Goal: Task Accomplishment & Management: Use online tool/utility

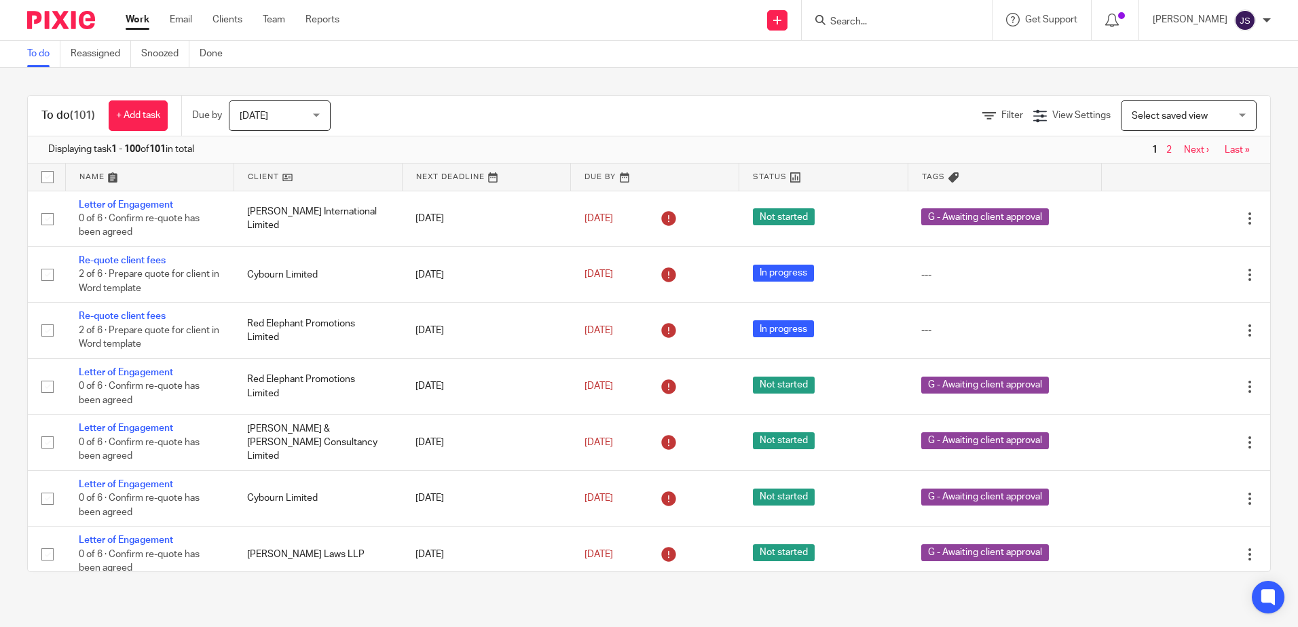
click at [447, 60] on div "To do Reassigned Snoozed Done" at bounding box center [649, 54] width 1298 height 27
click at [280, 24] on link "Team" at bounding box center [274, 20] width 22 height 14
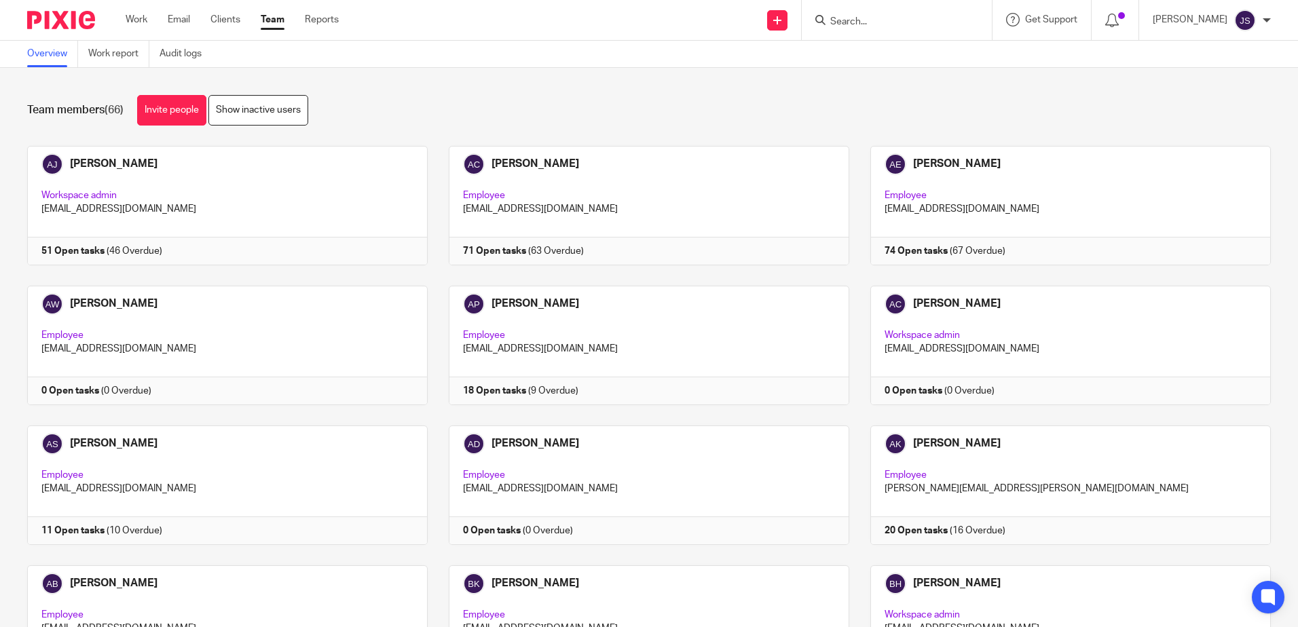
click at [109, 56] on link "Work report" at bounding box center [118, 54] width 61 height 26
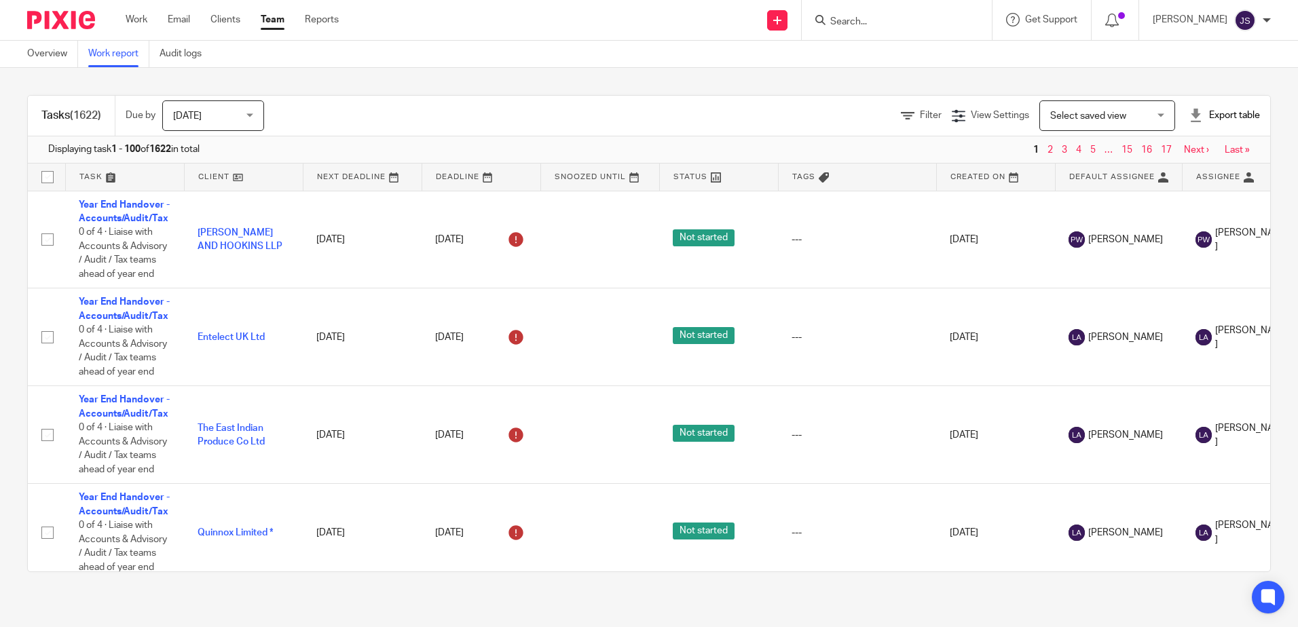
click at [901, 121] on div "Filter" at bounding box center [926, 116] width 51 height 14
click at [920, 120] on span "Filter" at bounding box center [931, 116] width 22 height 10
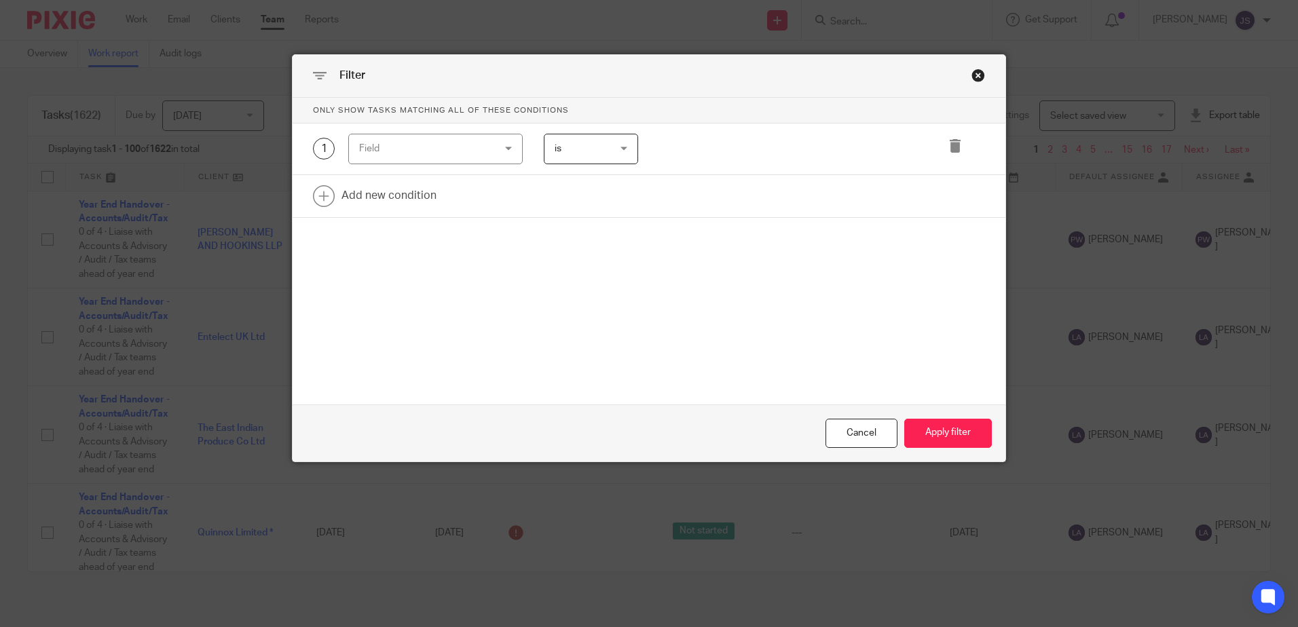
click at [415, 145] on div "Field" at bounding box center [424, 148] width 130 height 29
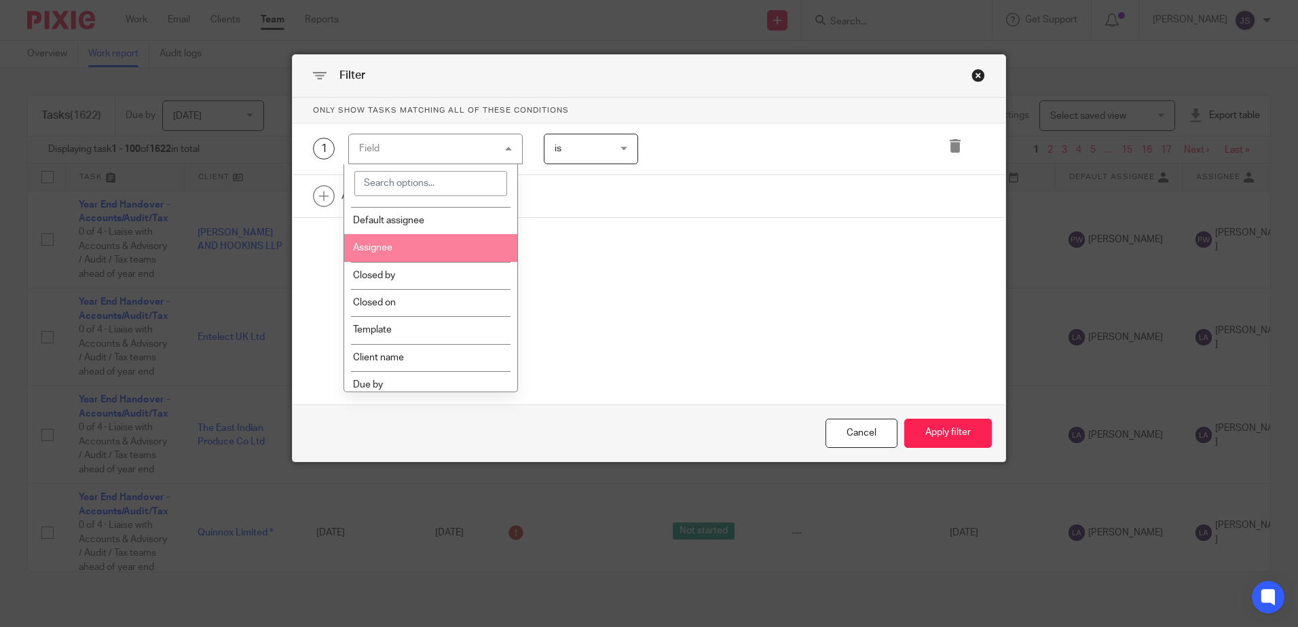
scroll to position [204, 0]
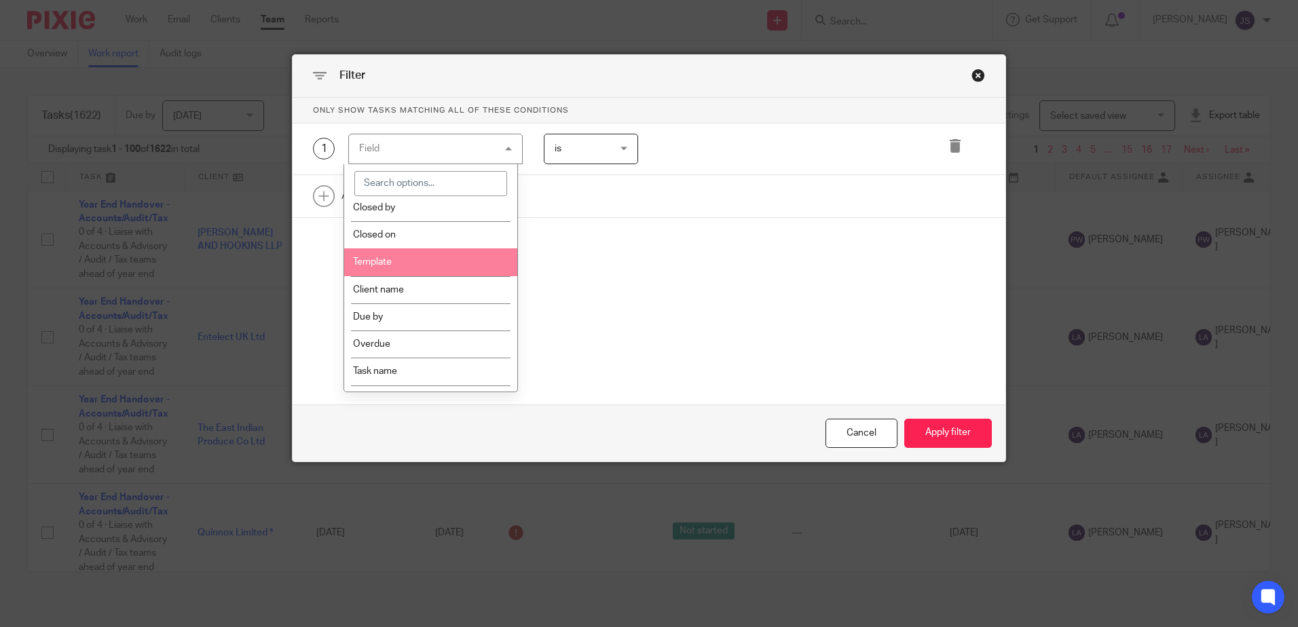
click at [424, 251] on li "Template" at bounding box center [430, 261] width 173 height 27
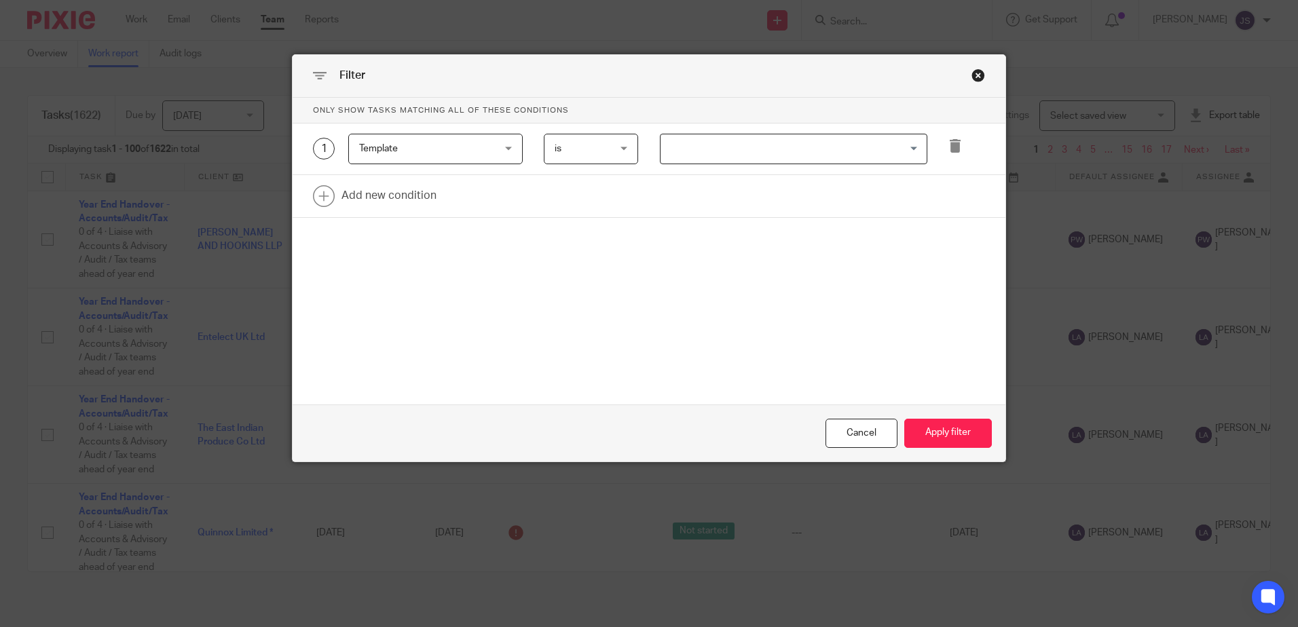
click at [684, 151] on input "Search for option" at bounding box center [790, 149] width 257 height 24
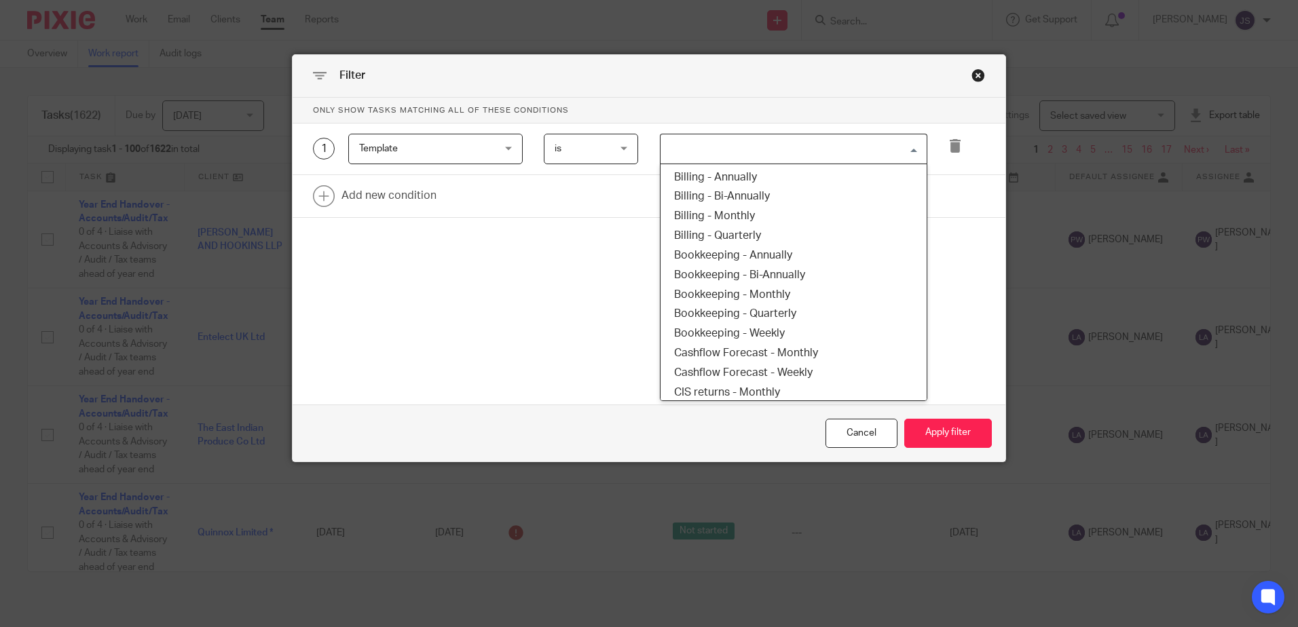
click at [466, 145] on span "Template" at bounding box center [424, 148] width 130 height 29
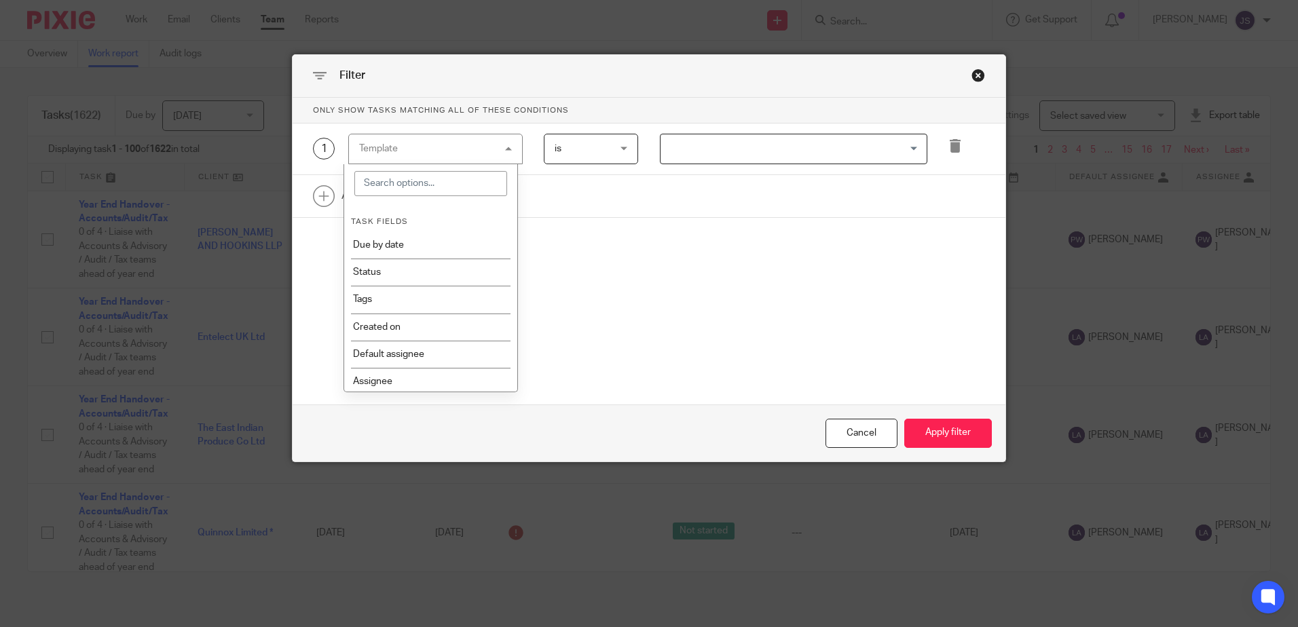
scroll to position [0, 0]
click at [458, 296] on li "Tags" at bounding box center [430, 301] width 173 height 27
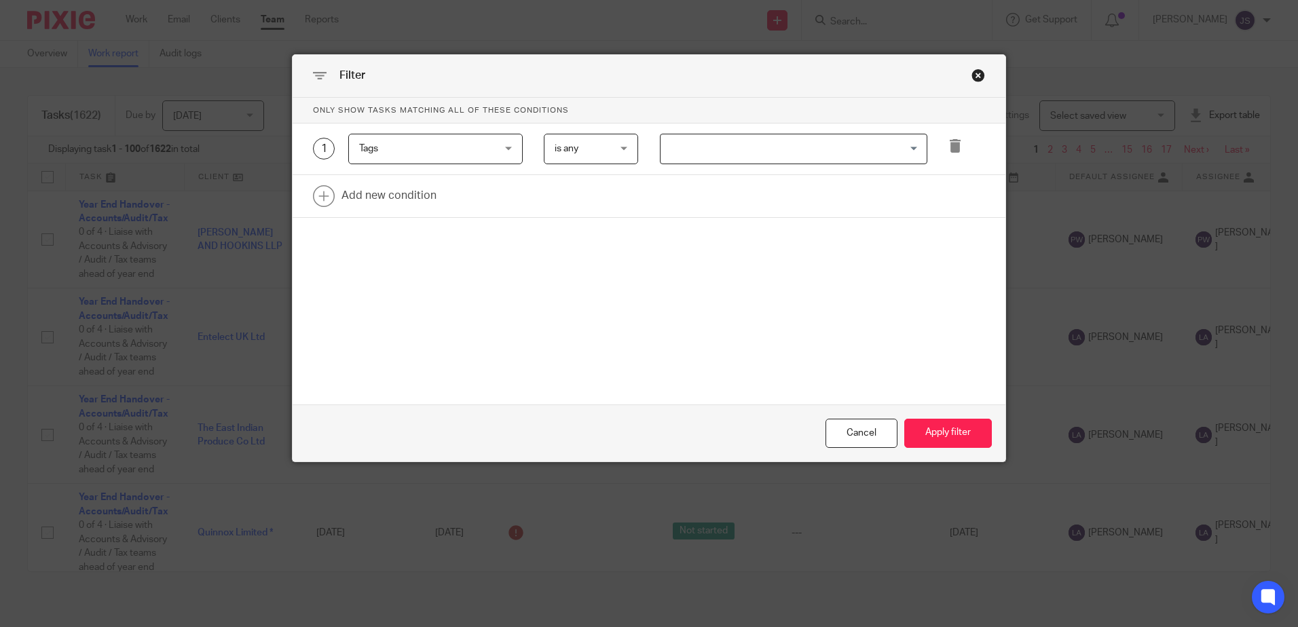
click at [662, 152] on input "Search for option" at bounding box center [790, 149] width 257 height 24
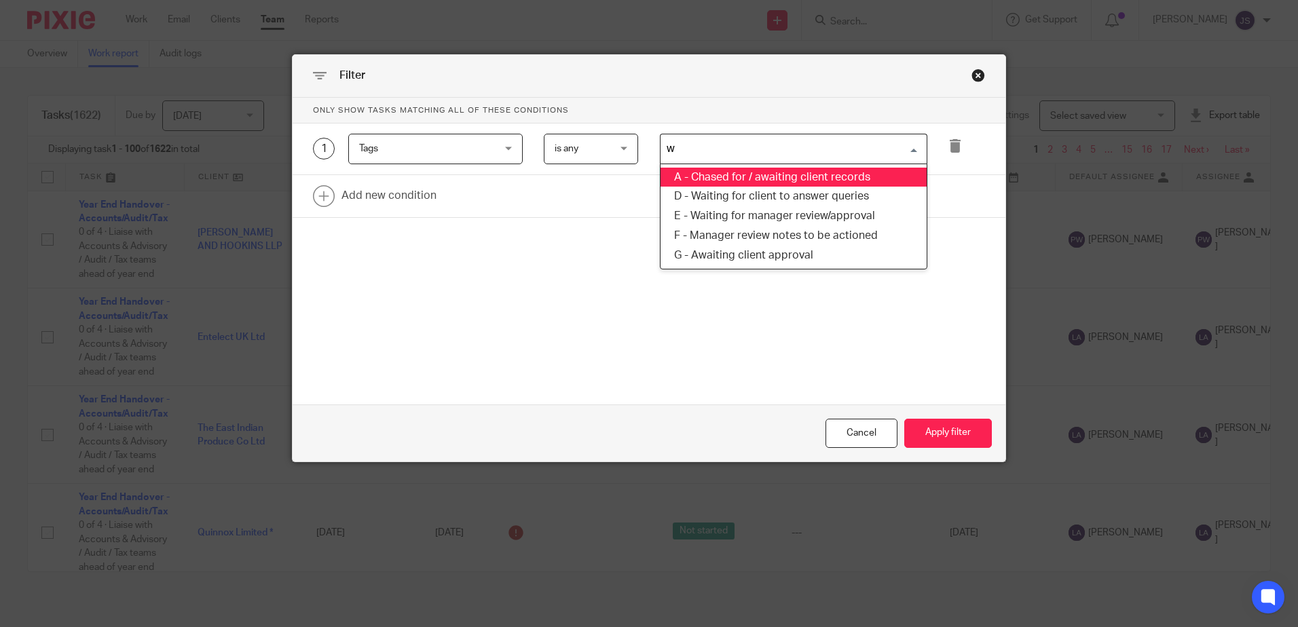
type input "wa"
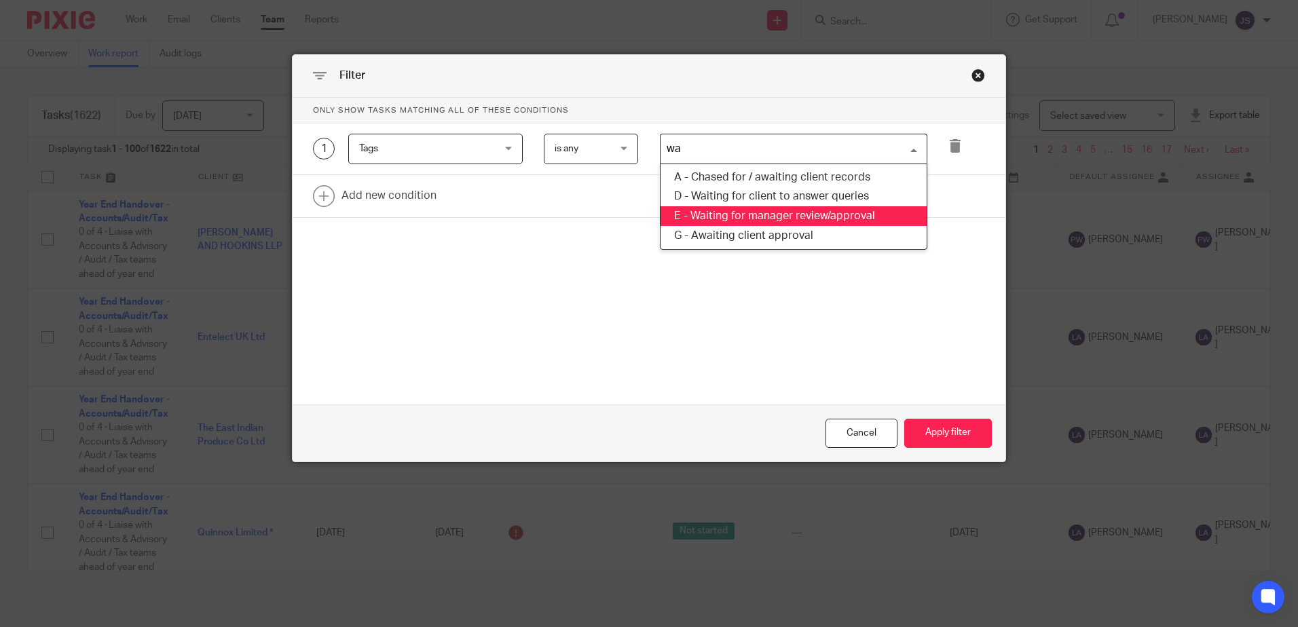
click at [756, 215] on li "E - Waiting for manager review/approval" at bounding box center [793, 216] width 266 height 20
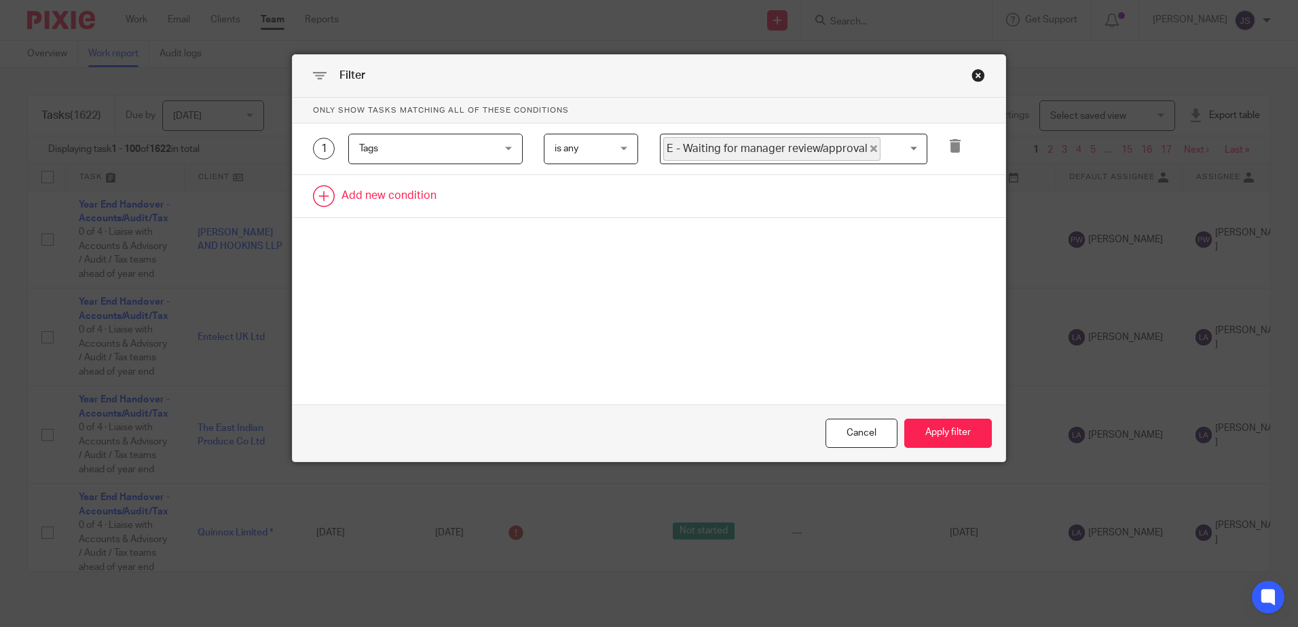
click at [418, 196] on link at bounding box center [649, 196] width 713 height 42
click at [418, 196] on div "Field" at bounding box center [424, 200] width 130 height 29
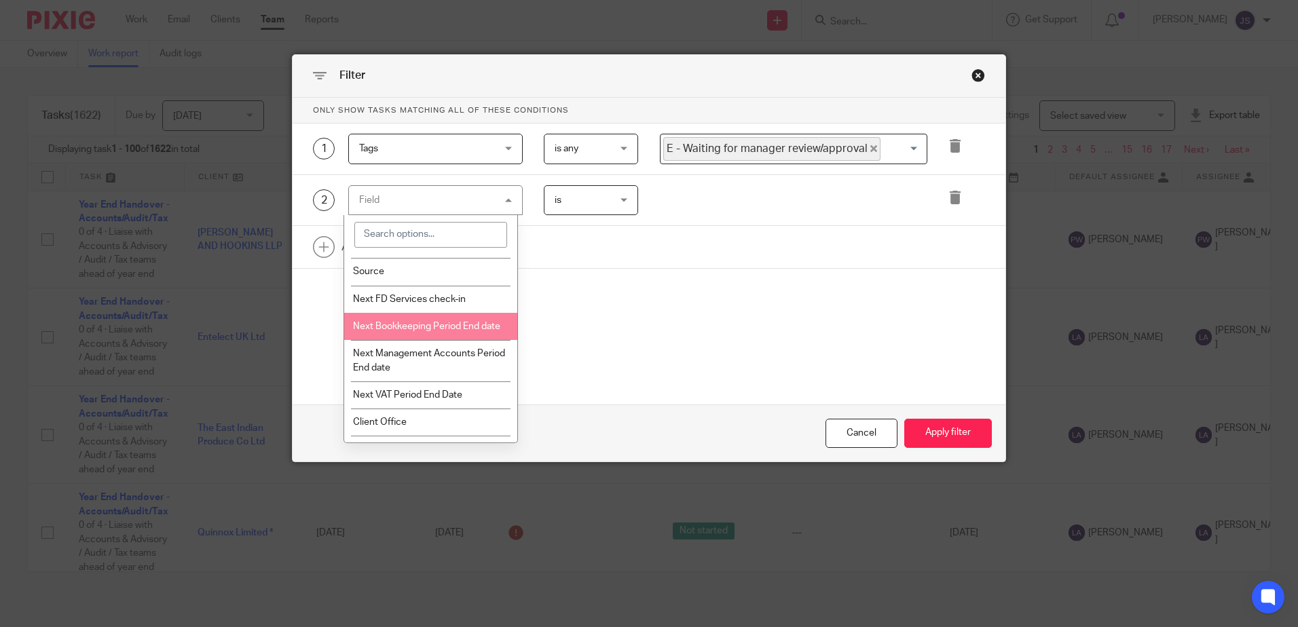
scroll to position [1561, 0]
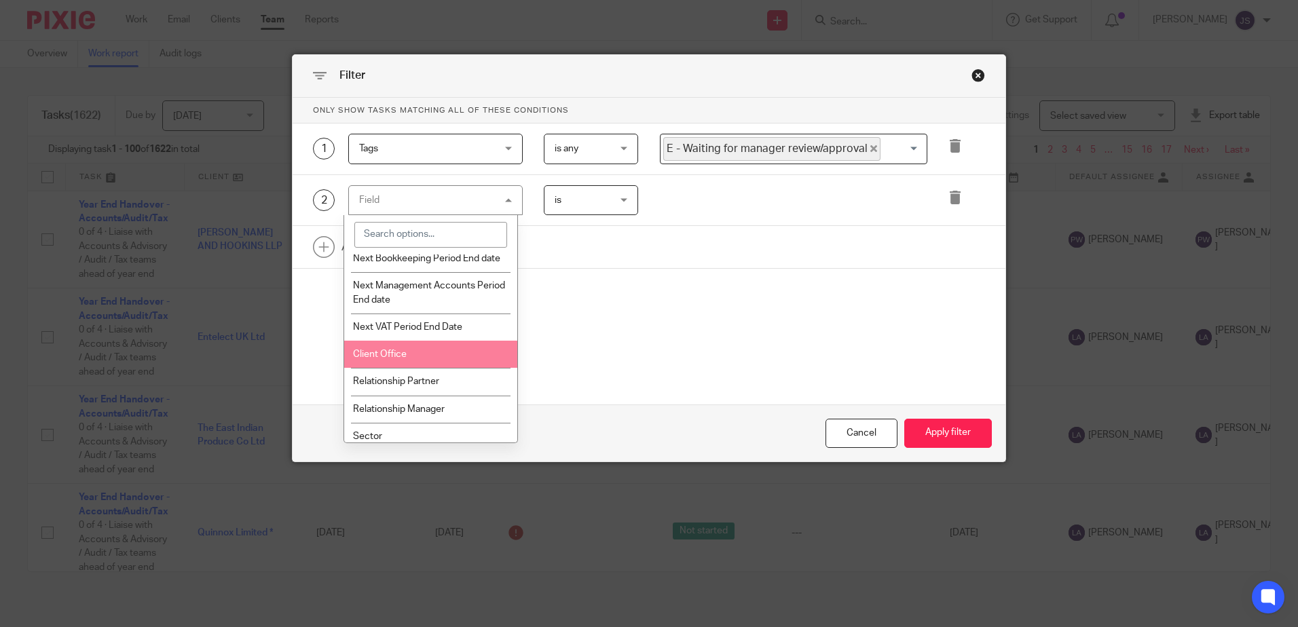
click at [430, 368] on li "Client Office" at bounding box center [430, 354] width 173 height 27
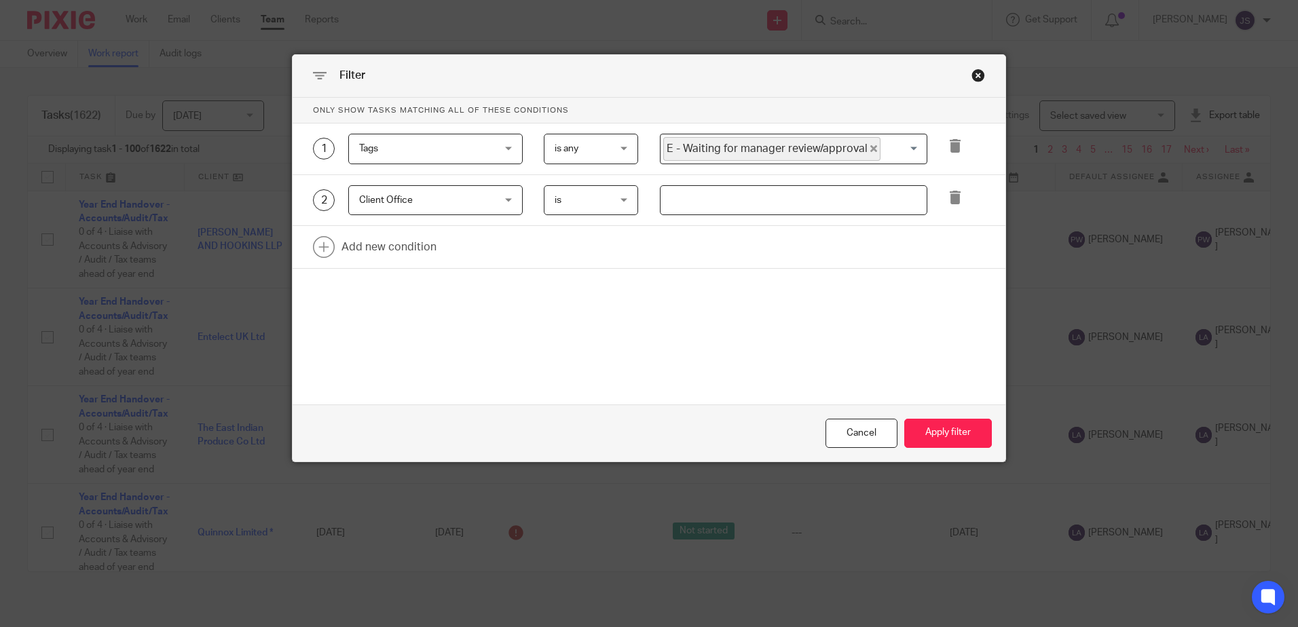
click at [701, 204] on input "text" at bounding box center [793, 200] width 267 height 31
type input "Stevenage"
click at [740, 307] on div "Only show tasks matching all of these conditions 1 Tags Tags Task fields Due by…" at bounding box center [649, 218] width 713 height 240
click at [914, 434] on button "Apply filter" at bounding box center [948, 433] width 88 height 29
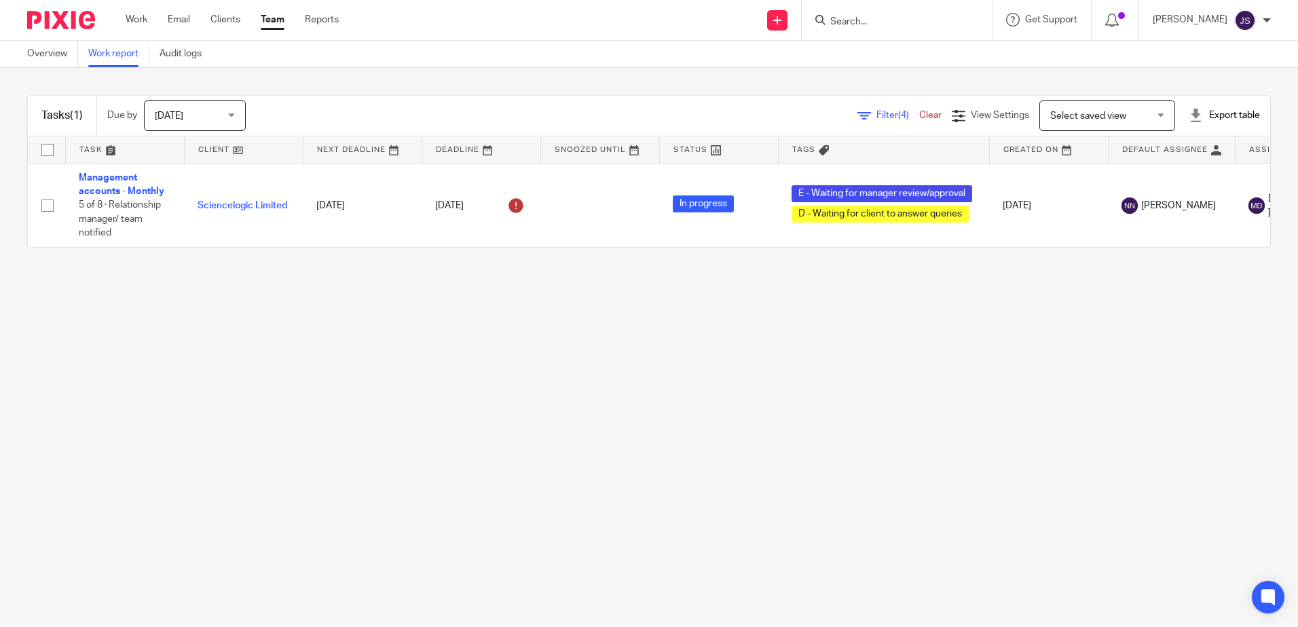
click at [236, 332] on main "Overview Work report Audit logs Tasks (1) Due by Today Today Today Tomorrow Thi…" at bounding box center [649, 313] width 1298 height 627
click at [255, 338] on main "Overview Work report Audit logs Tasks (1) Due by Today Today Today Tomorrow Thi…" at bounding box center [649, 313] width 1298 height 627
click at [854, 28] on input "Search" at bounding box center [890, 22] width 122 height 12
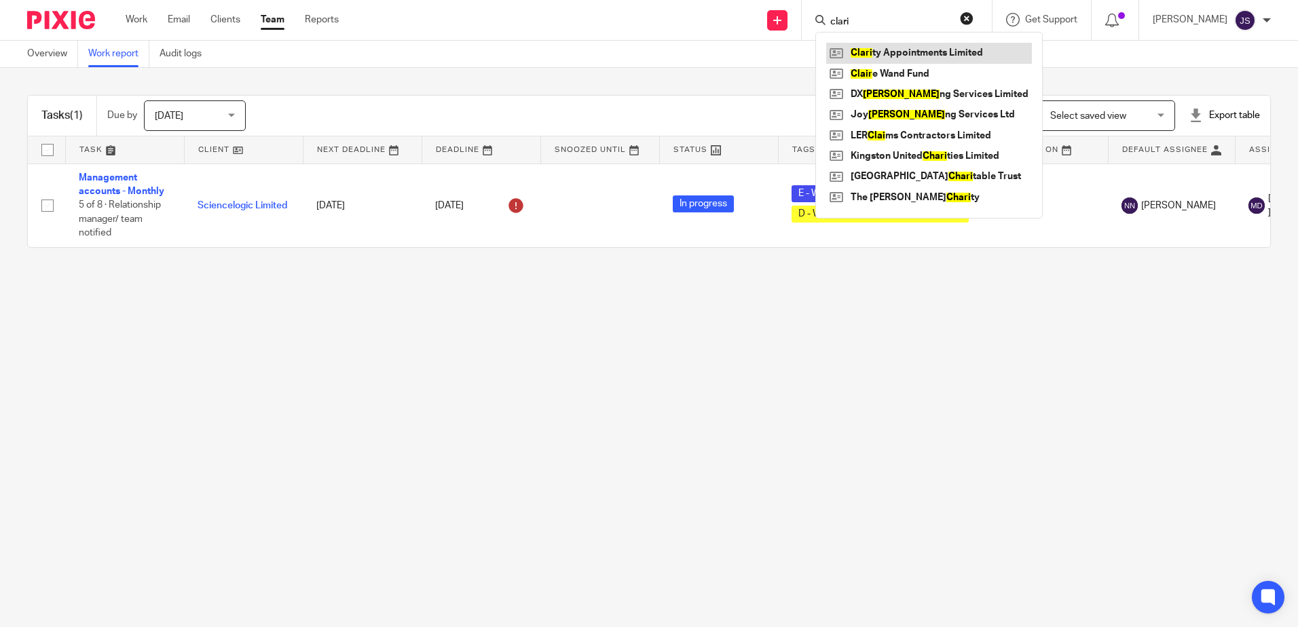
type input "clari"
click at [899, 55] on link at bounding box center [929, 53] width 206 height 20
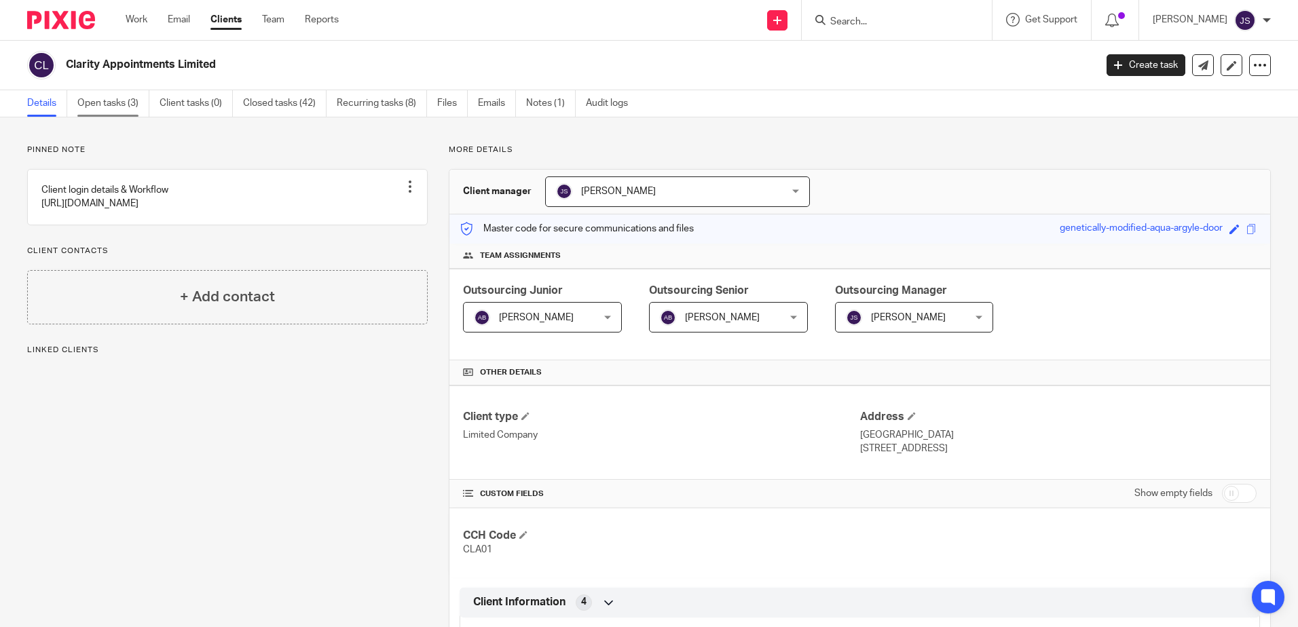
click at [129, 100] on link "Open tasks (3)" at bounding box center [113, 103] width 72 height 26
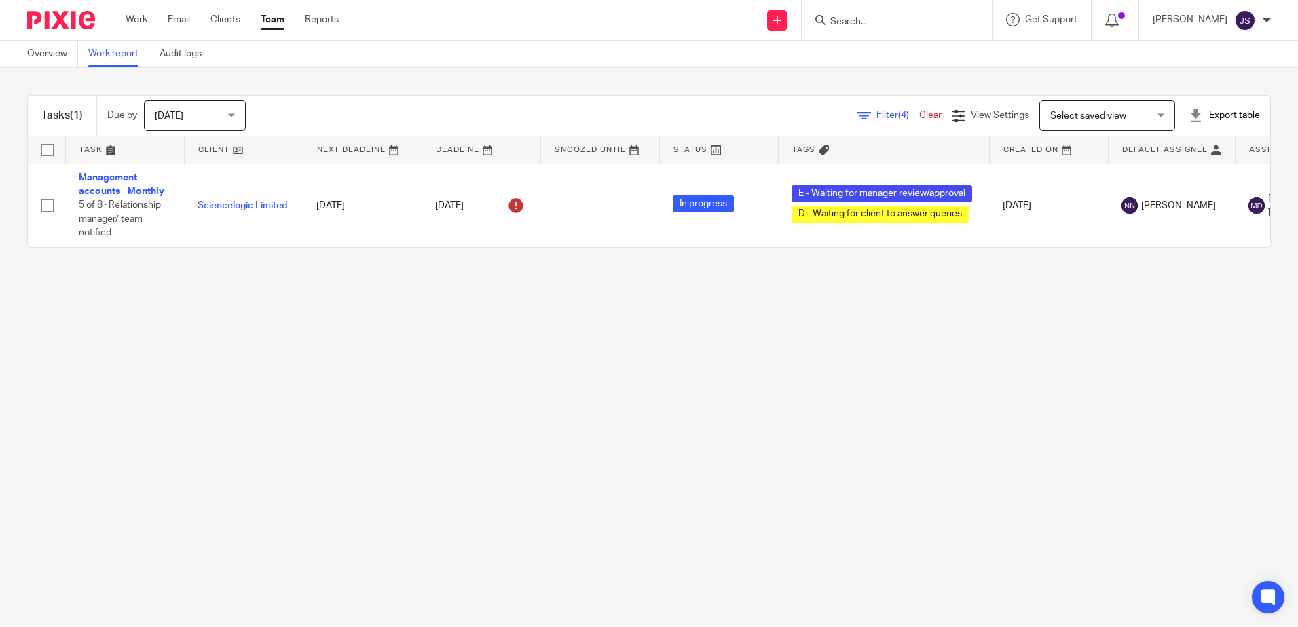
click at [876, 113] on span "Filter (4)" at bounding box center [897, 116] width 43 height 10
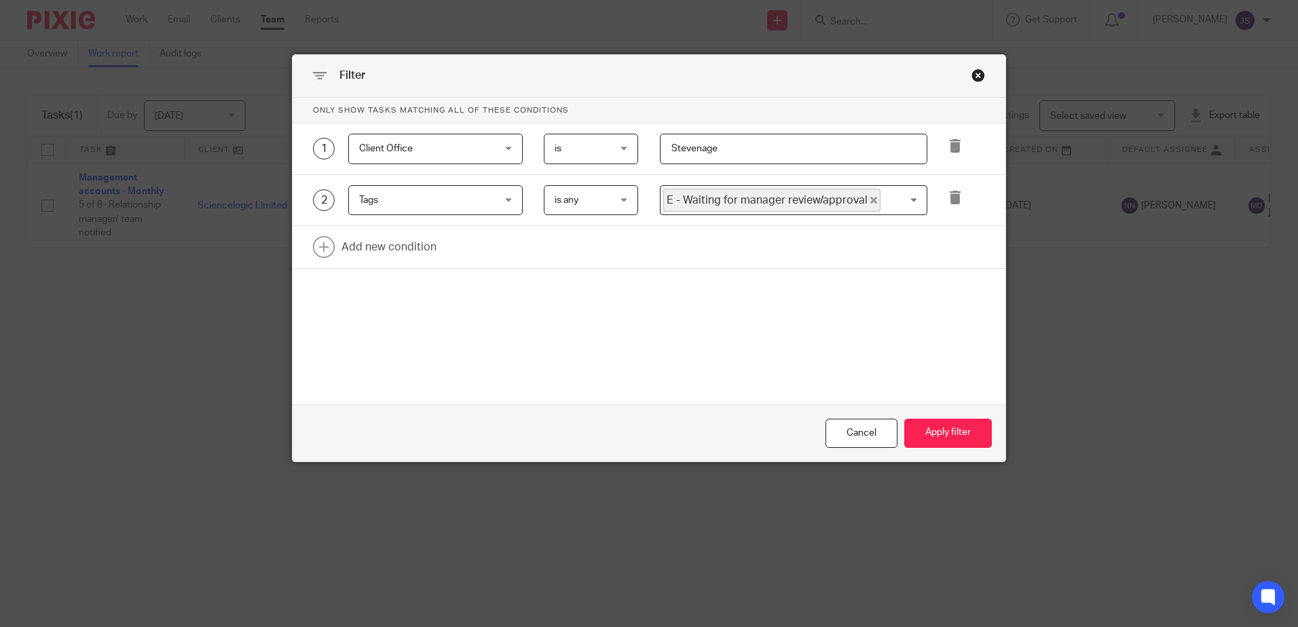
click at [682, 339] on form "Only show tasks matching all of these conditions 1 Client Office Client Office …" at bounding box center [649, 280] width 713 height 364
click at [933, 431] on button "Apply filter" at bounding box center [948, 433] width 88 height 29
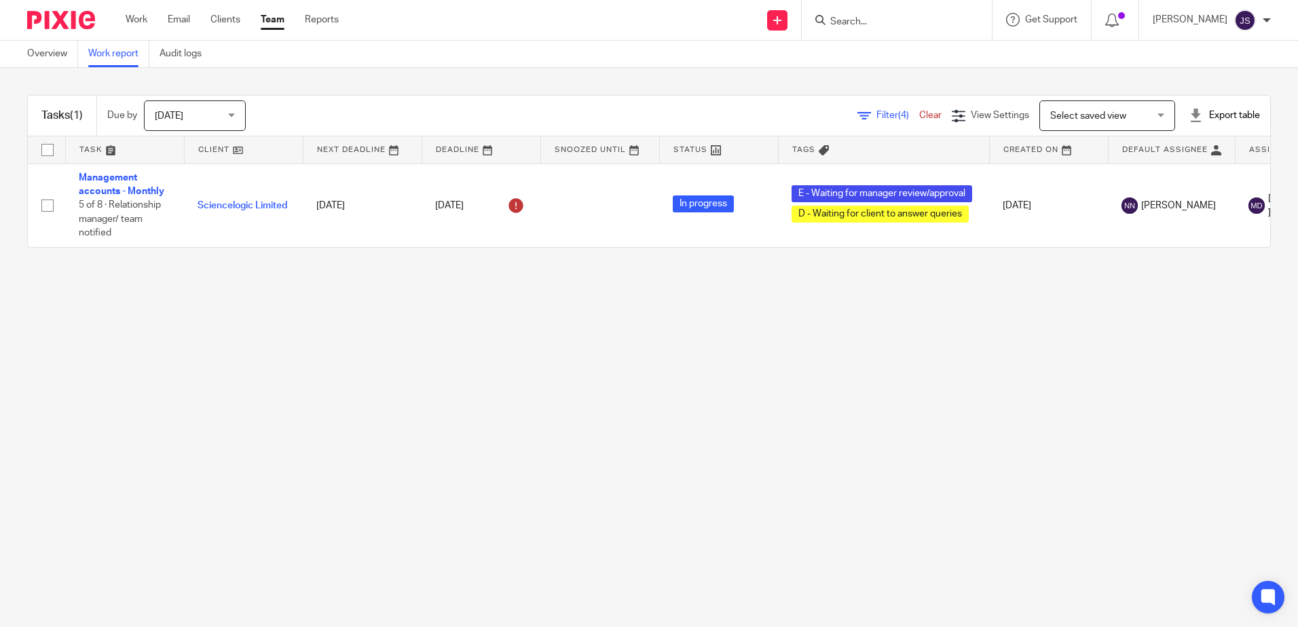
click at [876, 116] on span "Filter (4)" at bounding box center [897, 116] width 43 height 10
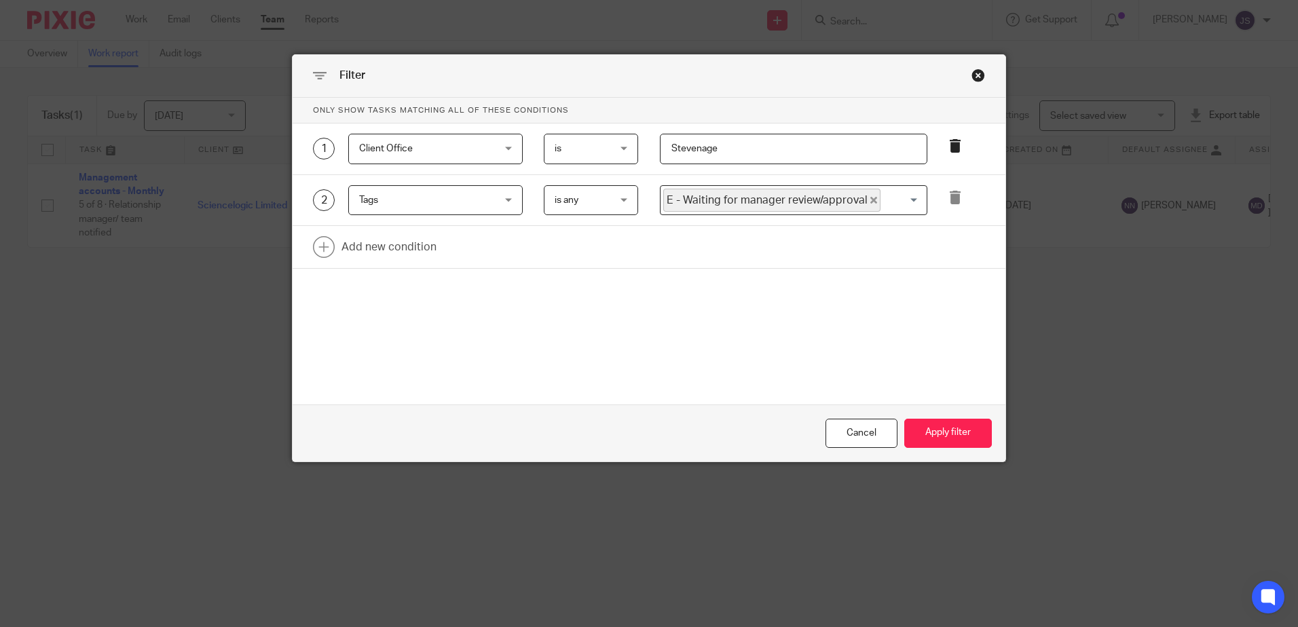
click at [948, 151] on icon at bounding box center [955, 146] width 14 height 14
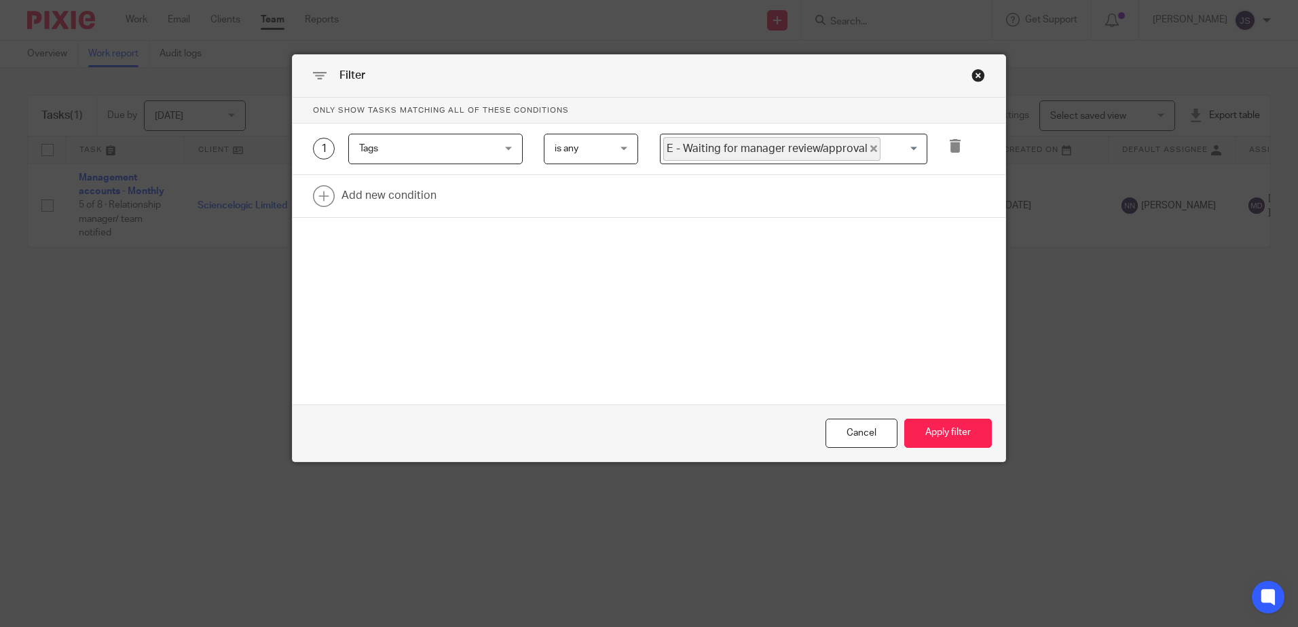
click at [948, 151] on icon at bounding box center [955, 146] width 14 height 14
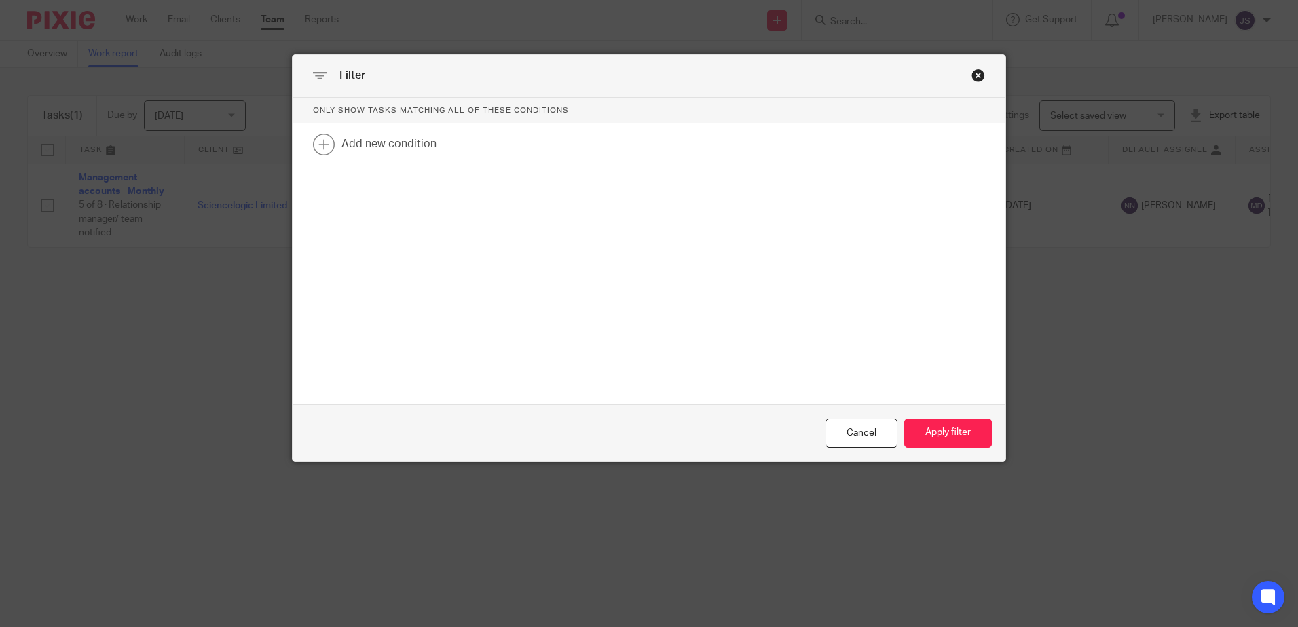
click at [946, 151] on link at bounding box center [649, 145] width 713 height 42
click at [796, 282] on div "Only show tasks matching all of these conditions 1 Field Task fields Due by dat…" at bounding box center [649, 205] width 713 height 214
click at [930, 436] on button "Apply filter" at bounding box center [948, 433] width 88 height 29
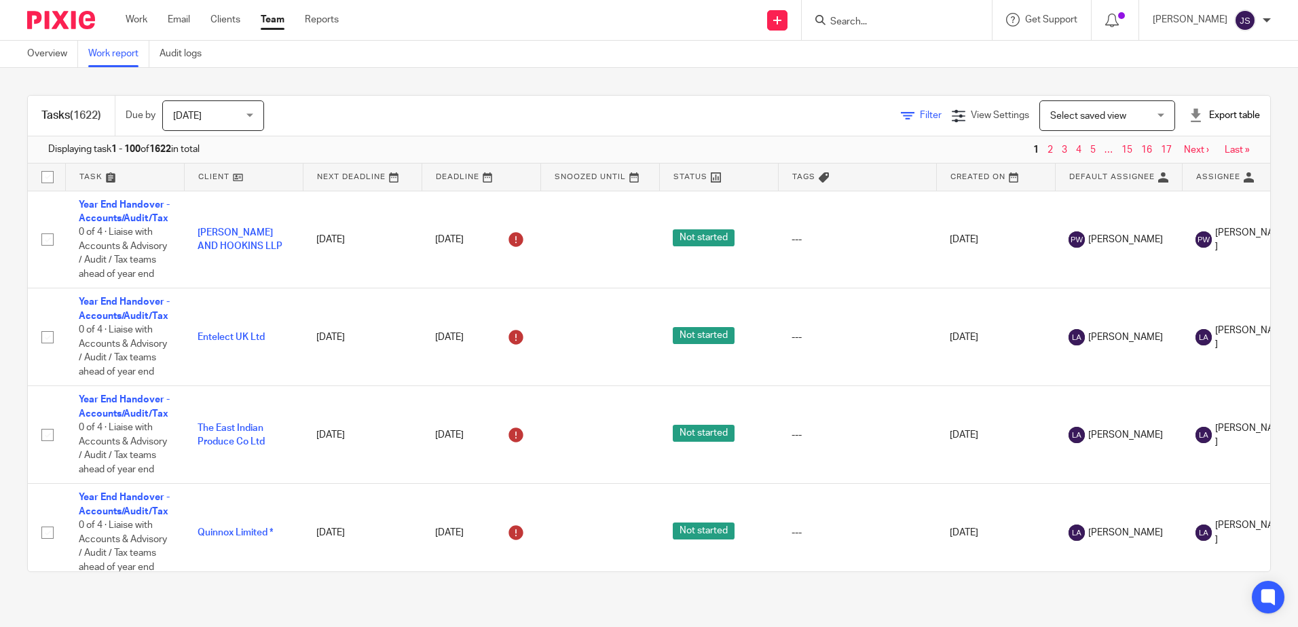
click at [920, 115] on span "Filter" at bounding box center [931, 116] width 22 height 10
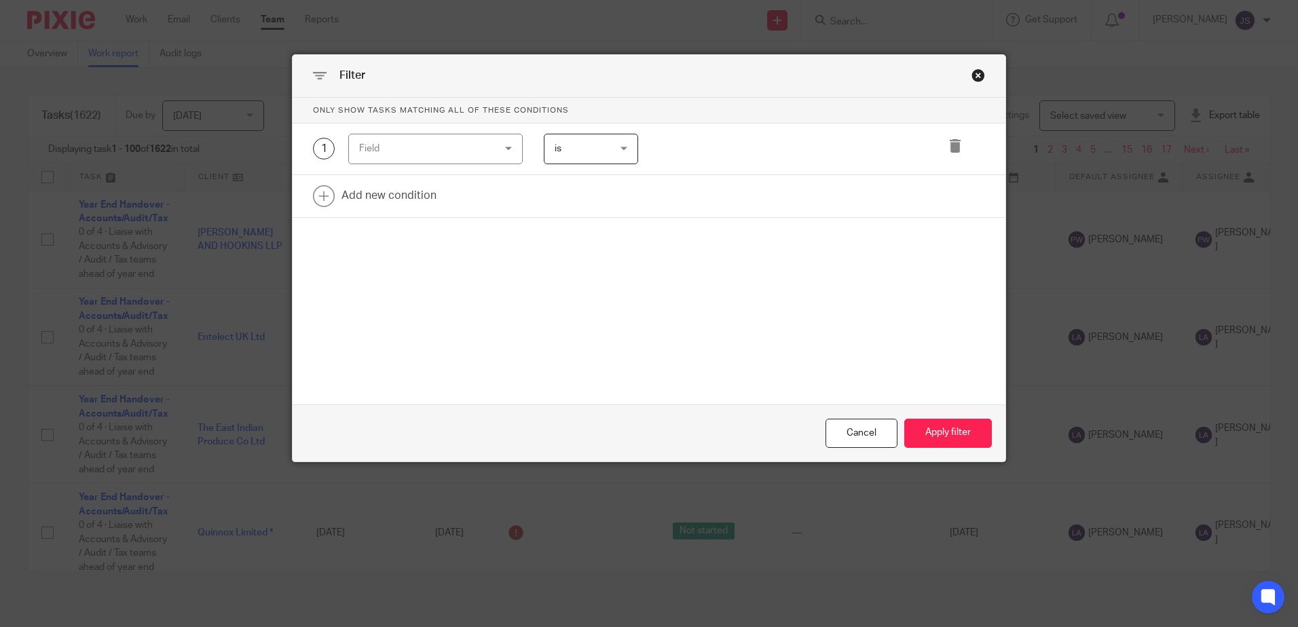
click at [463, 148] on div "Field" at bounding box center [424, 148] width 130 height 29
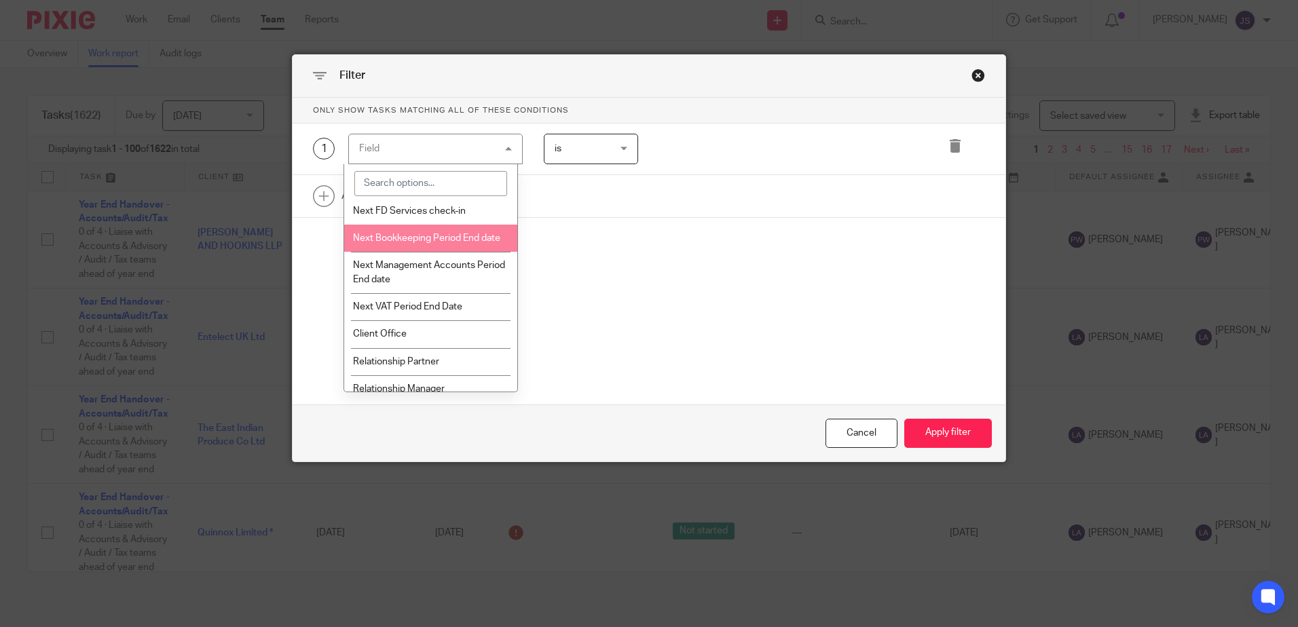
scroll to position [1561, 0]
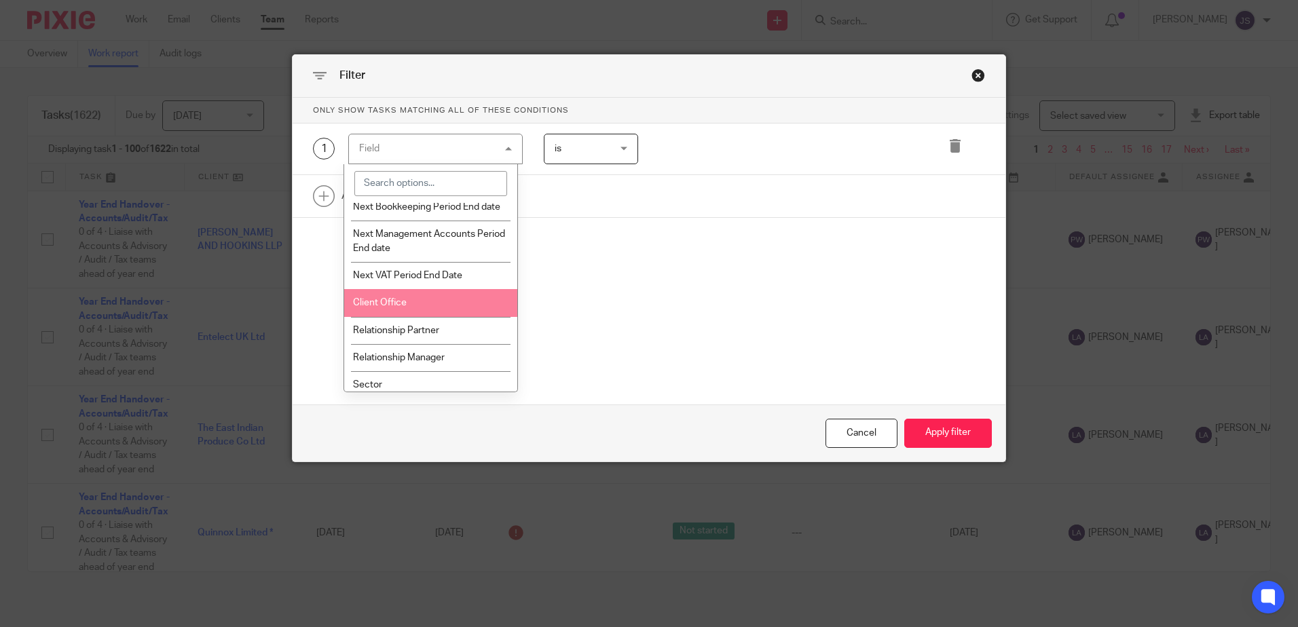
click at [446, 316] on li "Client Office" at bounding box center [430, 302] width 173 height 27
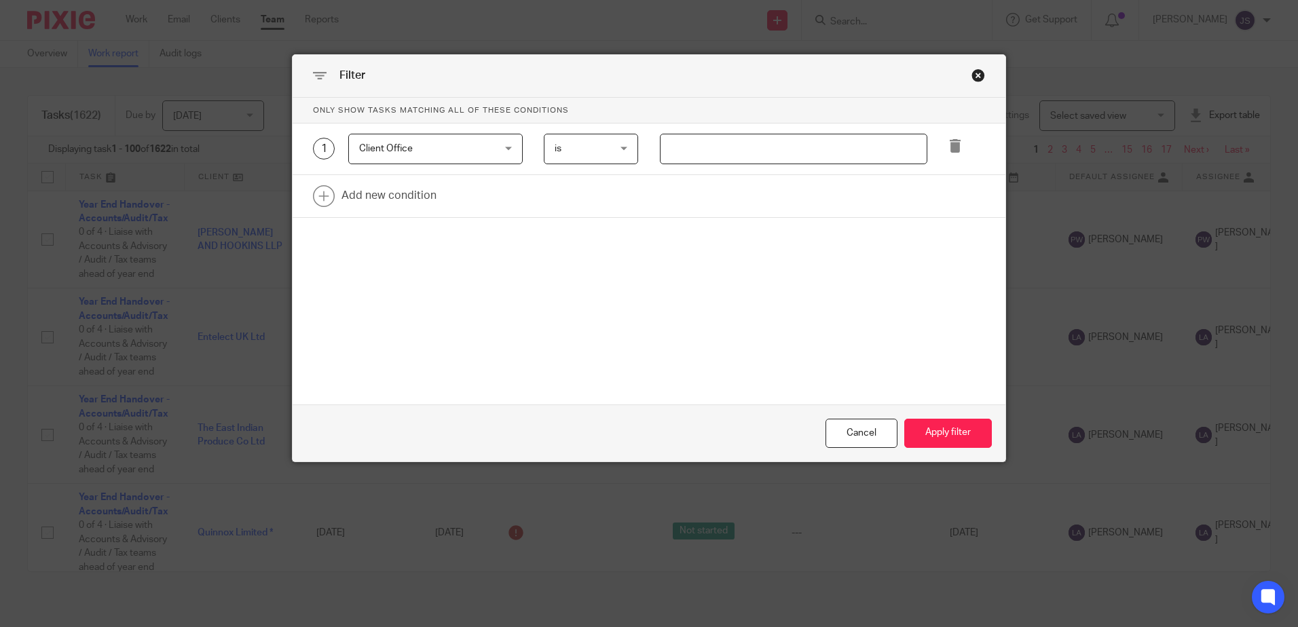
click at [663, 151] on input "text" at bounding box center [793, 149] width 267 height 31
type input "Stevenage"
click at [439, 200] on link at bounding box center [649, 196] width 713 height 42
click at [438, 200] on div "Field" at bounding box center [424, 200] width 130 height 29
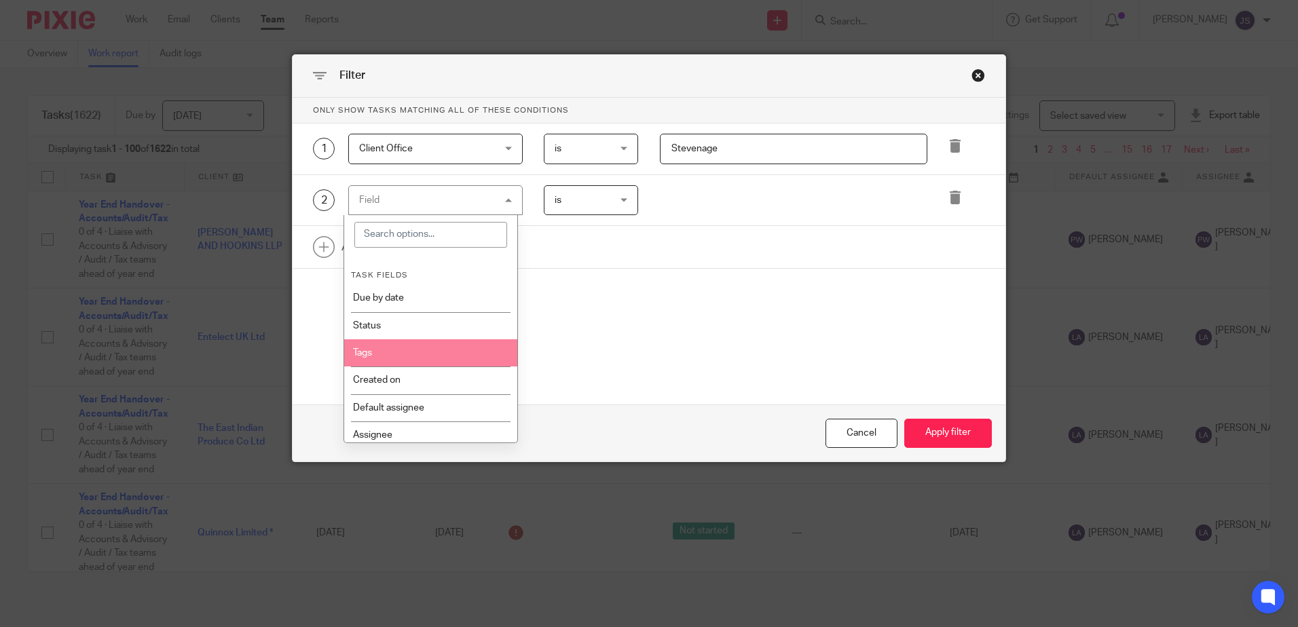
click at [432, 363] on li "Tags" at bounding box center [430, 352] width 173 height 27
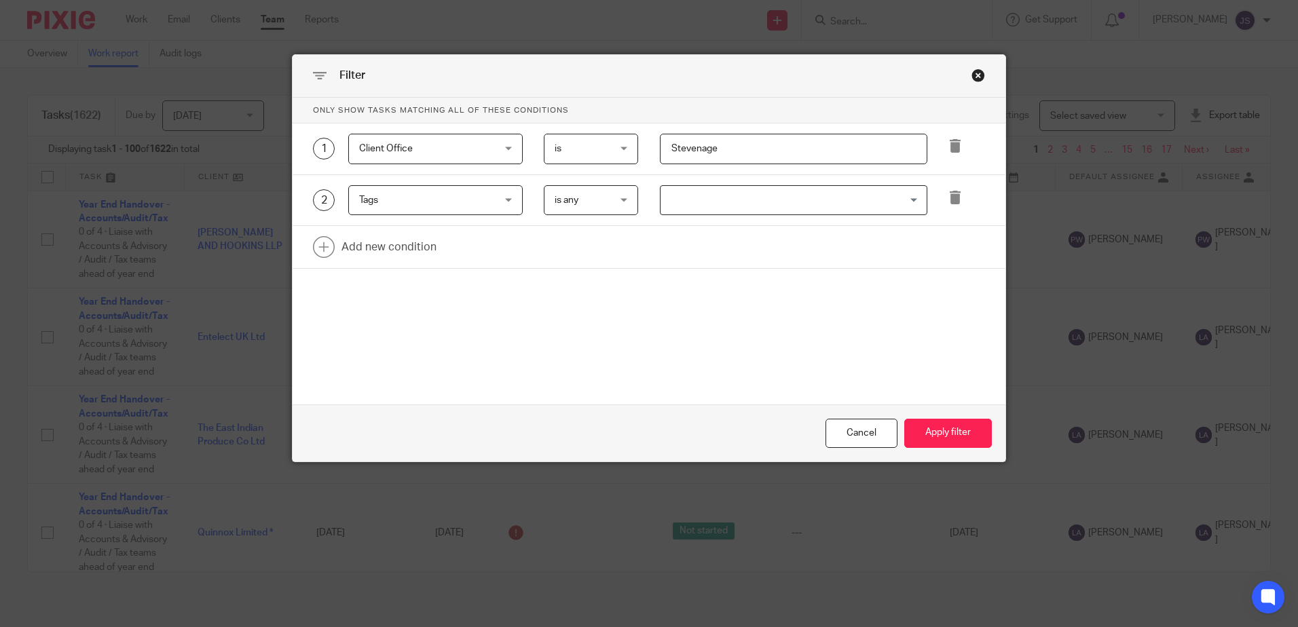
click at [685, 213] on div "Loading..." at bounding box center [793, 200] width 267 height 31
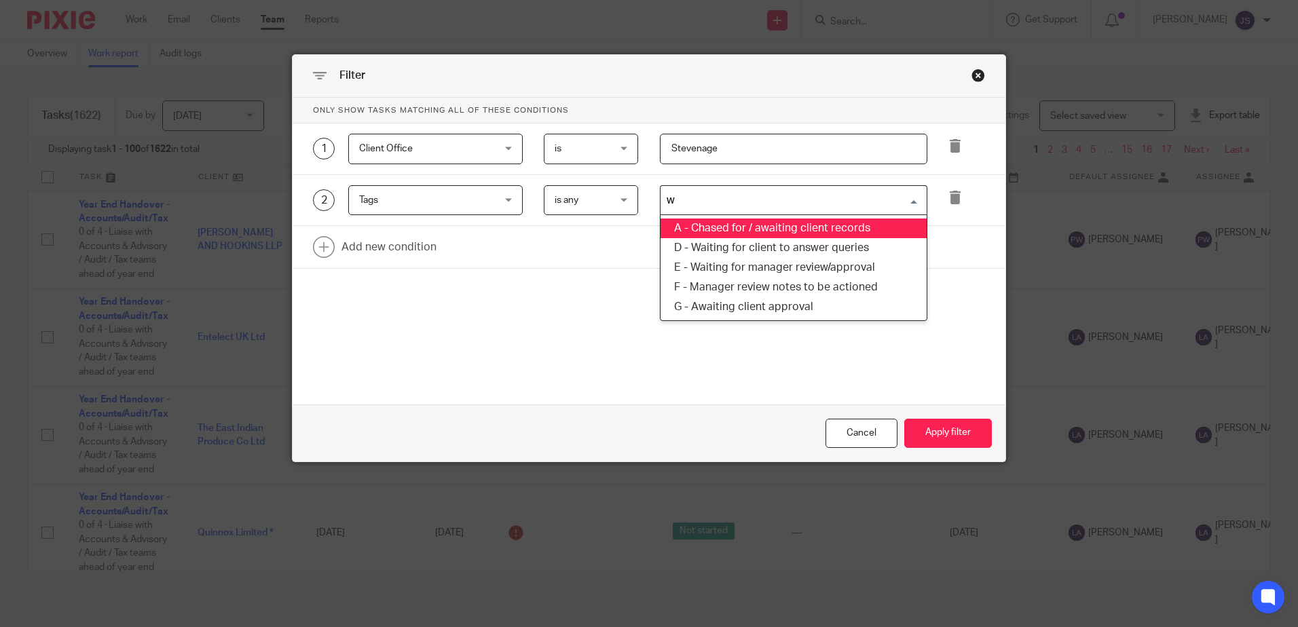
type input "wa"
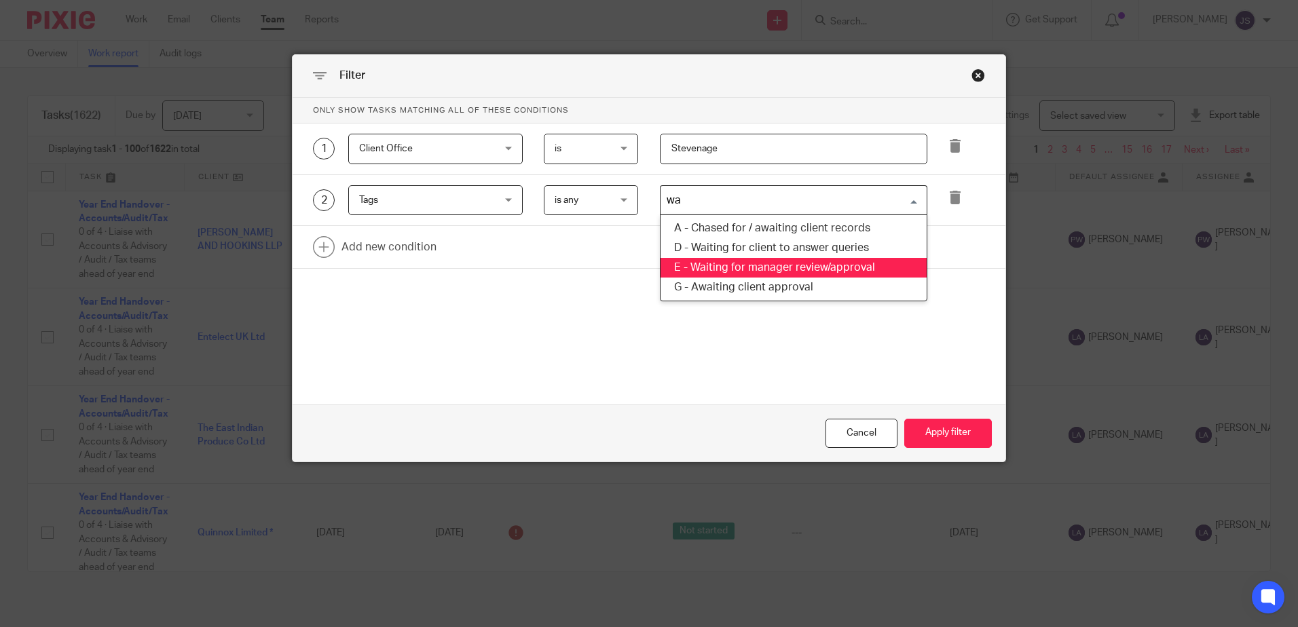
click at [803, 269] on li "E - Waiting for manager review/approval" at bounding box center [793, 268] width 266 height 20
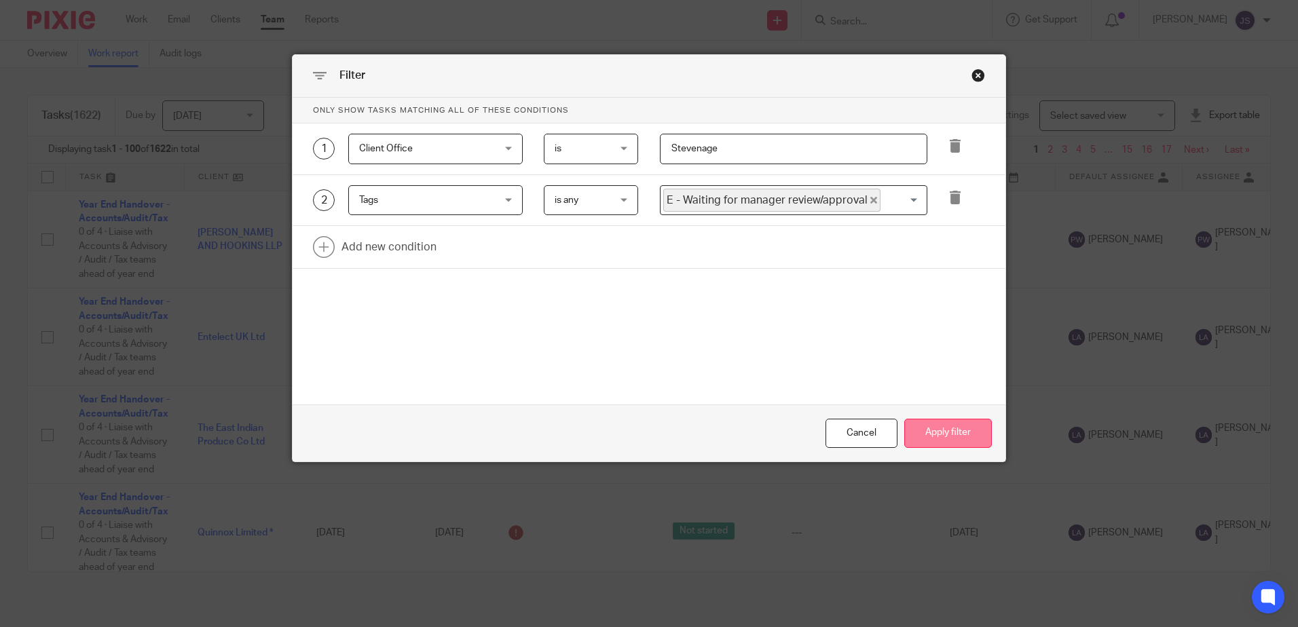
click at [928, 438] on button "Apply filter" at bounding box center [948, 433] width 88 height 29
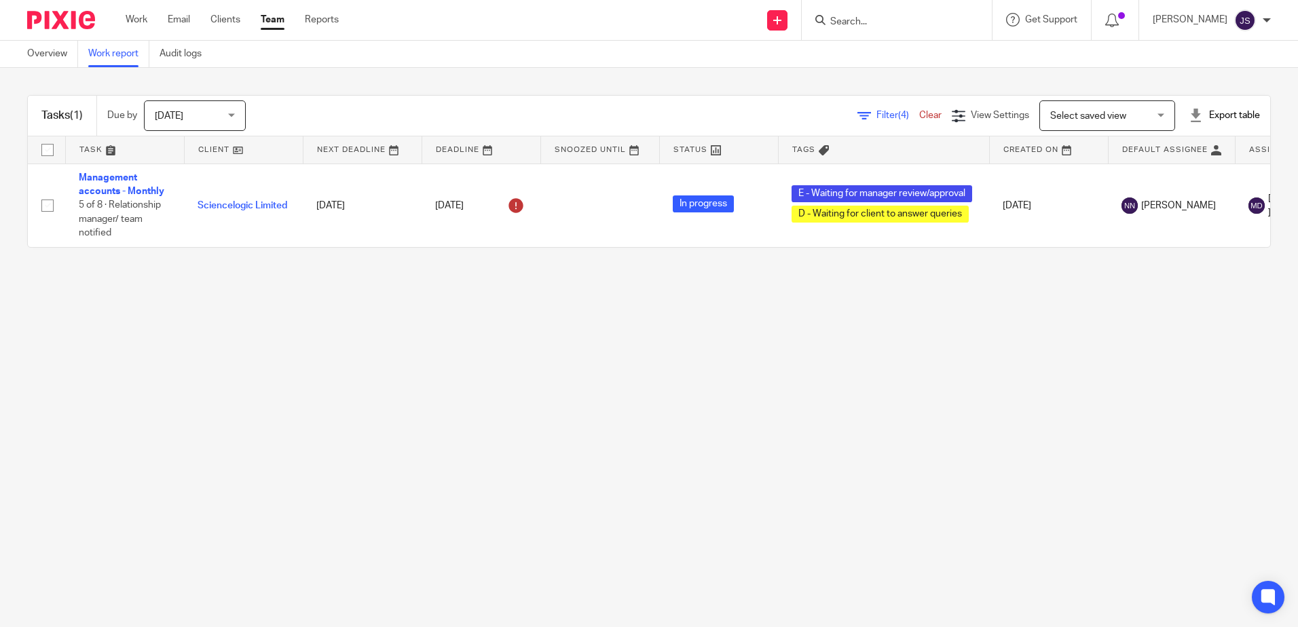
click at [876, 113] on span "Filter (4)" at bounding box center [897, 116] width 43 height 10
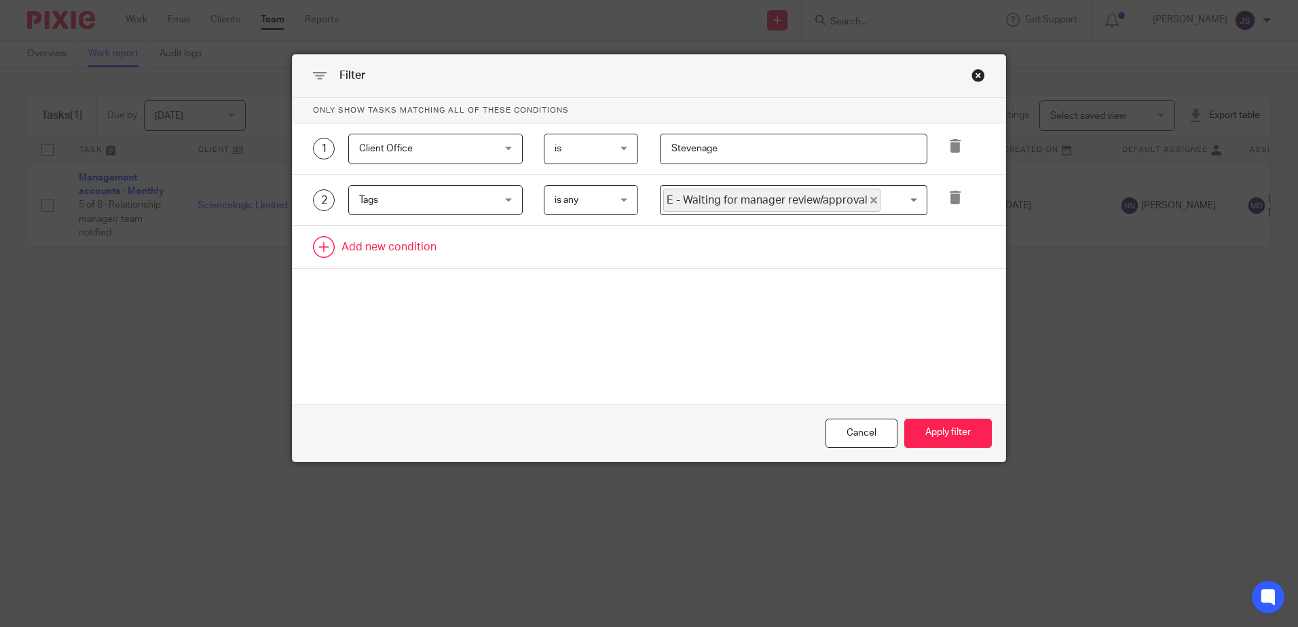
click at [375, 242] on link at bounding box center [649, 247] width 713 height 42
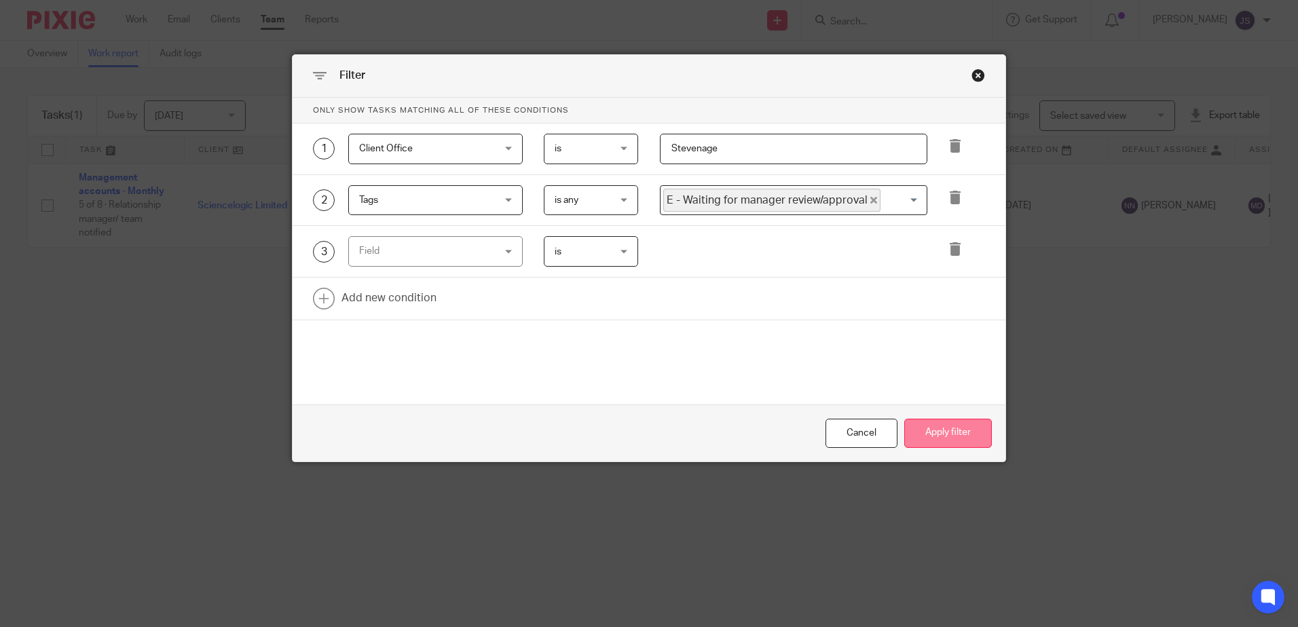
click at [943, 443] on button "Apply filter" at bounding box center [948, 433] width 88 height 29
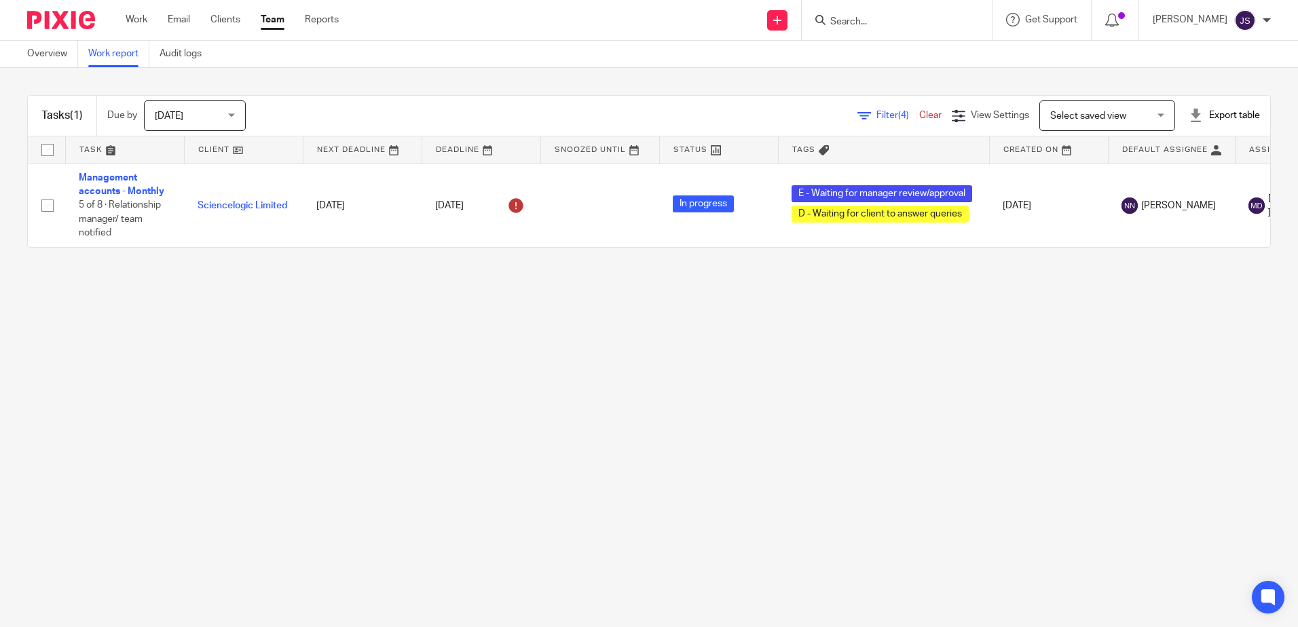
click at [898, 113] on span "(4)" at bounding box center [903, 116] width 11 height 10
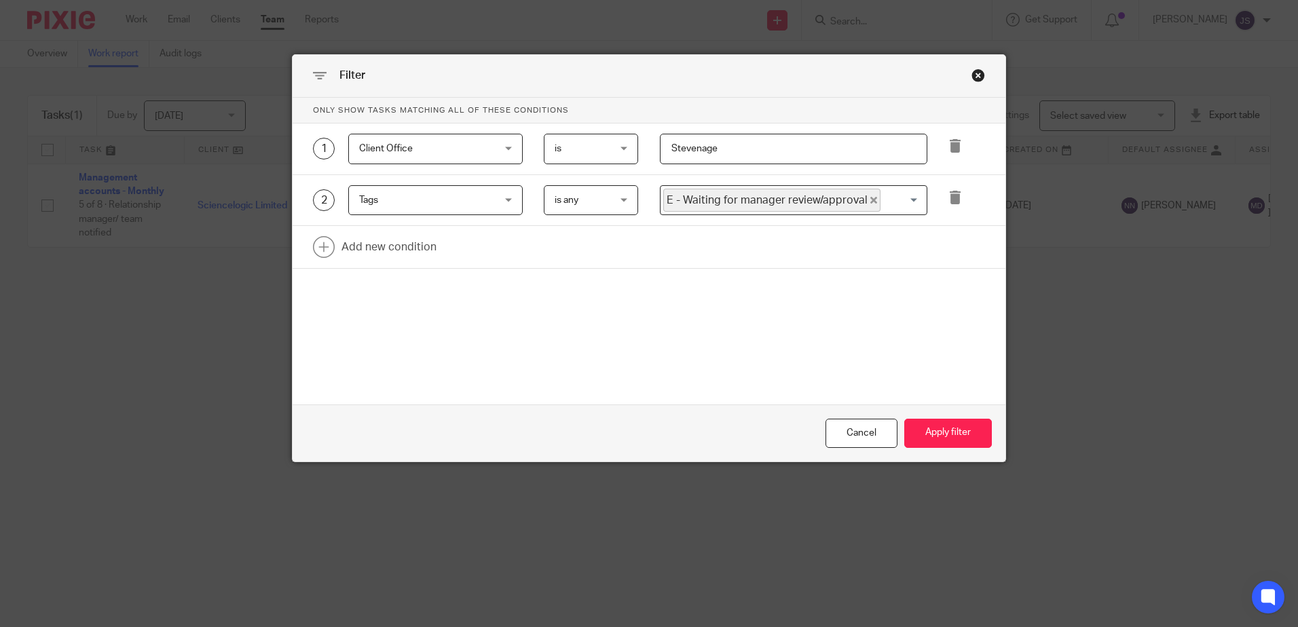
click at [879, 113] on p "Only show tasks matching all of these conditions" at bounding box center [649, 111] width 713 height 26
click at [653, 390] on form "Only show tasks matching all of these conditions 1 Client Office Client Office …" at bounding box center [649, 280] width 713 height 364
click at [938, 438] on button "Apply filter" at bounding box center [948, 433] width 88 height 29
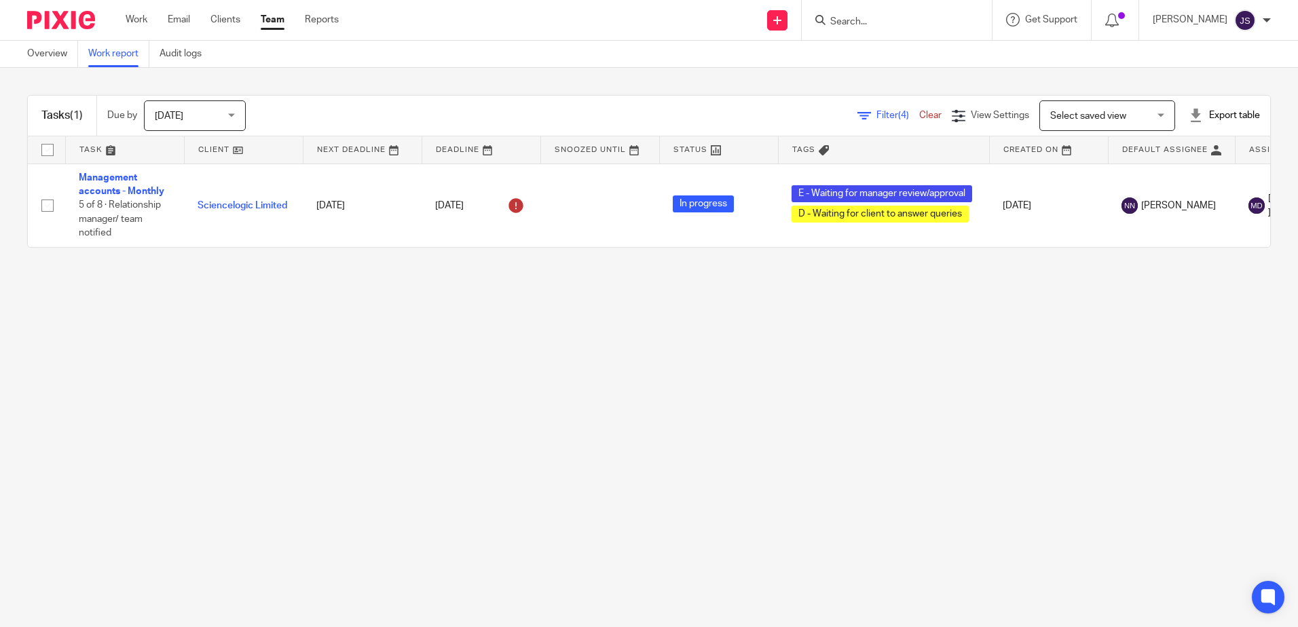
click at [848, 422] on main "Overview Work report Audit logs Tasks (1) Due by [DATE] [DATE] [DATE] [DATE] Th…" at bounding box center [649, 313] width 1298 height 627
click at [885, 31] on div at bounding box center [897, 20] width 190 height 40
click at [883, 18] on input "Search" at bounding box center [890, 22] width 122 height 12
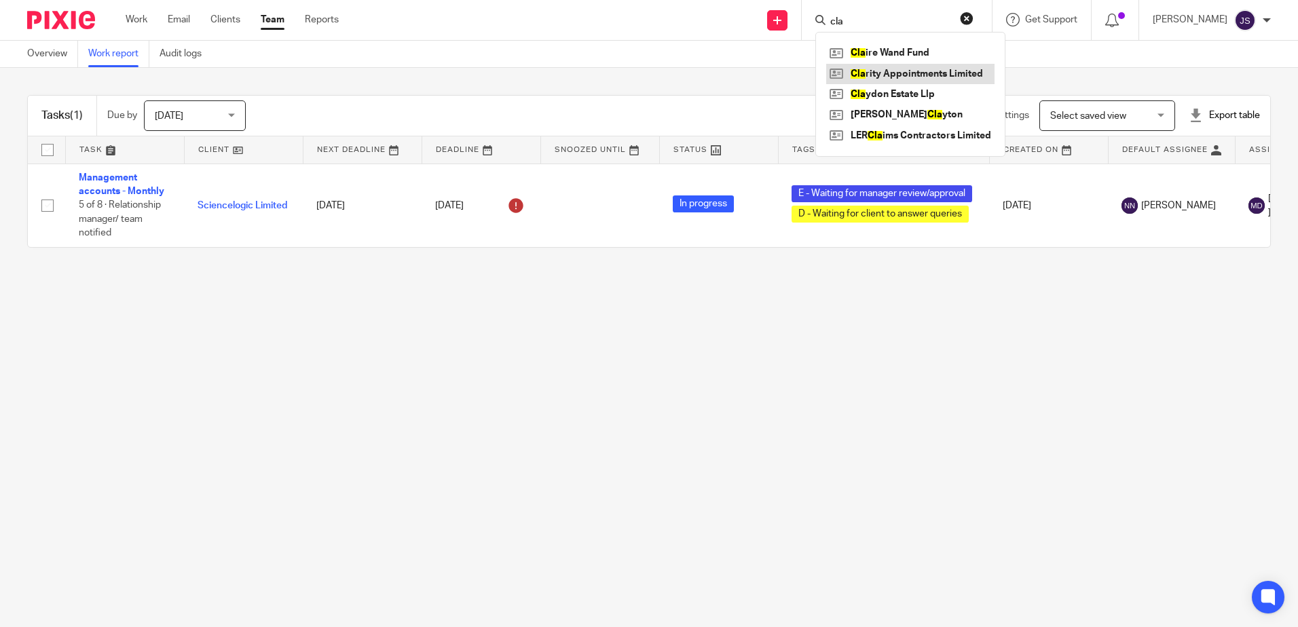
type input "cla"
drag, startPoint x: 845, startPoint y: 360, endPoint x: 845, endPoint y: 351, distance: 9.5
click at [845, 360] on main "Overview Work report Audit logs Tasks (1) Due by Today Today Today Tomorrow Thi…" at bounding box center [649, 313] width 1298 height 627
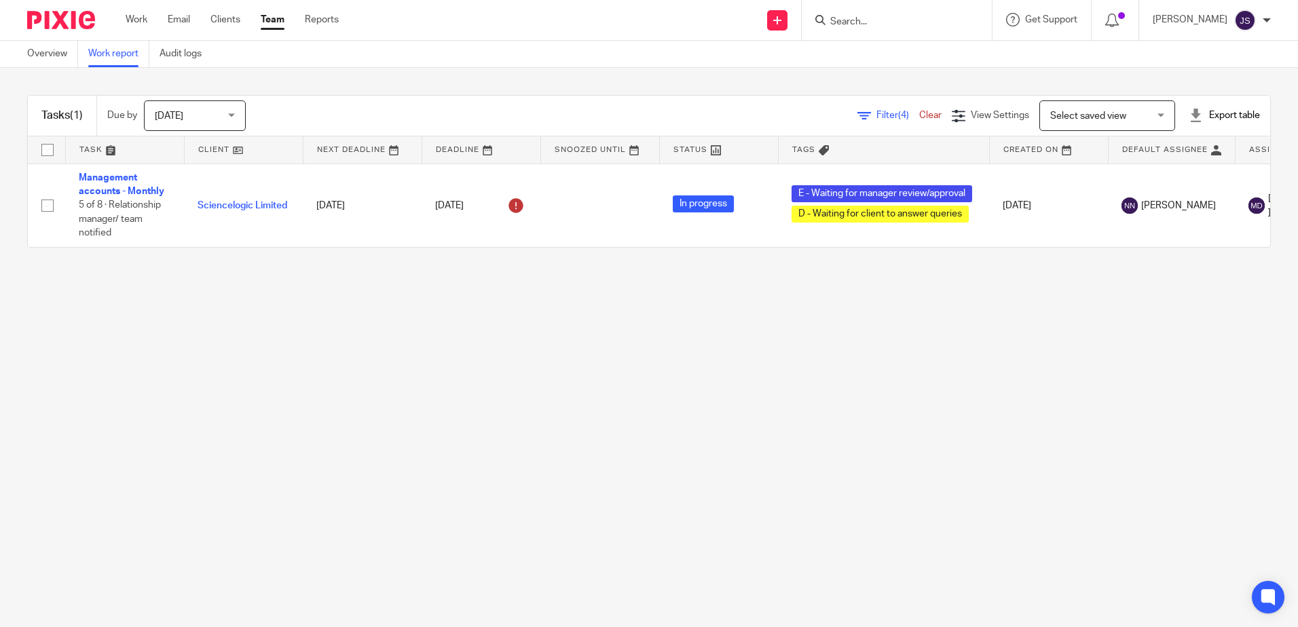
click at [863, 120] on div "Filter (4) Clear" at bounding box center [904, 116] width 94 height 14
click at [876, 117] on span "Filter (4)" at bounding box center [897, 116] width 43 height 10
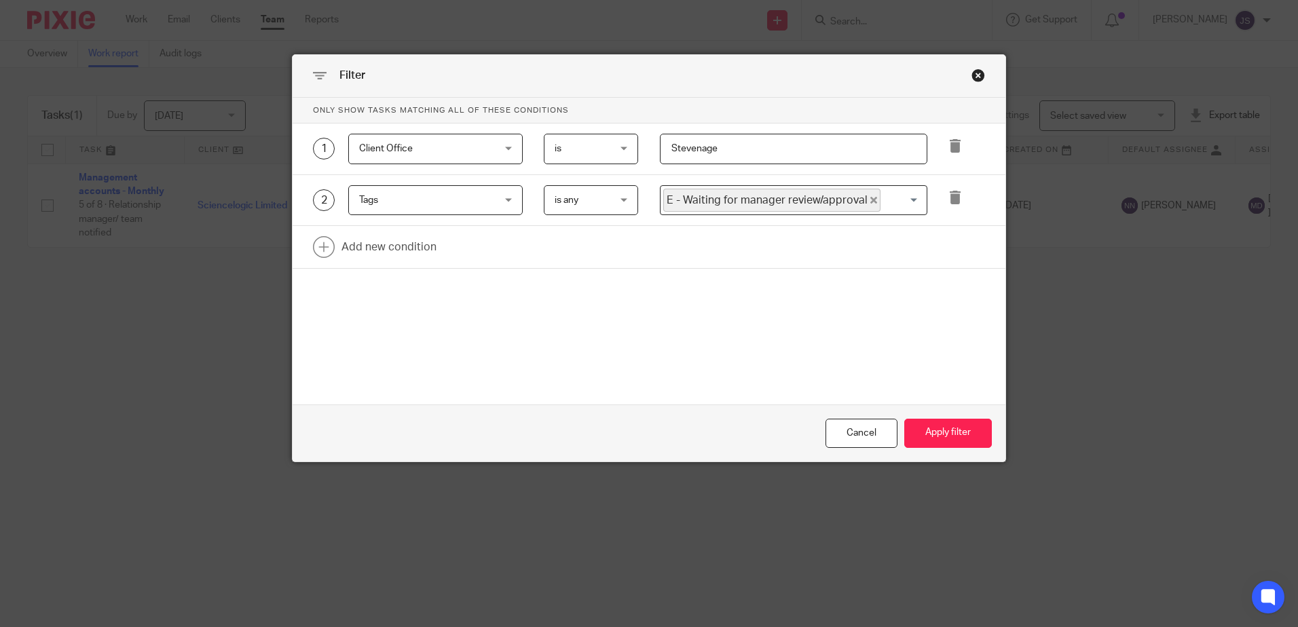
click at [609, 200] on span "is any" at bounding box center [587, 200] width 67 height 29
click at [584, 243] on li "is all" at bounding box center [586, 257] width 93 height 28
click at [673, 202] on input "Search for option" at bounding box center [790, 201] width 257 height 24
type input "wa"
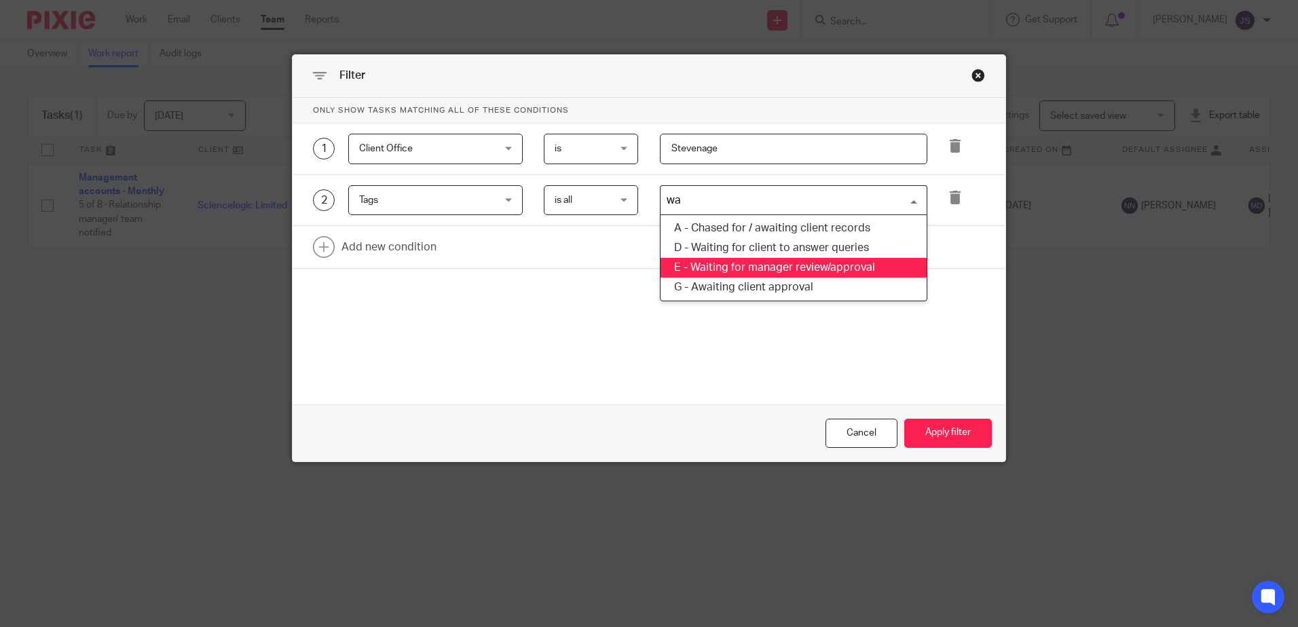
click at [782, 272] on li "E - Waiting for manager review/approval" at bounding box center [793, 268] width 266 height 20
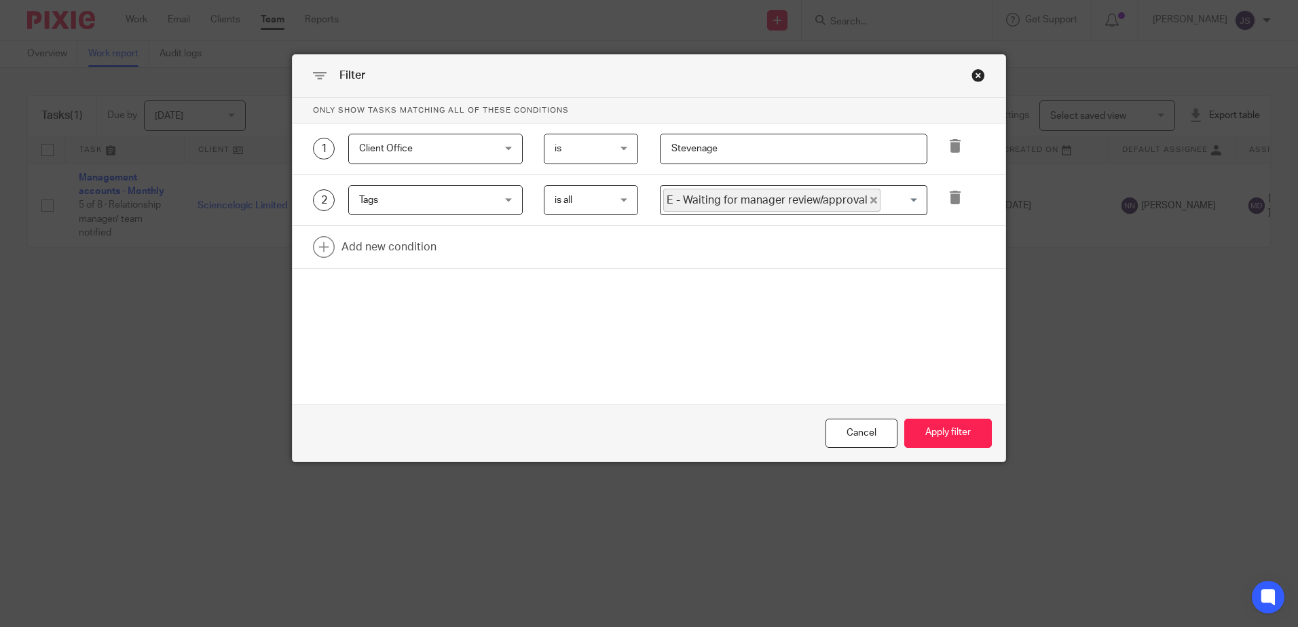
click at [842, 306] on div "Only show tasks matching all of these conditions 1 Client Office Client Office …" at bounding box center [649, 218] width 713 height 240
click at [966, 441] on button "Apply filter" at bounding box center [948, 433] width 88 height 29
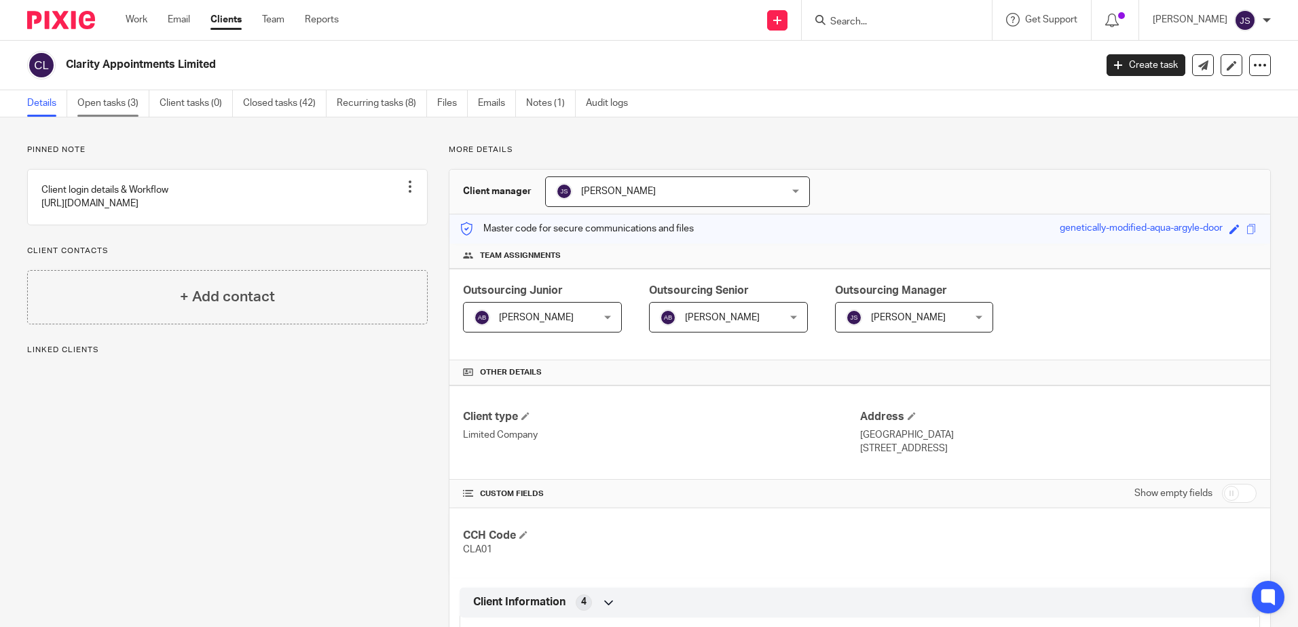
click at [123, 98] on link "Open tasks (3)" at bounding box center [113, 103] width 72 height 26
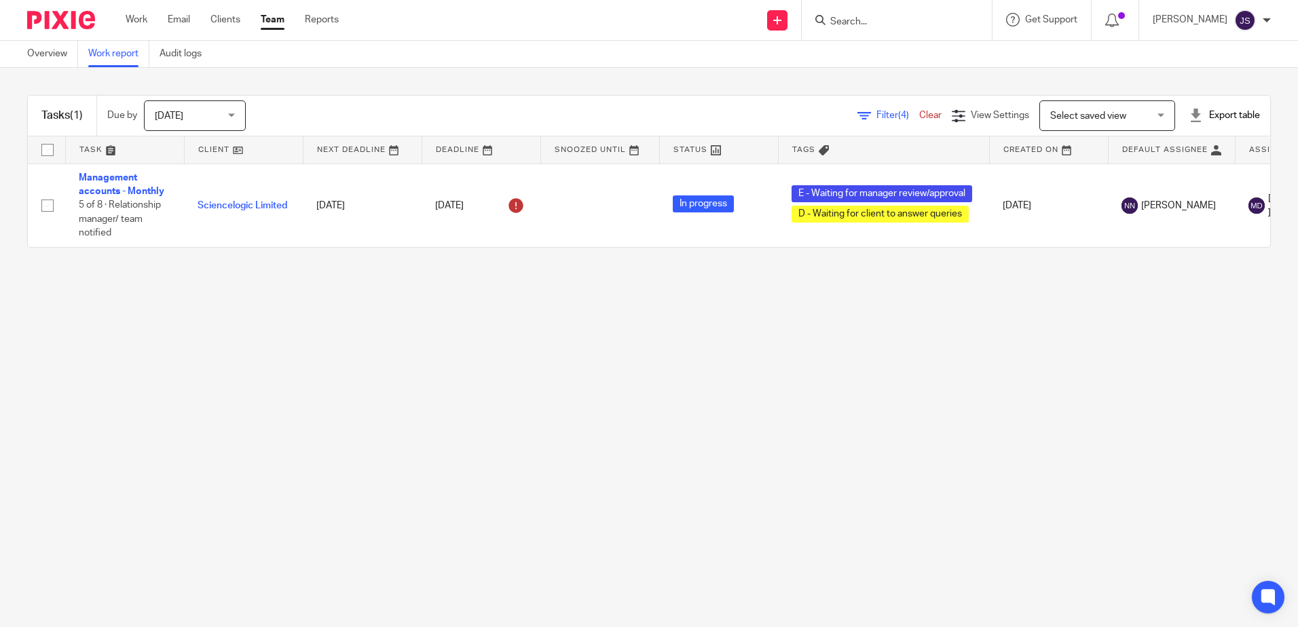
click at [876, 118] on span "Filter (4)" at bounding box center [897, 116] width 43 height 10
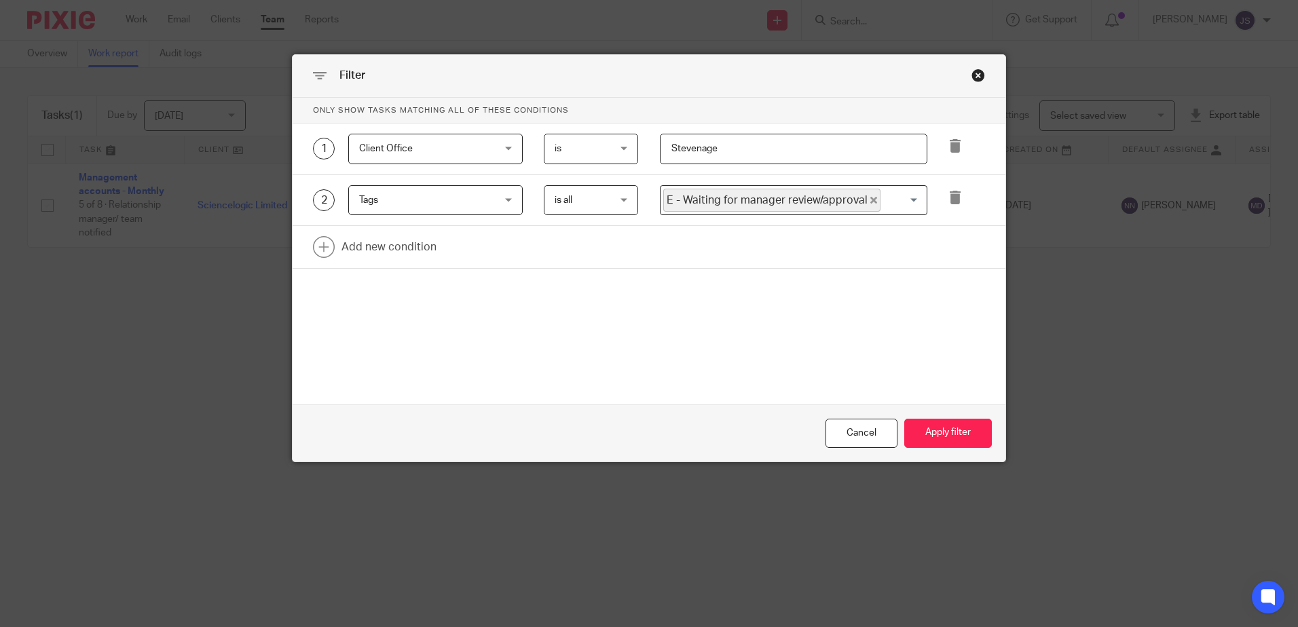
click at [454, 204] on span "Tags" at bounding box center [424, 200] width 130 height 29
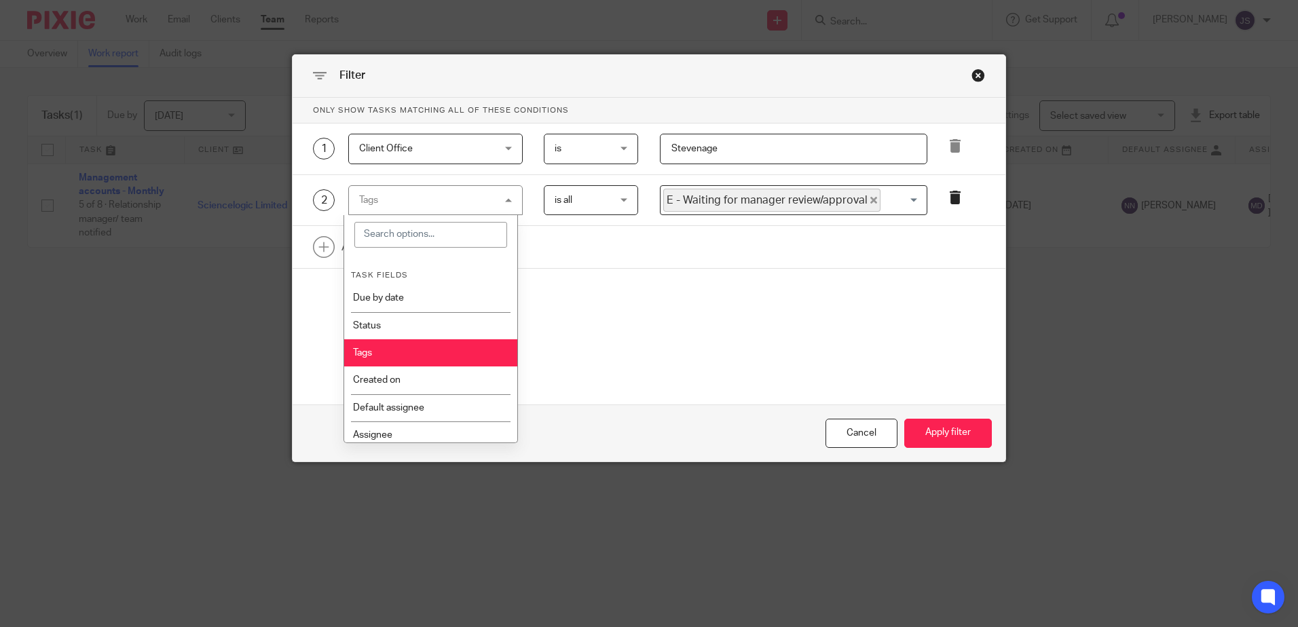
click at [953, 203] on icon at bounding box center [955, 198] width 14 height 14
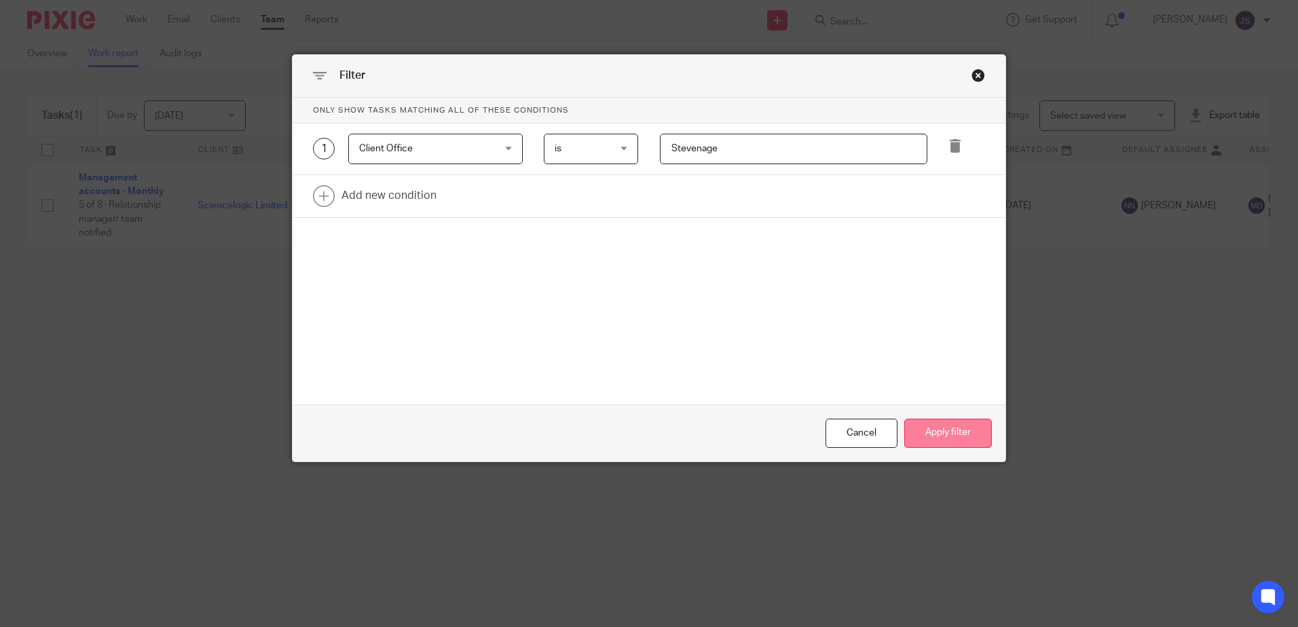
click at [941, 419] on button "Apply filter" at bounding box center [948, 433] width 88 height 29
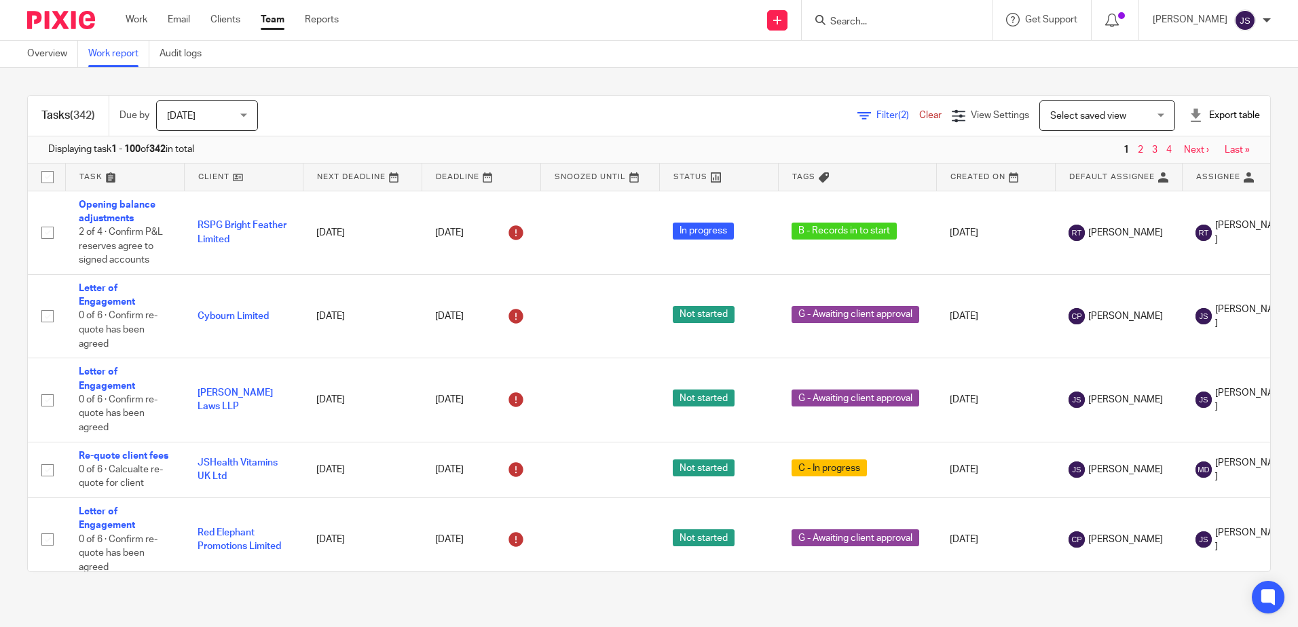
click at [898, 117] on span "(2)" at bounding box center [903, 116] width 11 height 10
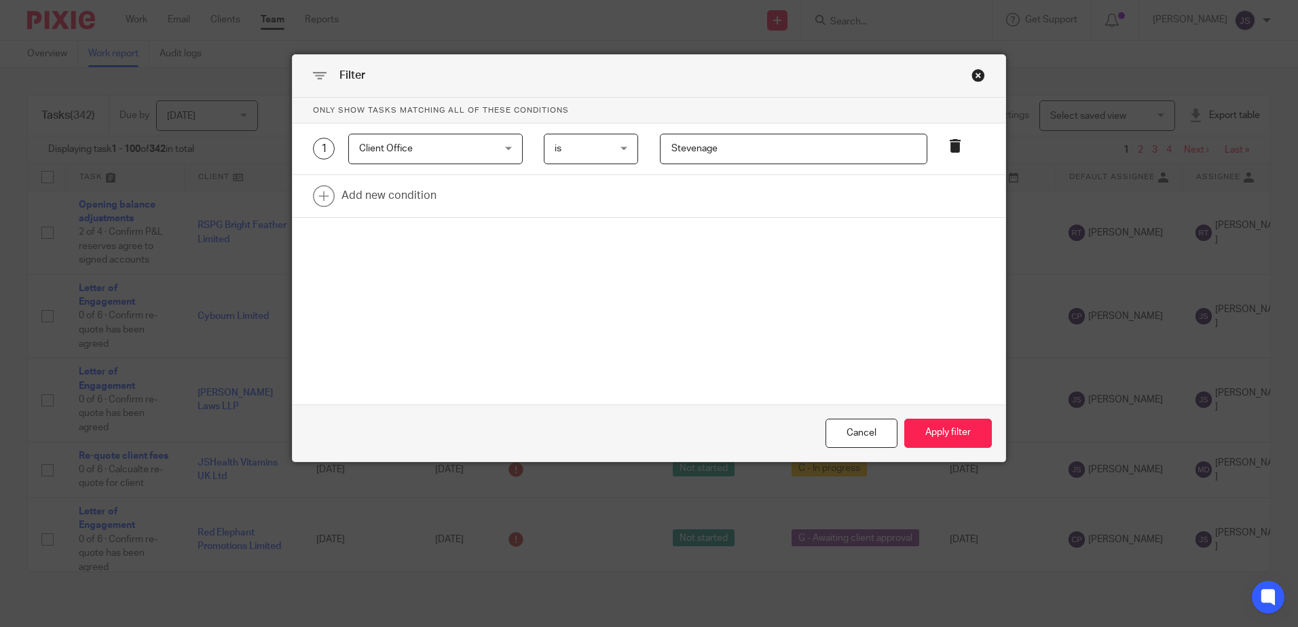
click at [948, 149] on icon at bounding box center [955, 146] width 14 height 14
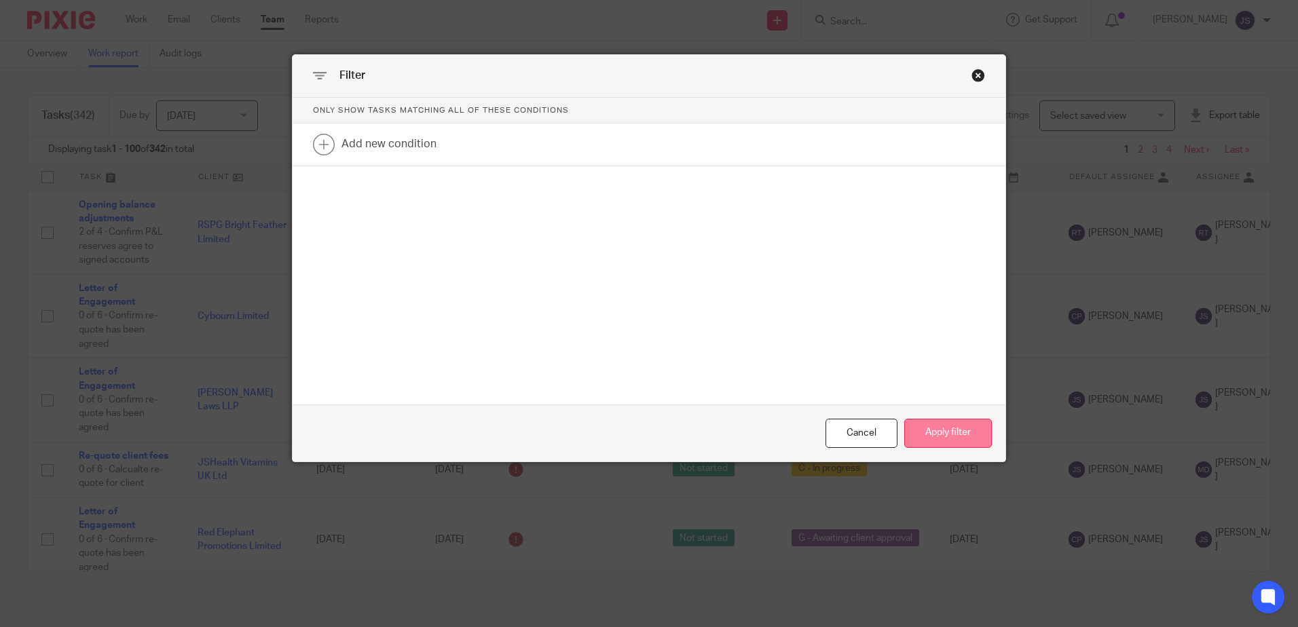
click at [973, 439] on button "Apply filter" at bounding box center [948, 433] width 88 height 29
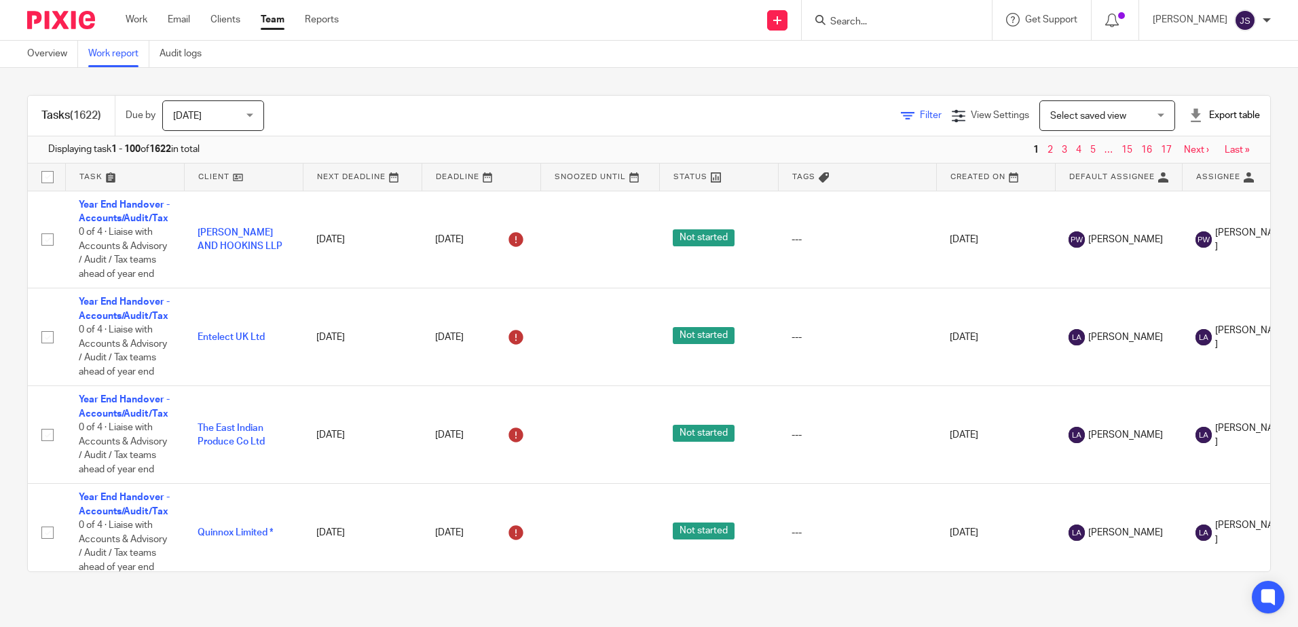
click at [920, 116] on span "Filter" at bounding box center [931, 116] width 22 height 10
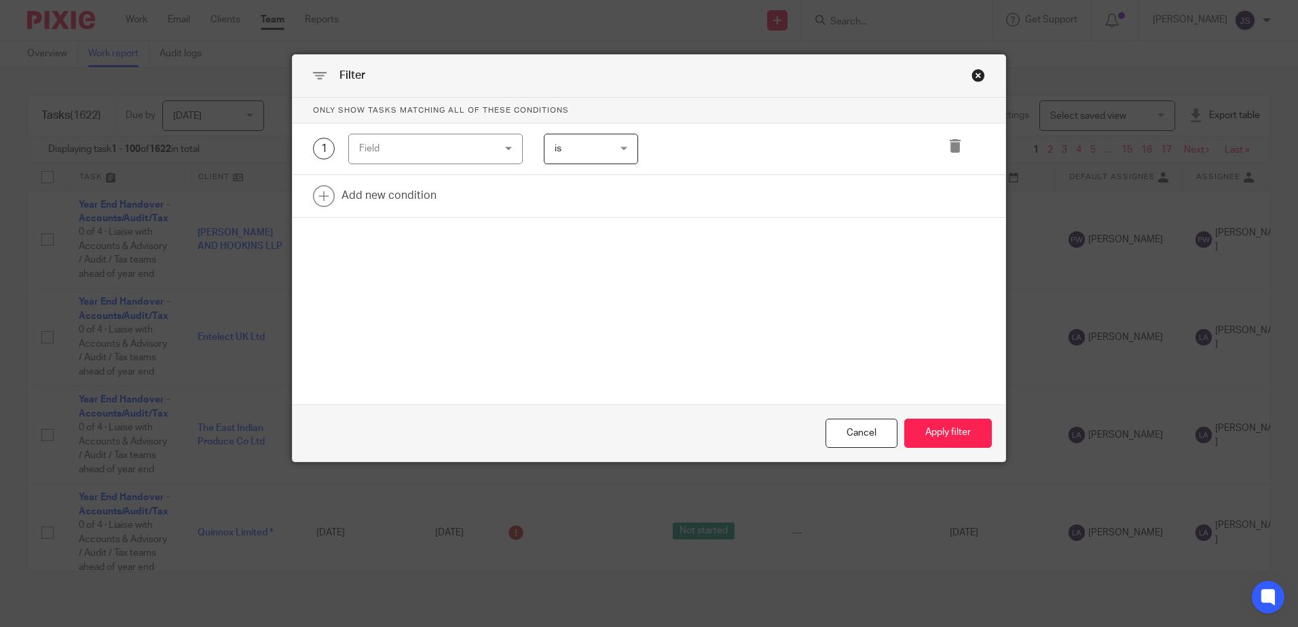
click at [455, 147] on div "Field" at bounding box center [424, 148] width 130 height 29
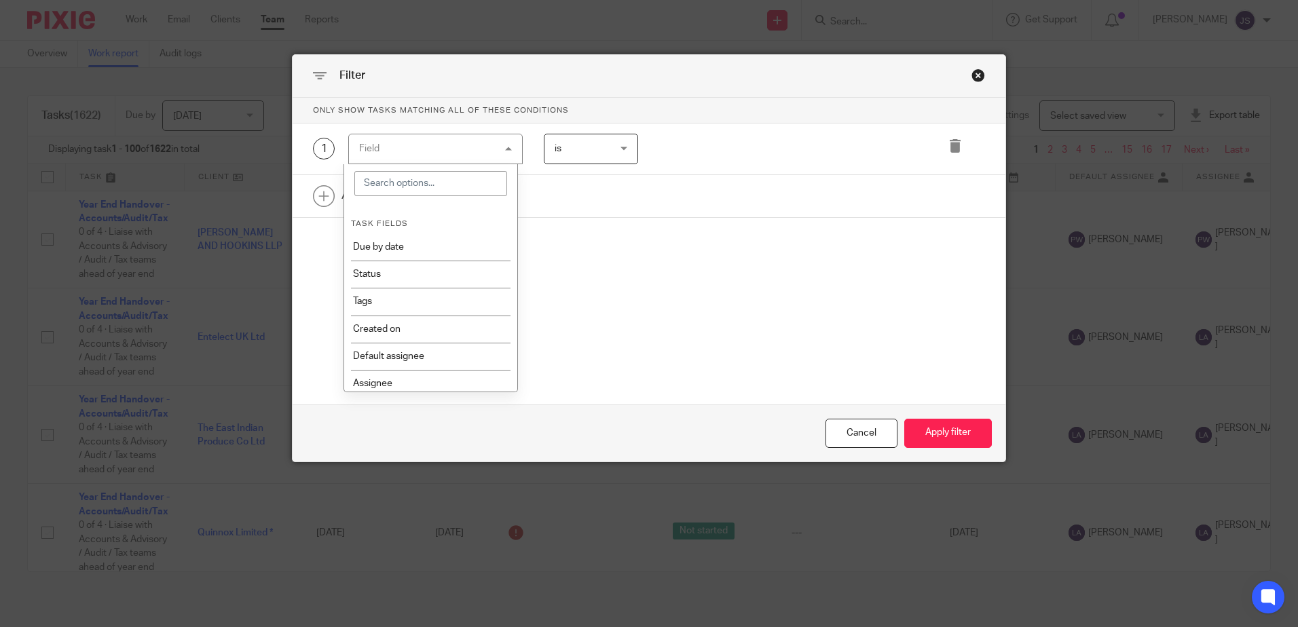
click at [611, 110] on p "Only show tasks matching all of these conditions" at bounding box center [649, 111] width 713 height 26
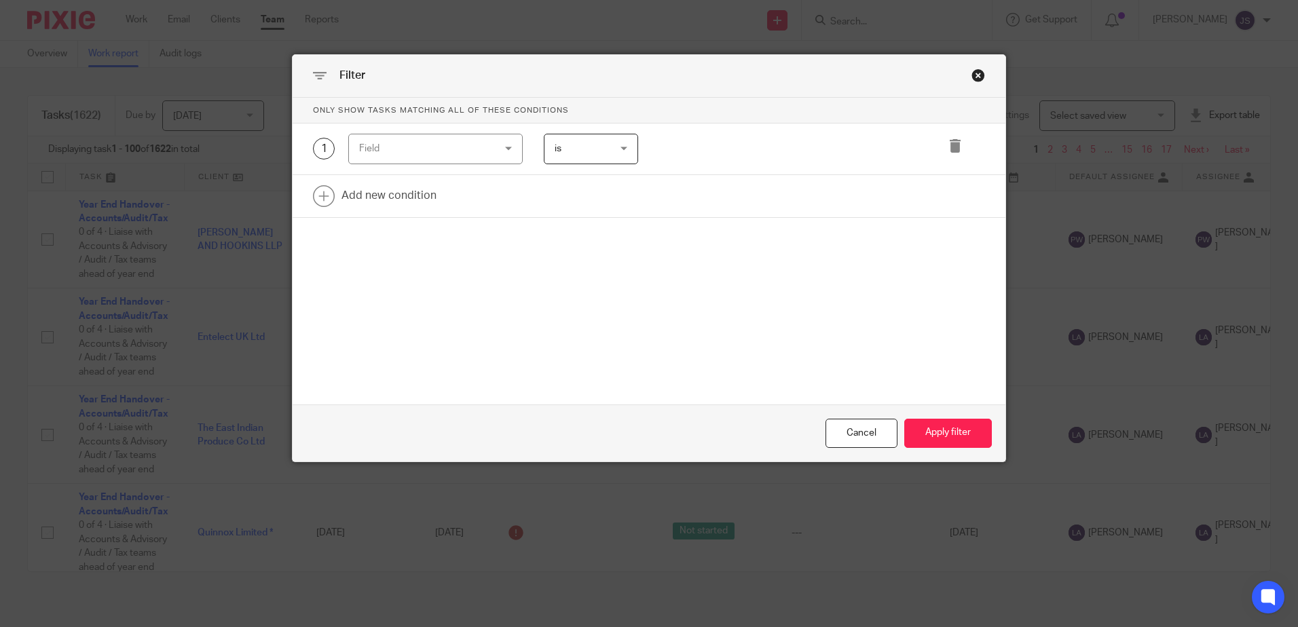
click at [979, 81] on div "Close this dialog window" at bounding box center [978, 76] width 14 height 14
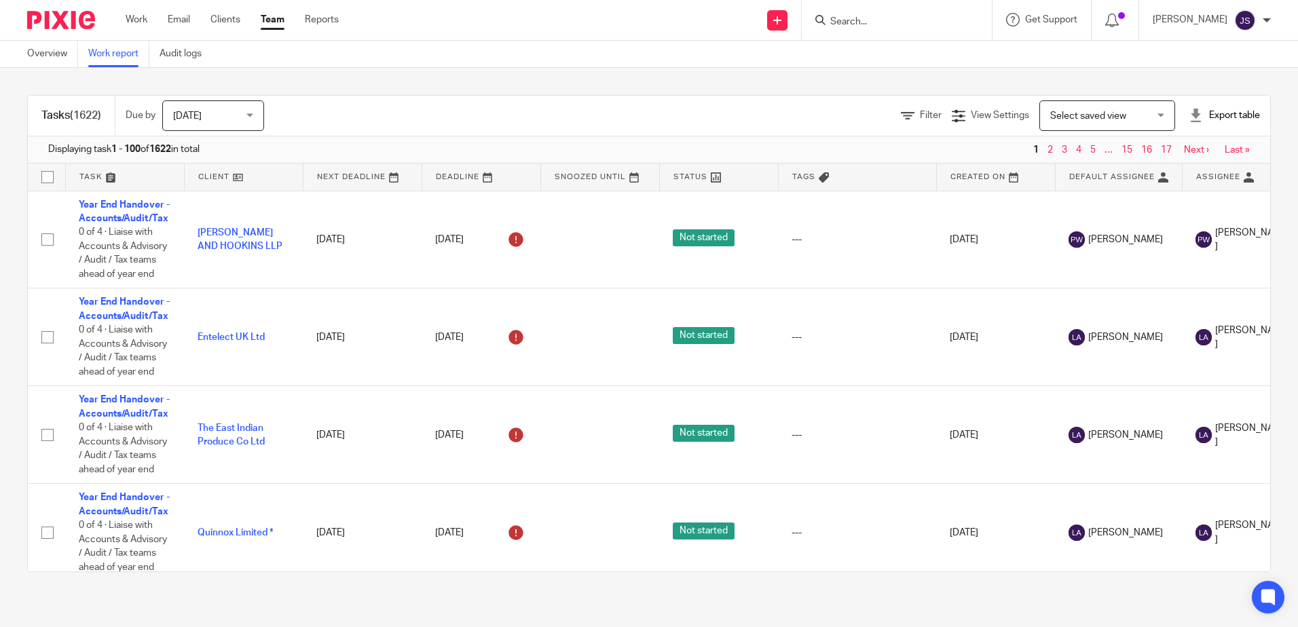
click at [909, 108] on div "Filter View Settings View Settings Manage saved views Select saved view Select …" at bounding box center [779, 115] width 982 height 31
click at [920, 116] on span "Filter" at bounding box center [931, 116] width 22 height 10
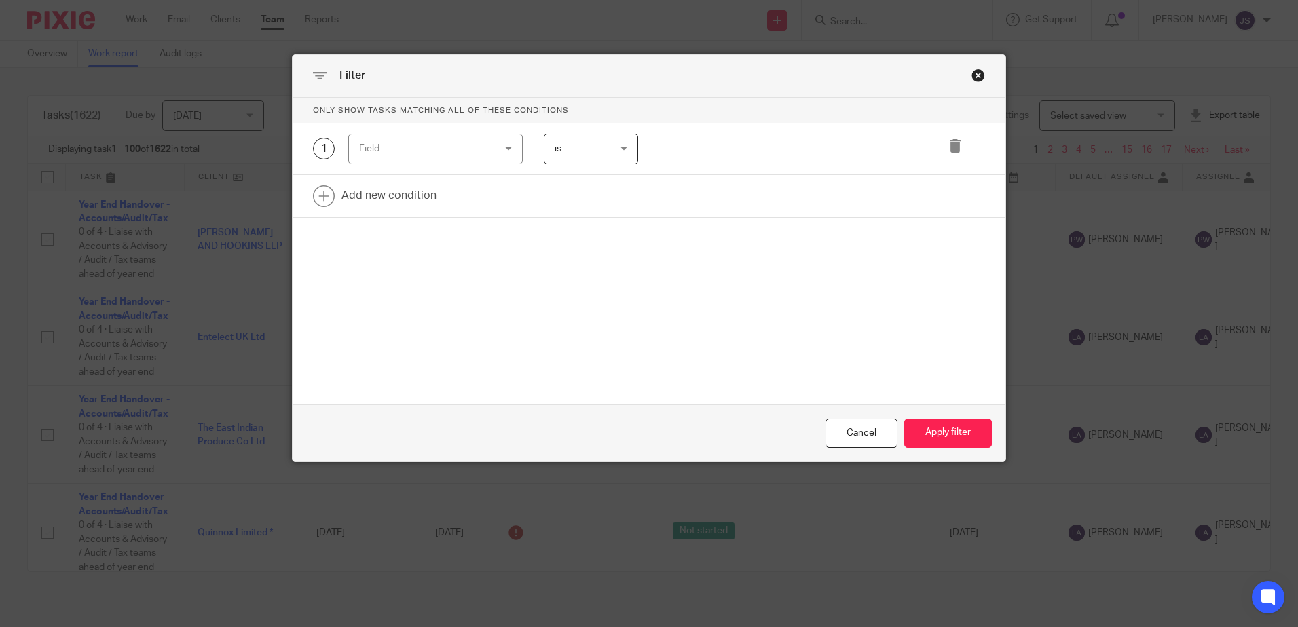
click at [971, 74] on div "Close this dialog window" at bounding box center [978, 76] width 14 height 14
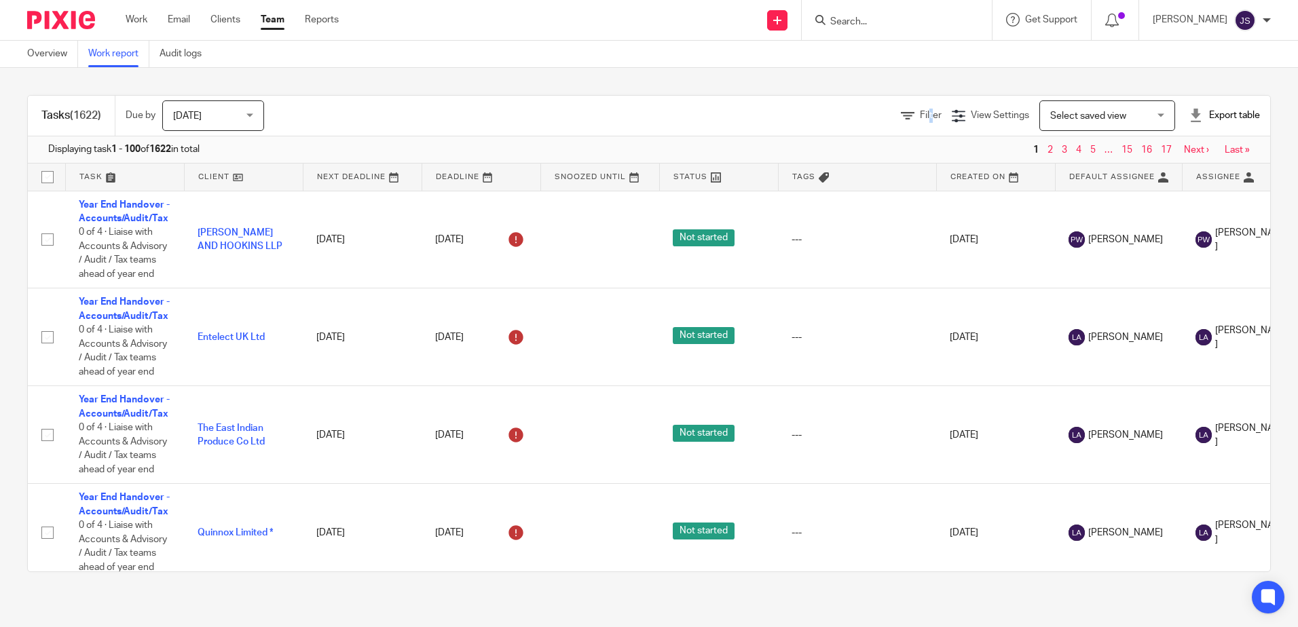
click at [242, 123] on span "[DATE]" at bounding box center [209, 115] width 72 height 29
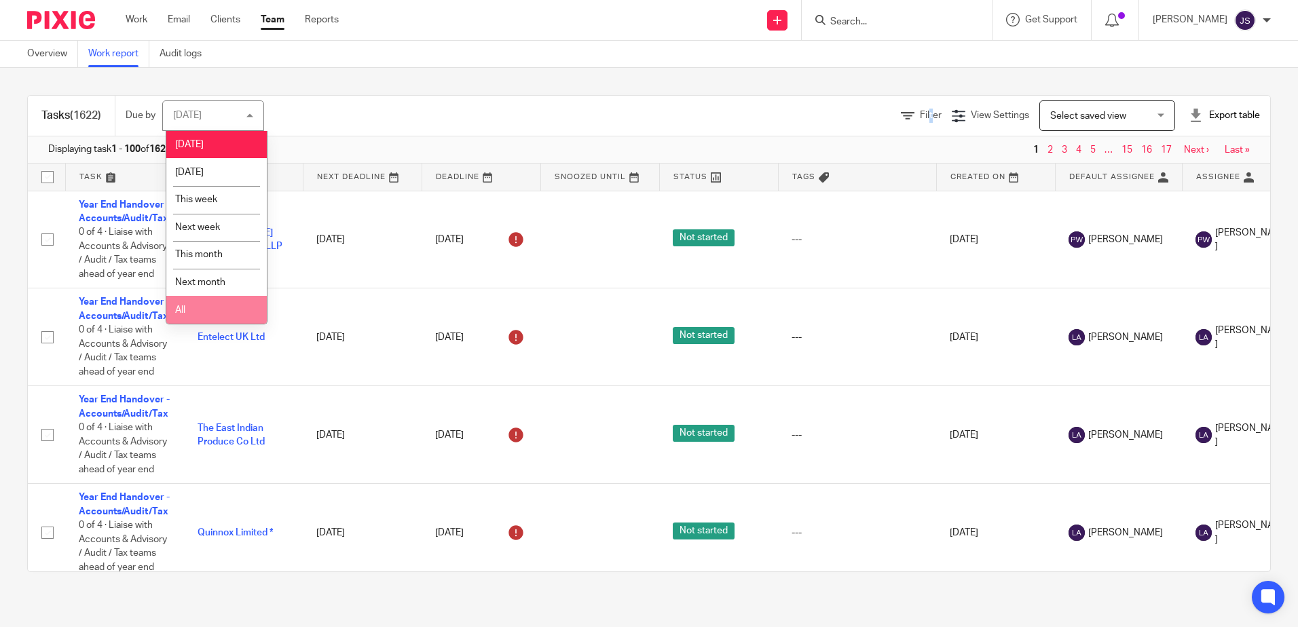
click at [236, 314] on li "All" at bounding box center [216, 310] width 100 height 28
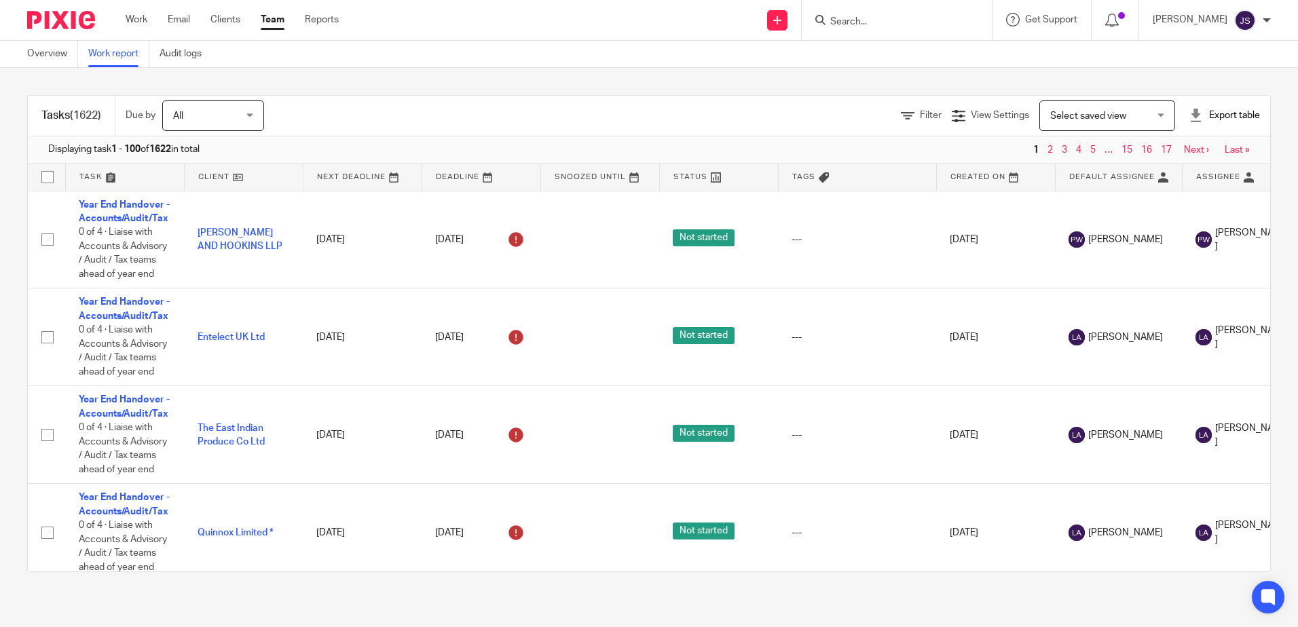
click at [769, 77] on div "Tasks (1622) Due by All All Today Tomorrow This week Next week This month Next …" at bounding box center [649, 333] width 1298 height 531
click at [876, 114] on span "Filter (1)" at bounding box center [897, 116] width 43 height 10
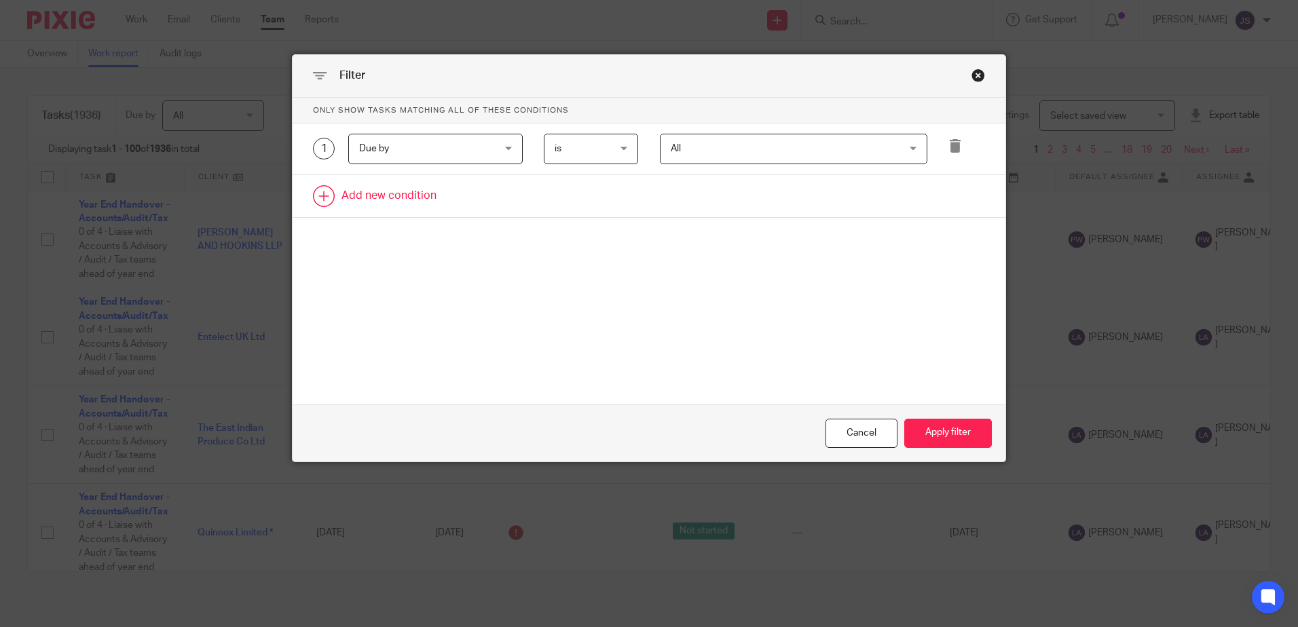
click at [419, 200] on link at bounding box center [649, 196] width 713 height 42
click at [441, 210] on div "Field" at bounding box center [424, 200] width 130 height 29
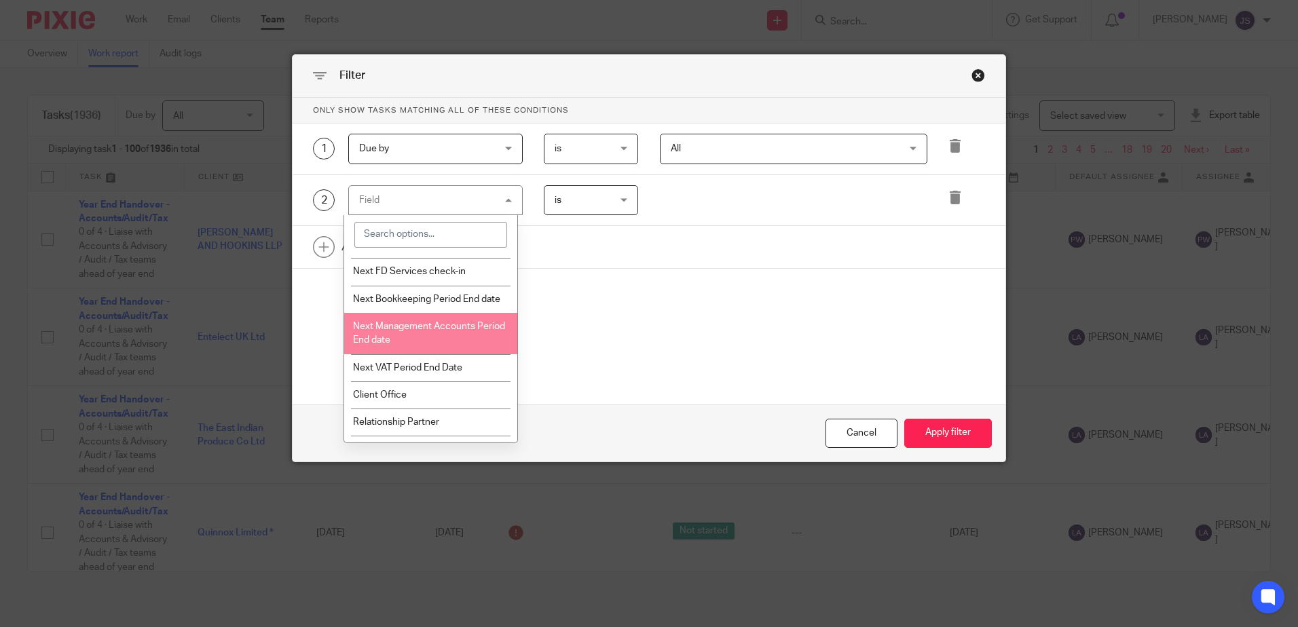
scroll to position [1561, 0]
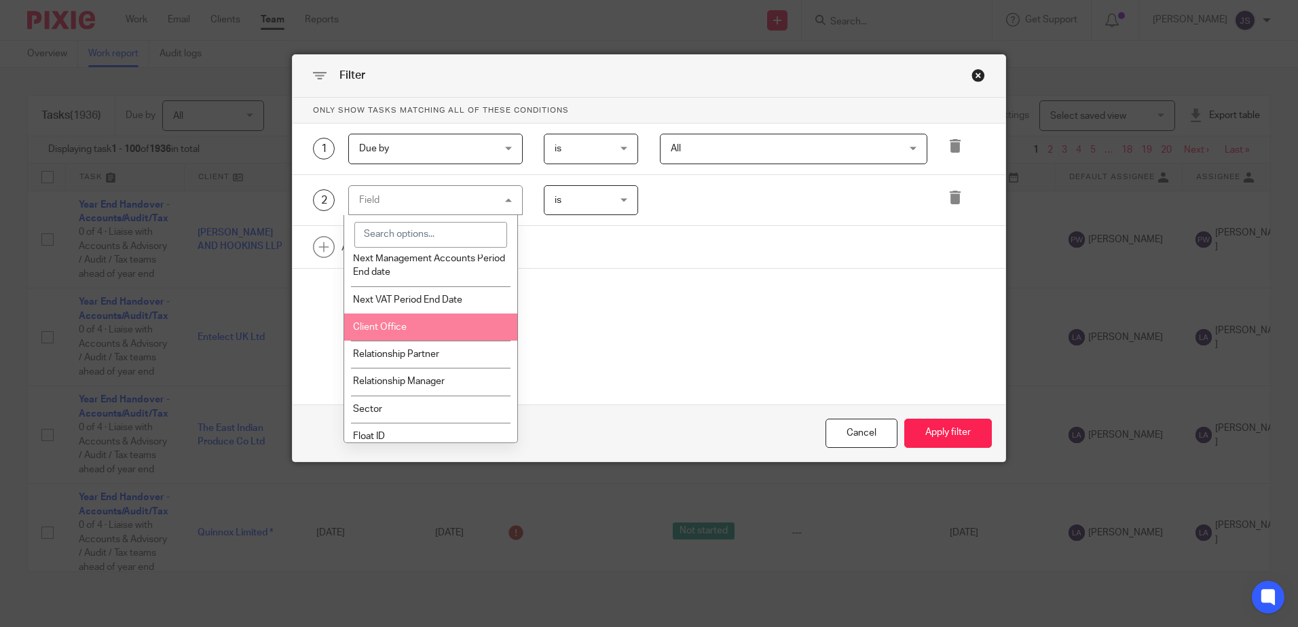
click at [413, 330] on li "Client Office" at bounding box center [430, 327] width 173 height 27
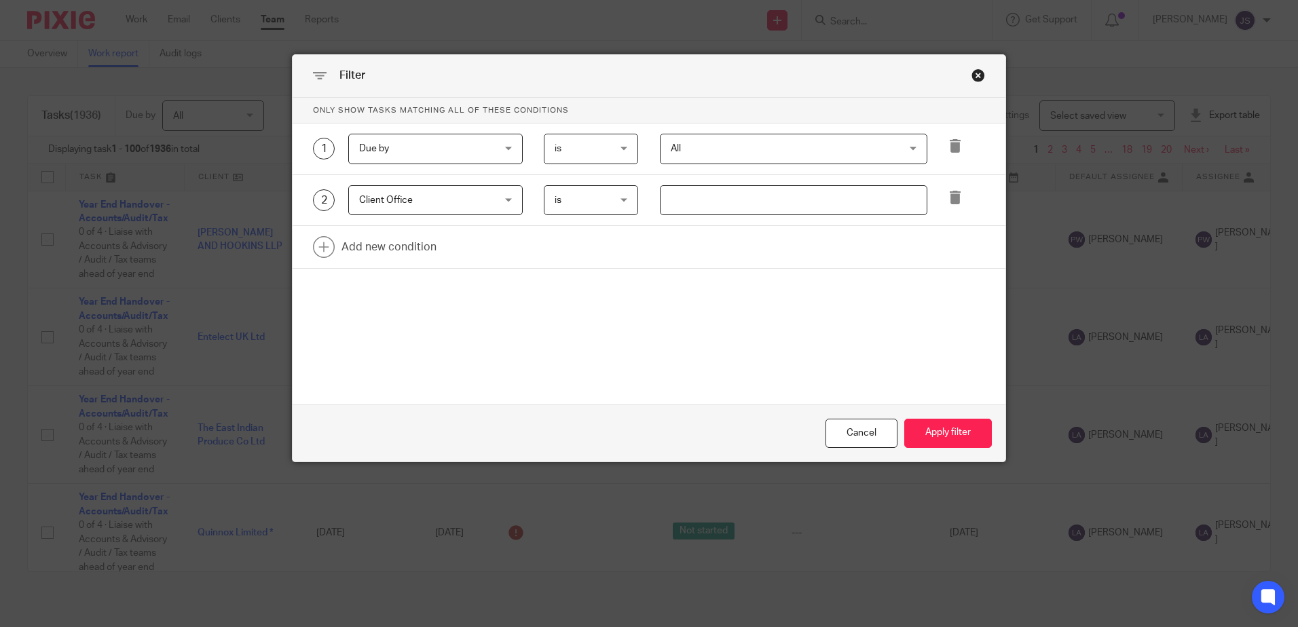
click at [784, 200] on input "text" at bounding box center [793, 200] width 267 height 31
type input "Stevenage"
click at [407, 248] on link at bounding box center [649, 247] width 713 height 42
click at [407, 248] on div "Field" at bounding box center [424, 251] width 130 height 29
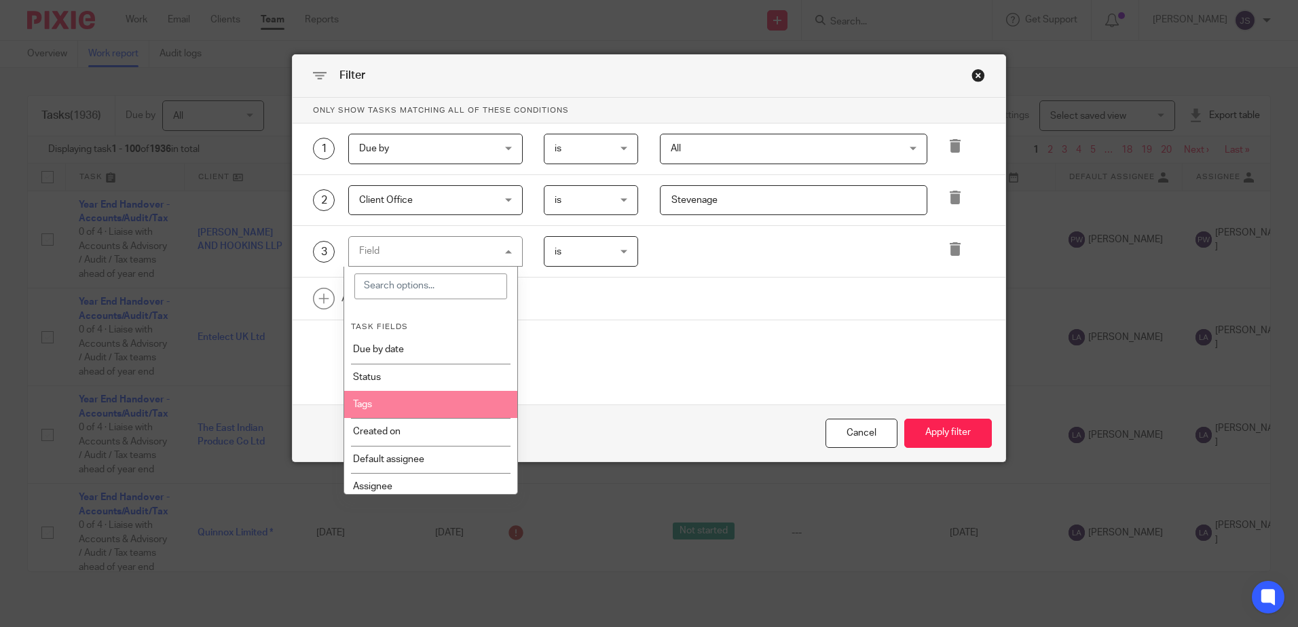
click at [443, 398] on li "Tags" at bounding box center [430, 404] width 173 height 27
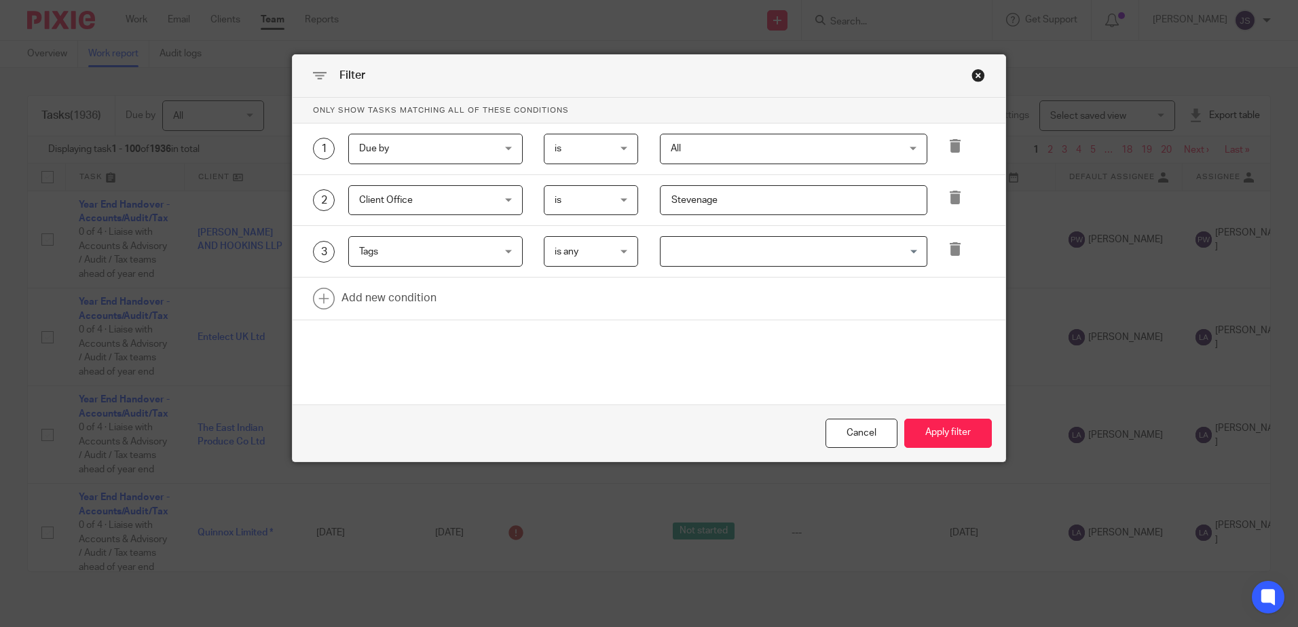
click at [696, 251] on input "Search for option" at bounding box center [790, 252] width 257 height 24
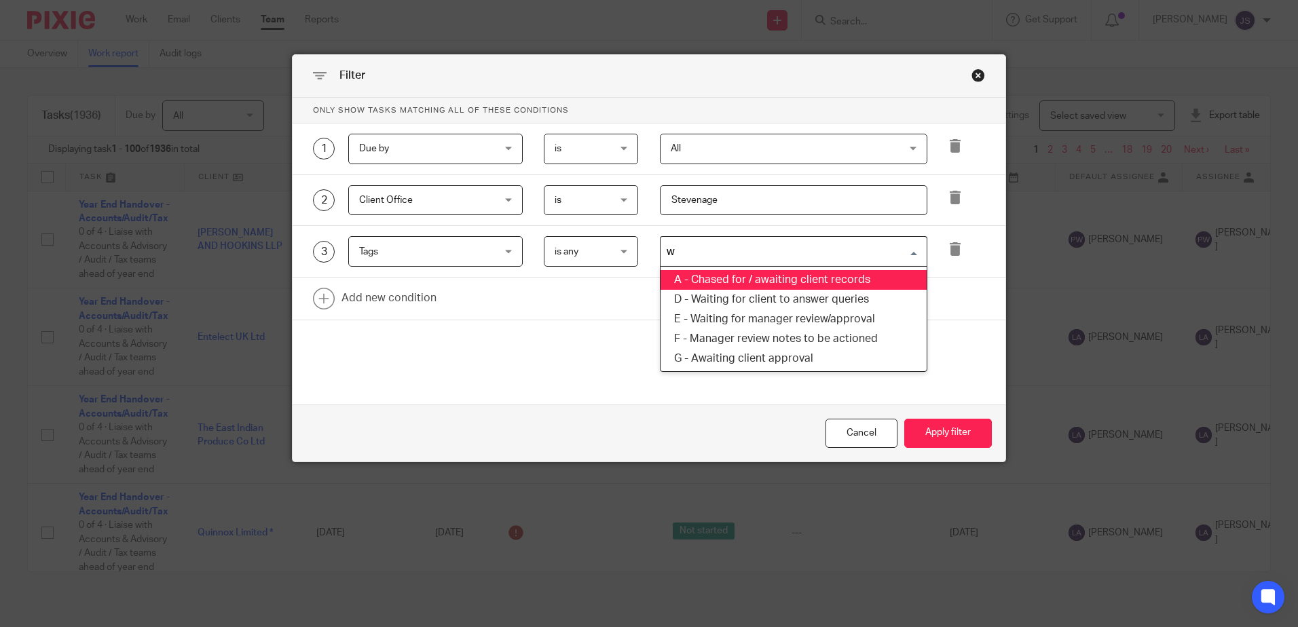
type input "wa"
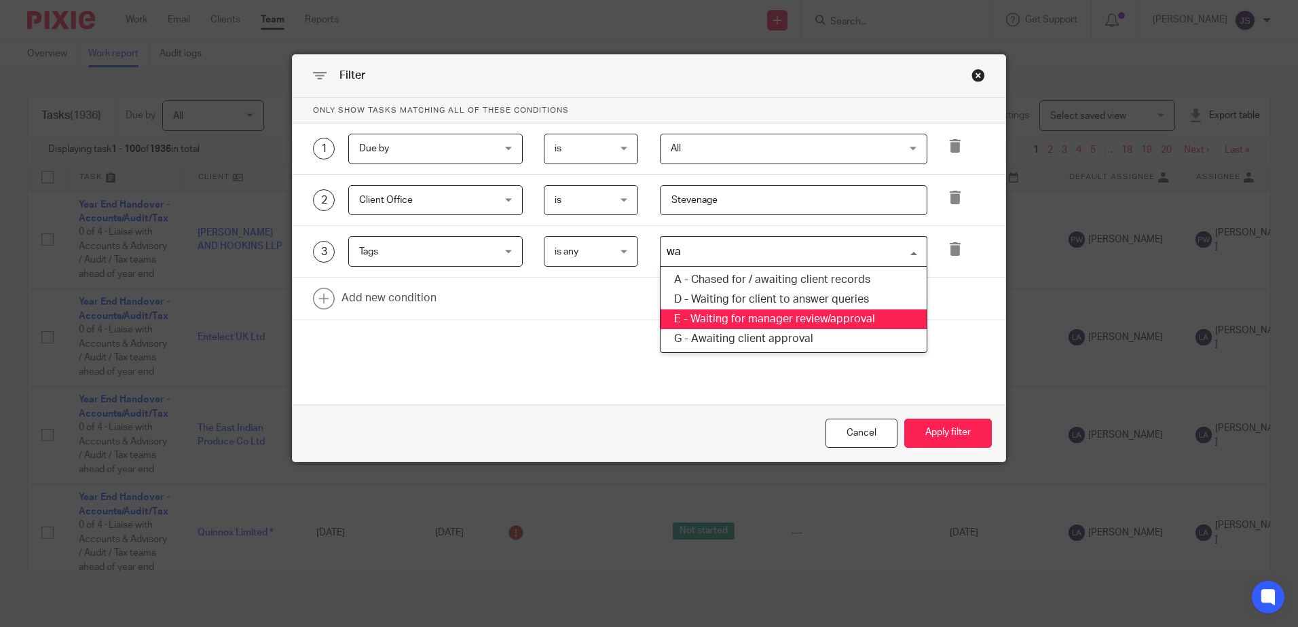
click at [794, 322] on li "E - Waiting for manager review/approval" at bounding box center [793, 319] width 266 height 20
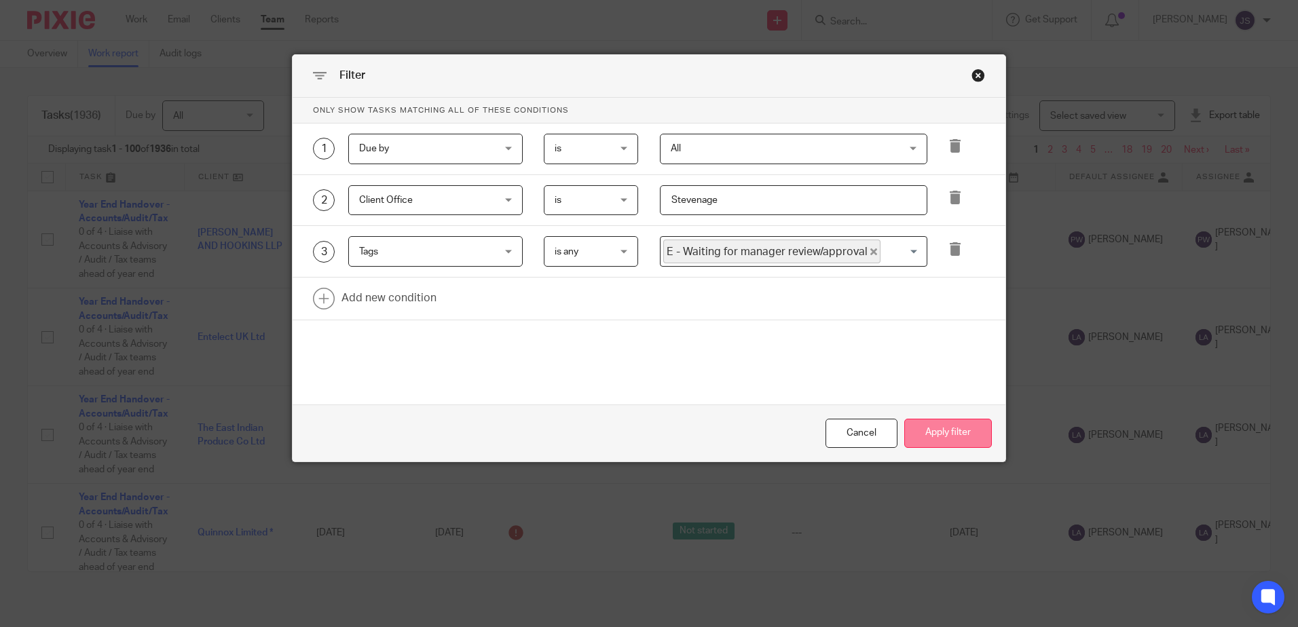
click at [922, 436] on button "Apply filter" at bounding box center [948, 433] width 88 height 29
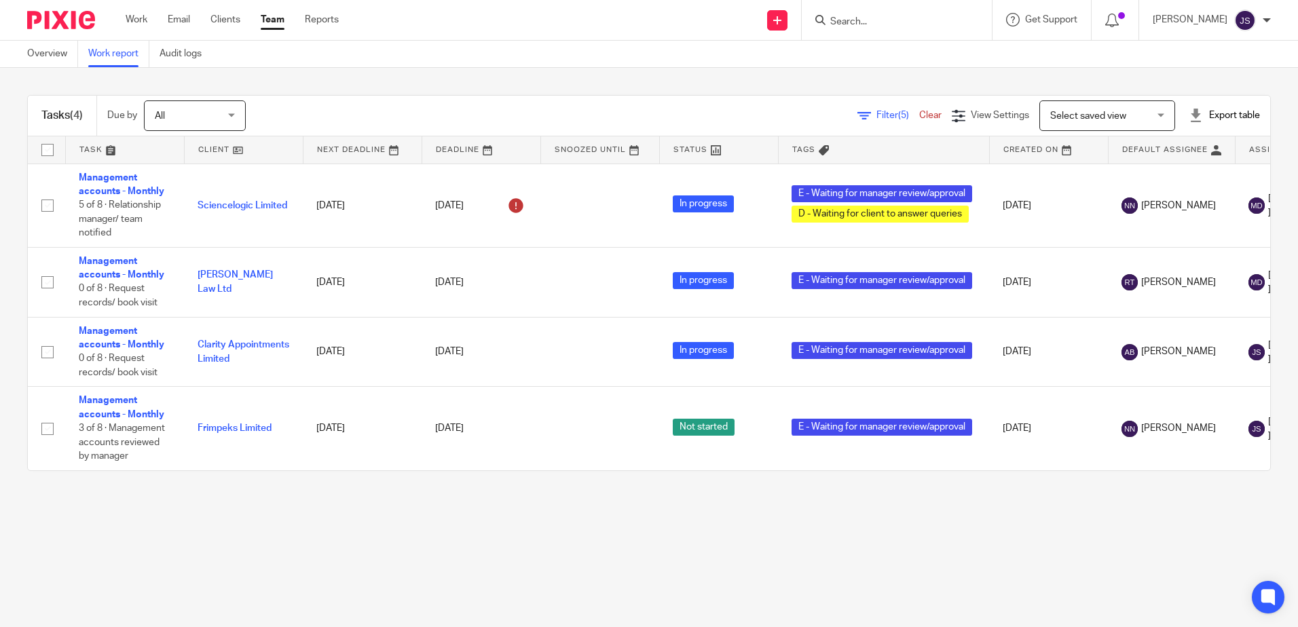
click at [876, 114] on span "Filter (5)" at bounding box center [897, 116] width 43 height 10
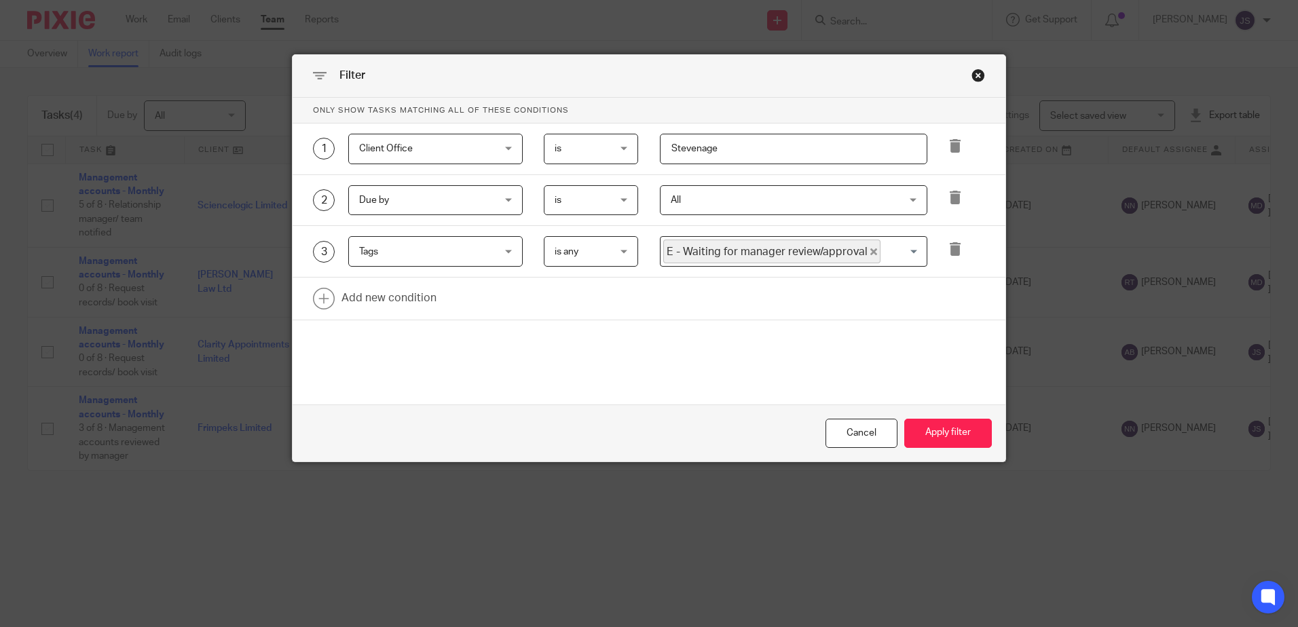
click at [971, 75] on div "Close this dialog window" at bounding box center [978, 76] width 14 height 14
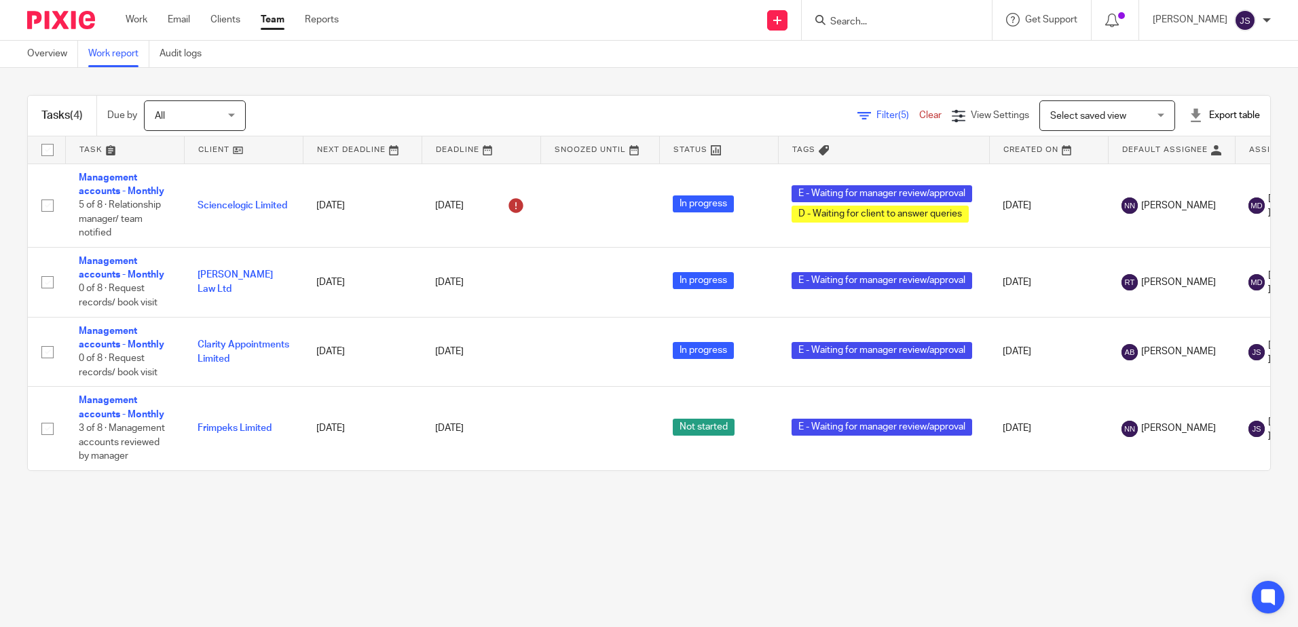
click at [867, 80] on div "Tasks (4) Due by All All [DATE] [DATE] This week Next week This month Next mont…" at bounding box center [649, 283] width 1298 height 430
click at [971, 119] on span "View Settings" at bounding box center [1000, 116] width 58 height 10
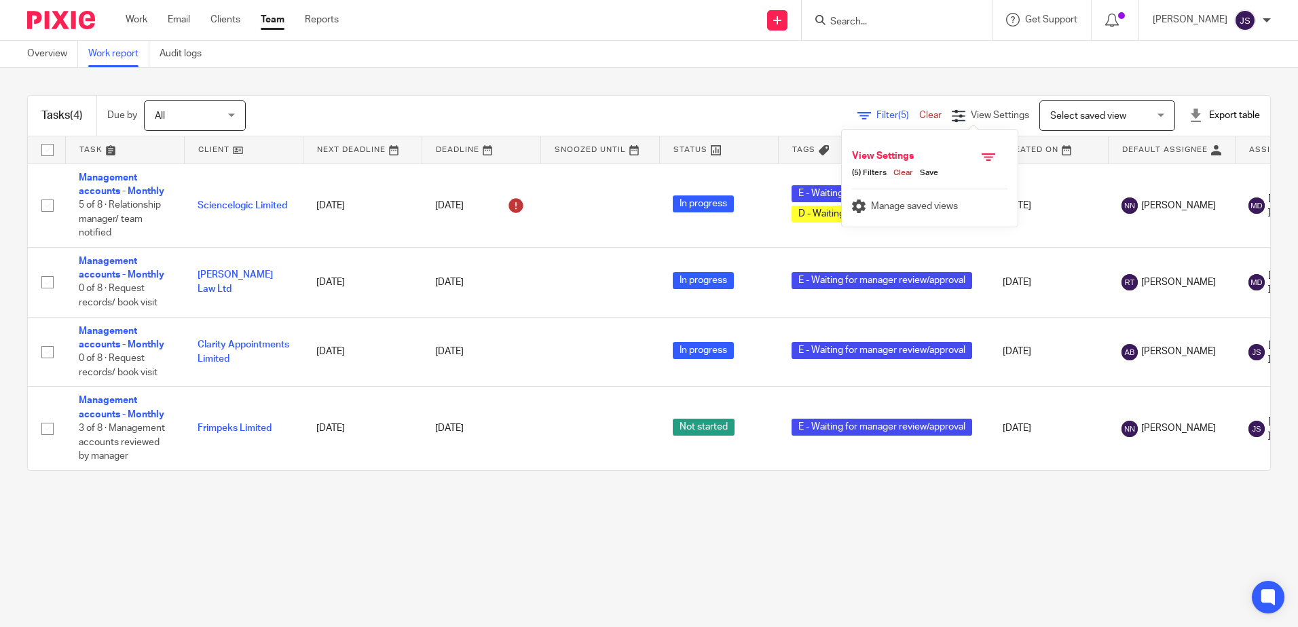
click at [874, 170] on span "(5) Filters" at bounding box center [869, 173] width 35 height 11
click at [992, 161] on icon at bounding box center [988, 157] width 14 height 14
click at [933, 210] on span "Manage saved views" at bounding box center [914, 207] width 87 height 10
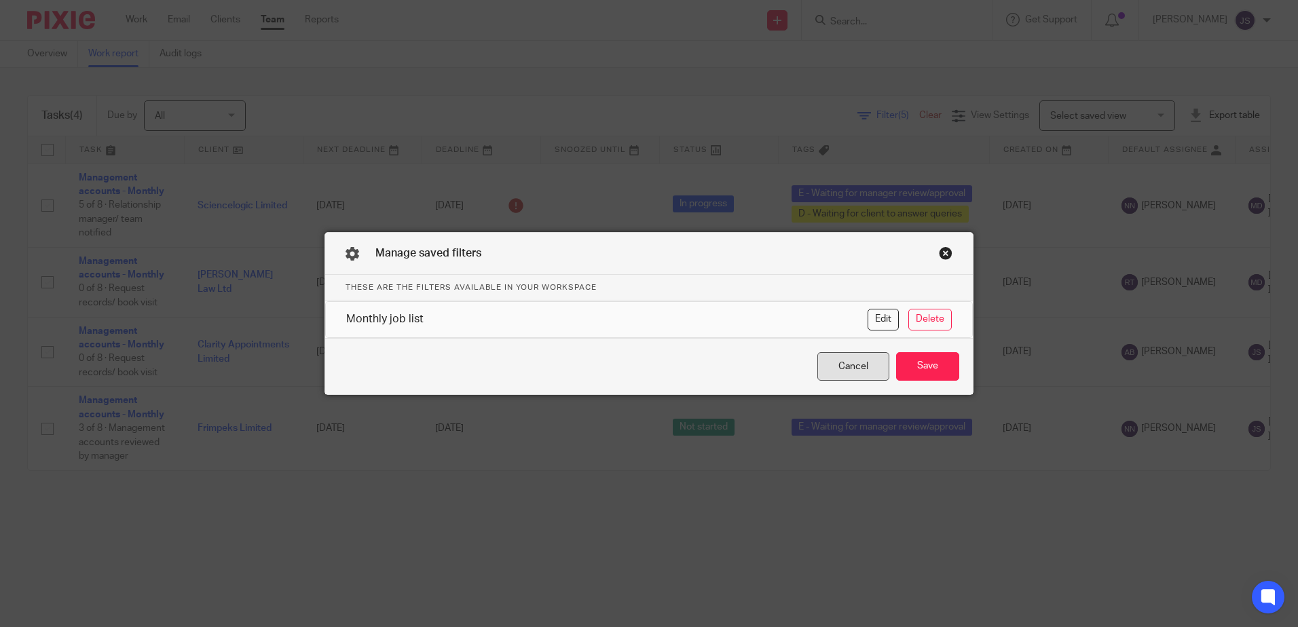
click at [875, 364] on div "Cancel" at bounding box center [853, 366] width 72 height 29
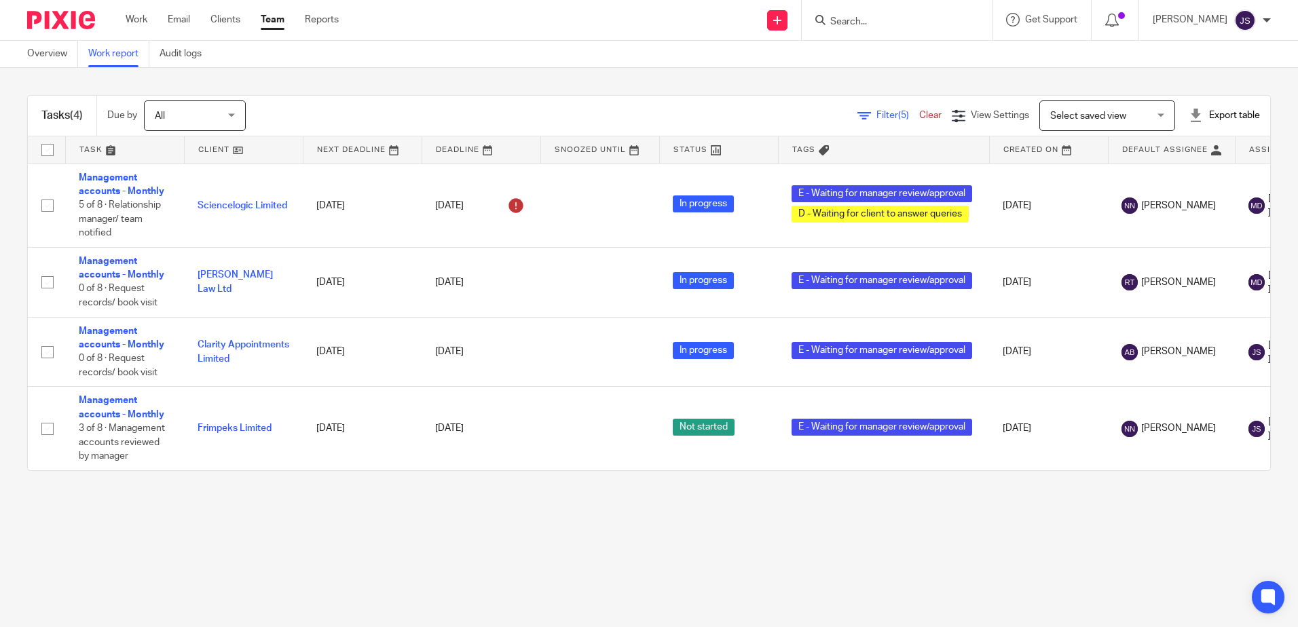
click at [1104, 124] on span "Select saved view" at bounding box center [1099, 115] width 99 height 29
click at [1104, 124] on div "Select saved view Select saved view" at bounding box center [1107, 115] width 136 height 31
click at [1093, 126] on span "Select saved view" at bounding box center [1099, 115] width 99 height 29
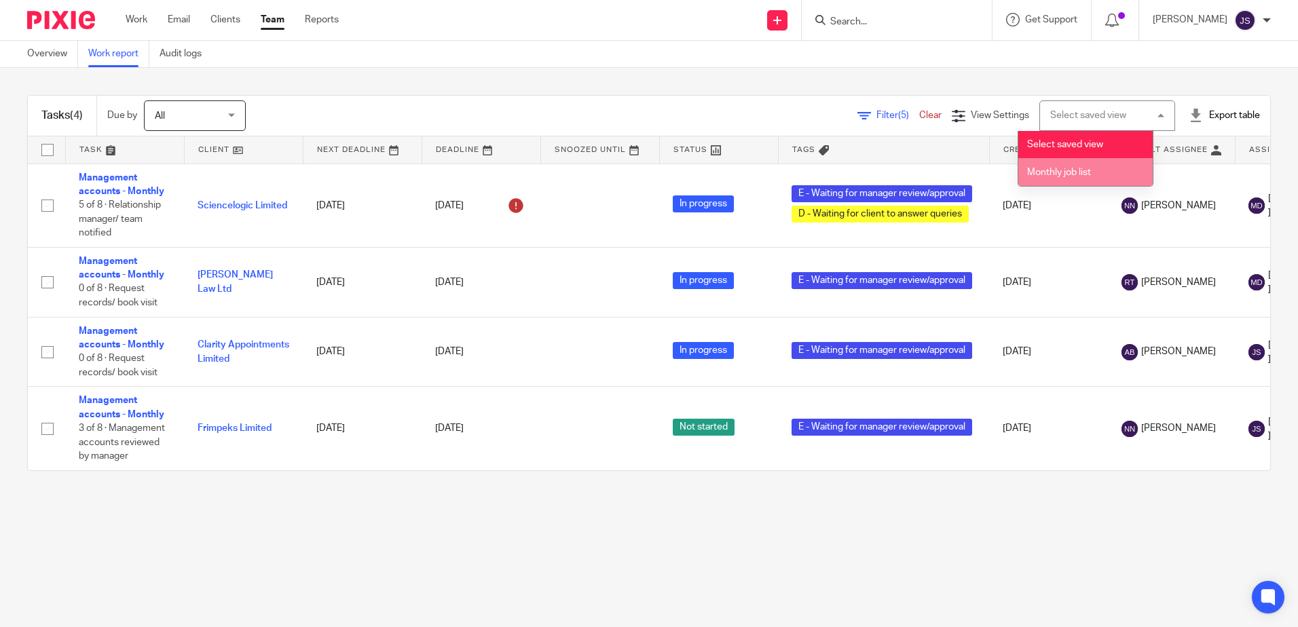
click at [1089, 167] on li "Monthly job list" at bounding box center [1085, 172] width 134 height 28
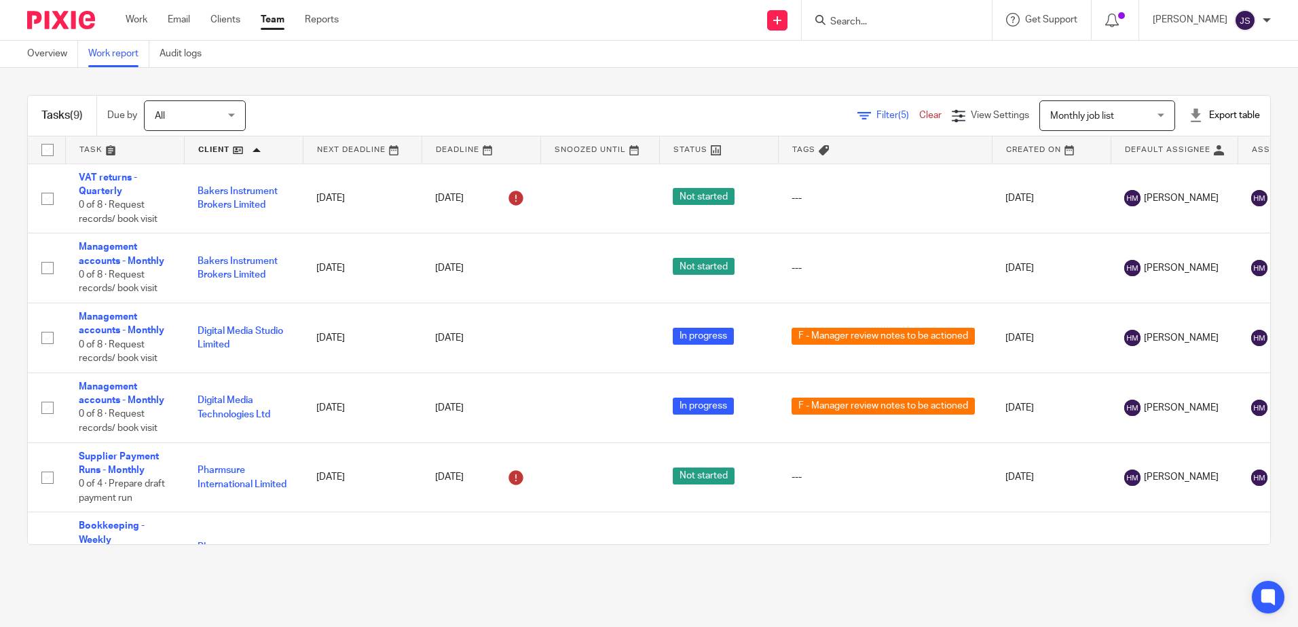
click at [876, 113] on span "Filter (5)" at bounding box center [897, 116] width 43 height 10
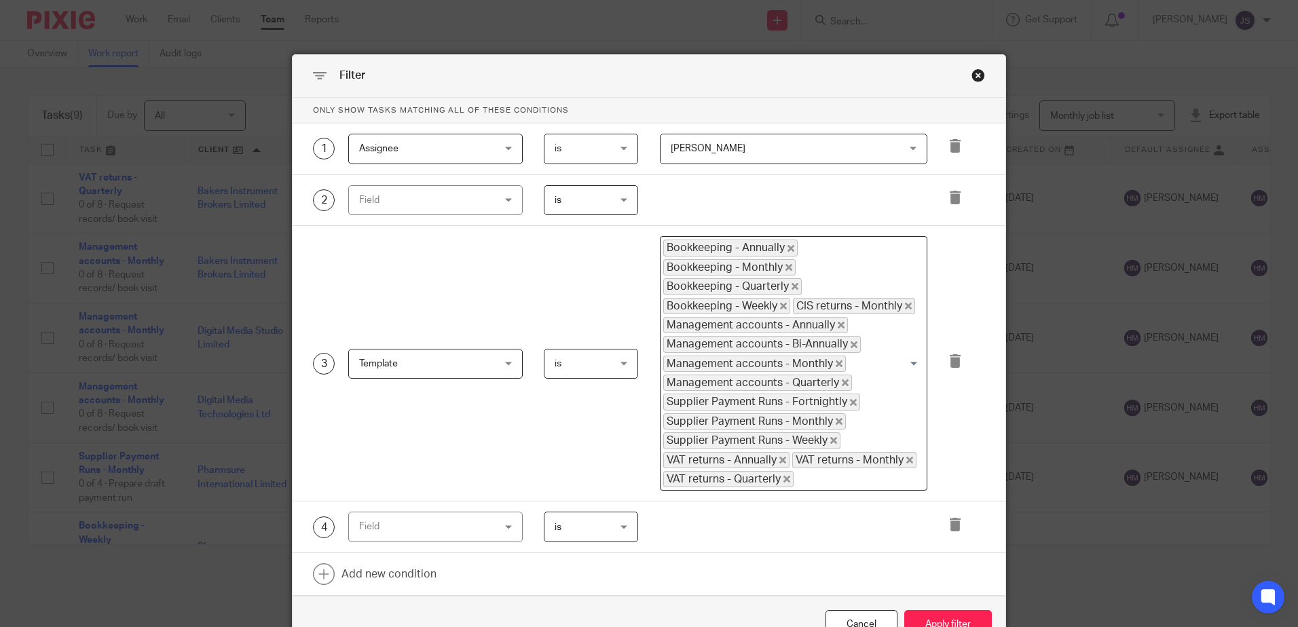
click at [971, 80] on div "Close this dialog window" at bounding box center [978, 76] width 14 height 14
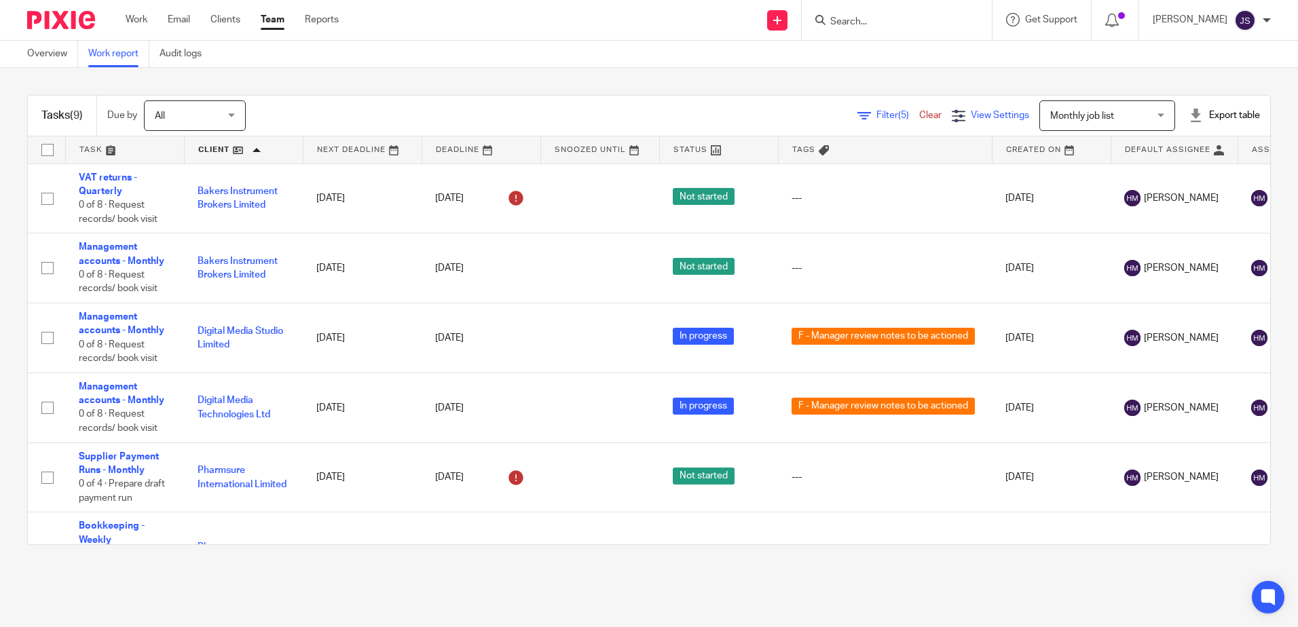
click at [987, 117] on span "View Settings" at bounding box center [1000, 116] width 58 height 10
click at [1076, 124] on span "Monthly job list" at bounding box center [1099, 115] width 99 height 29
click at [1063, 171] on span "Monthly job list" at bounding box center [1059, 173] width 64 height 10
click at [1000, 113] on span "View Settings" at bounding box center [1000, 116] width 58 height 10
click at [1050, 114] on span "Monthly job list" at bounding box center [1082, 116] width 64 height 10
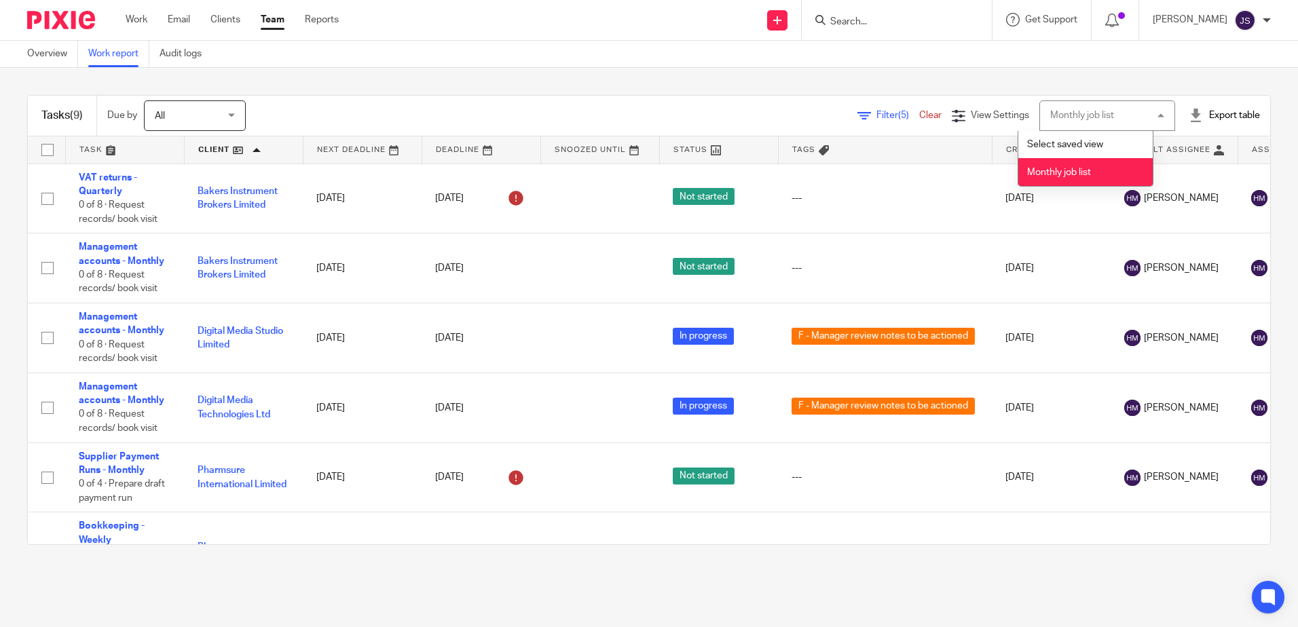
click at [1054, 170] on span "Monthly job list" at bounding box center [1059, 173] width 64 height 10
click at [979, 109] on div "View Settings" at bounding box center [990, 116] width 77 height 14
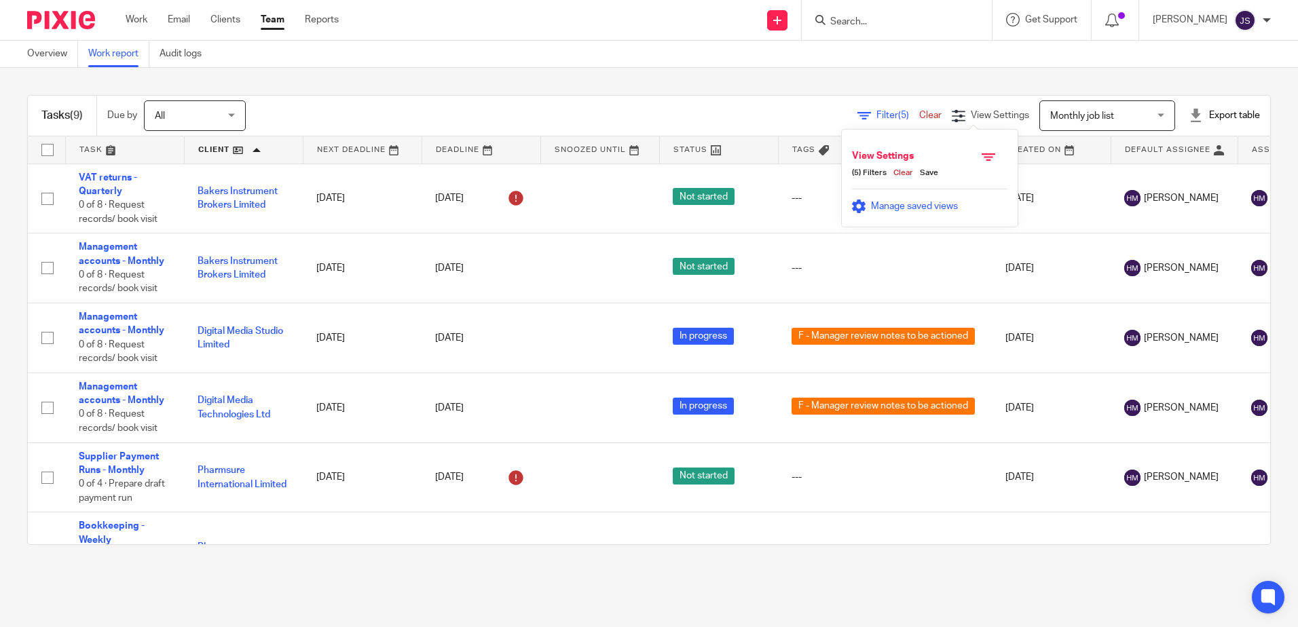
click at [905, 205] on span "Manage saved views" at bounding box center [914, 207] width 87 height 10
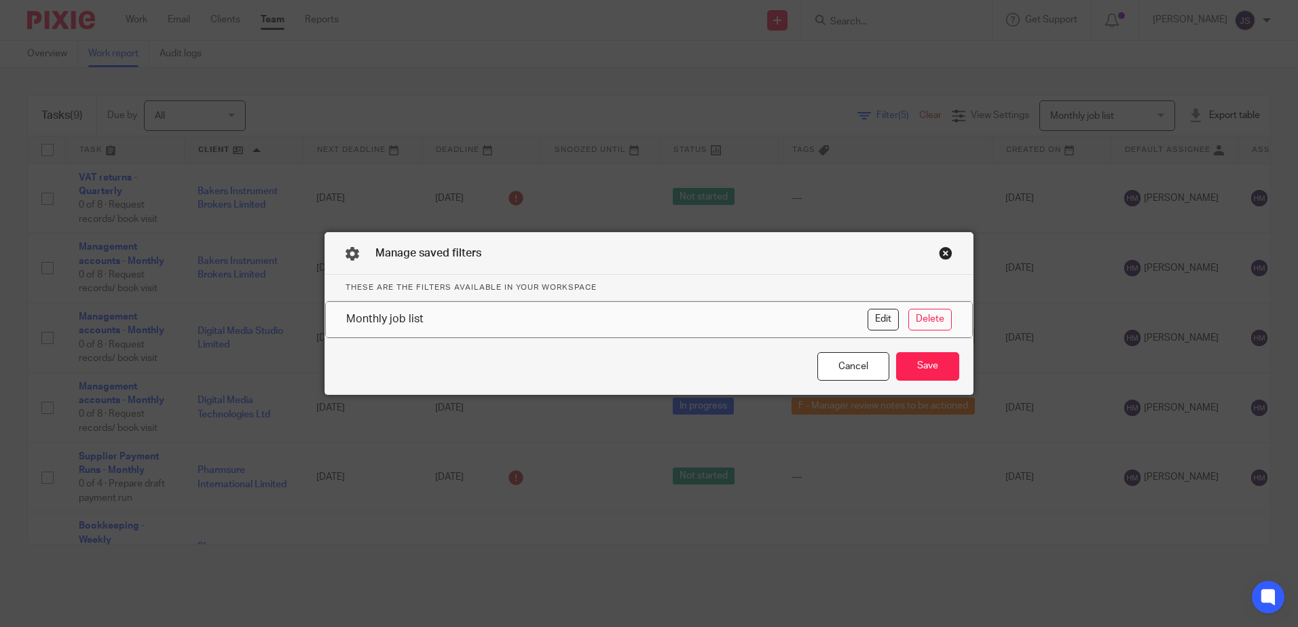
click at [791, 317] on div "Monthly job list" at bounding box center [606, 320] width 521 height 22
click at [531, 331] on div "Monthly job list Edit Delete" at bounding box center [649, 319] width 646 height 35
drag, startPoint x: 531, startPoint y: 331, endPoint x: 671, endPoint y: 321, distance: 139.5
click at [671, 321] on div "Monthly job list" at bounding box center [606, 320] width 521 height 22
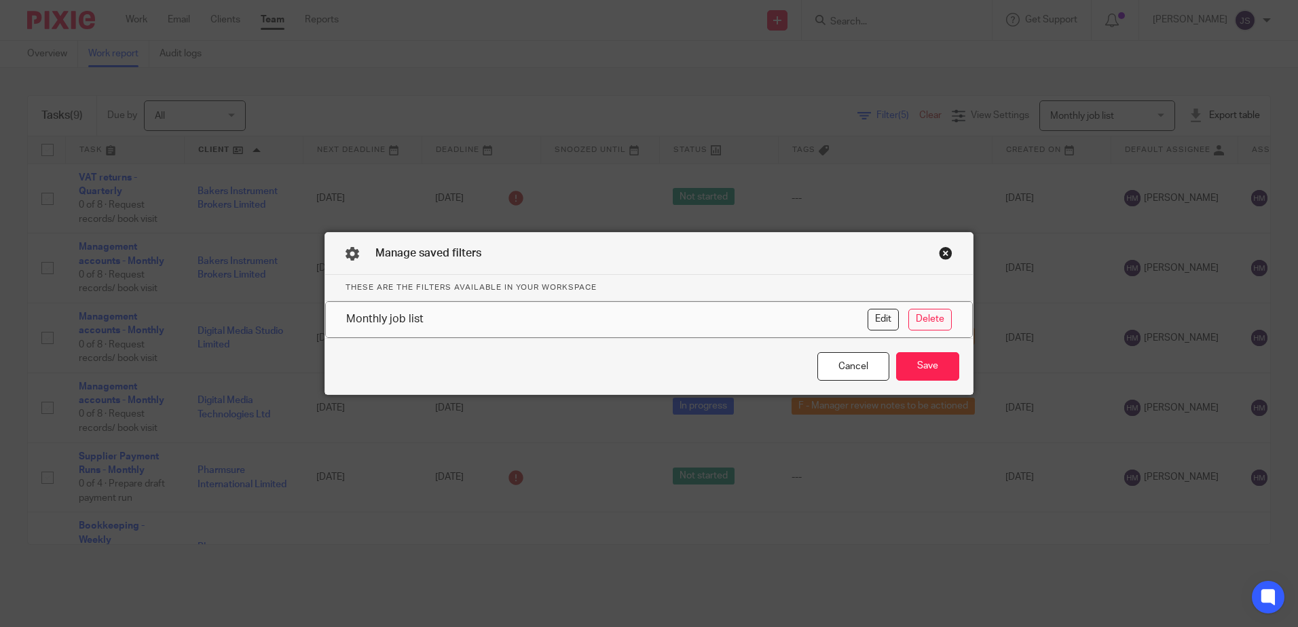
click at [924, 319] on button "Delete" at bounding box center [929, 320] width 43 height 22
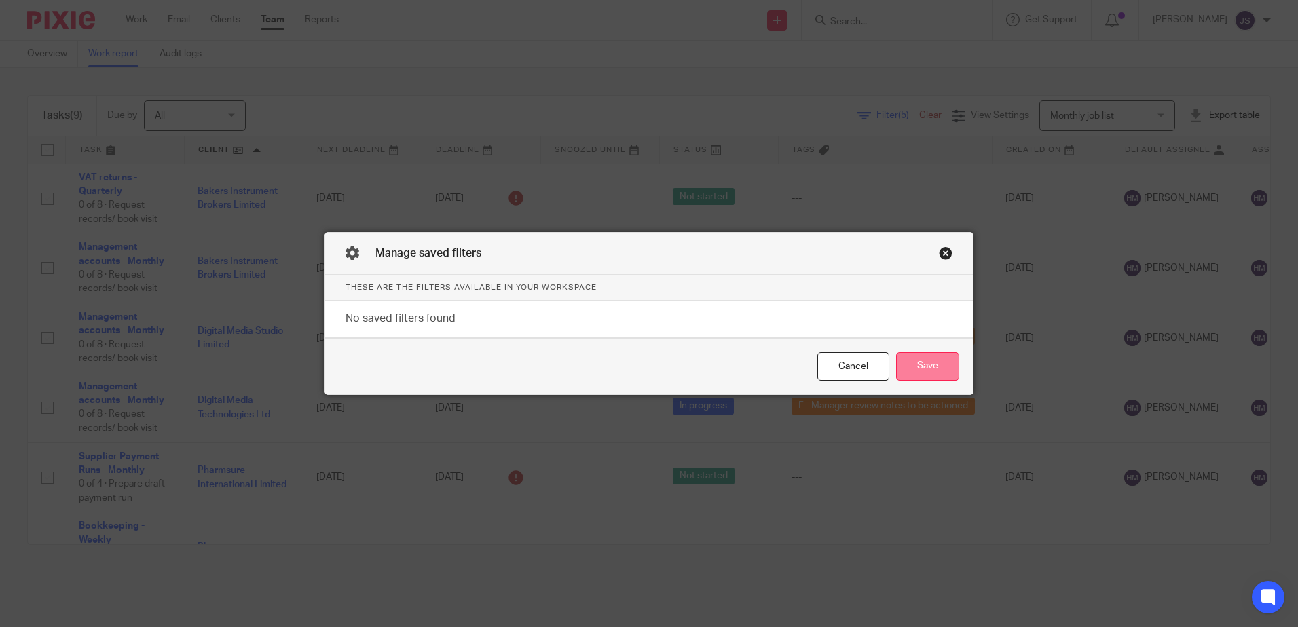
click at [918, 374] on button "Save" at bounding box center [927, 366] width 63 height 29
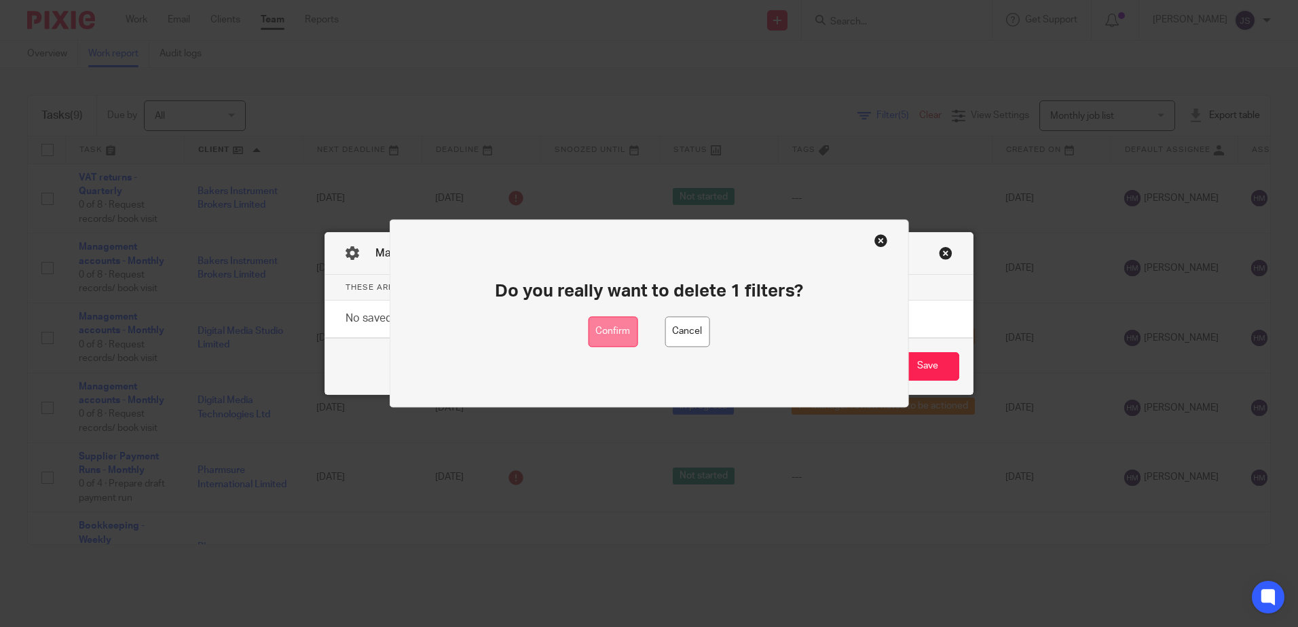
click at [630, 324] on button "Confirm" at bounding box center [613, 332] width 50 height 31
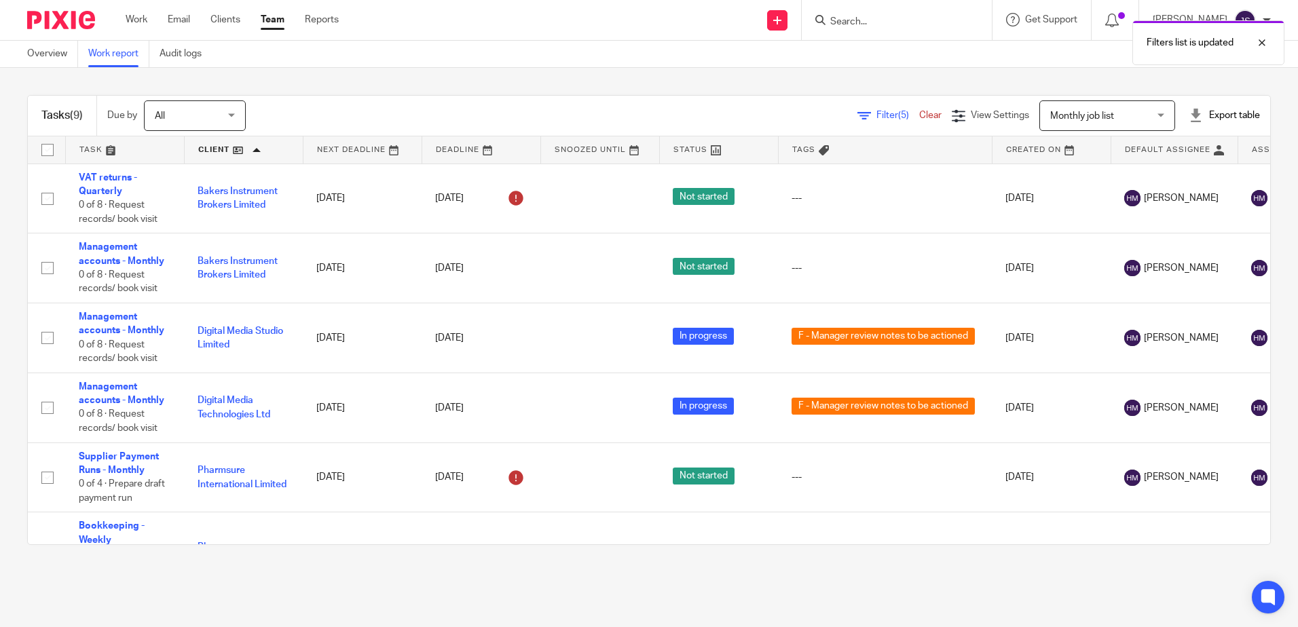
click at [1078, 111] on span "Monthly job list" at bounding box center [1099, 115] width 99 height 29
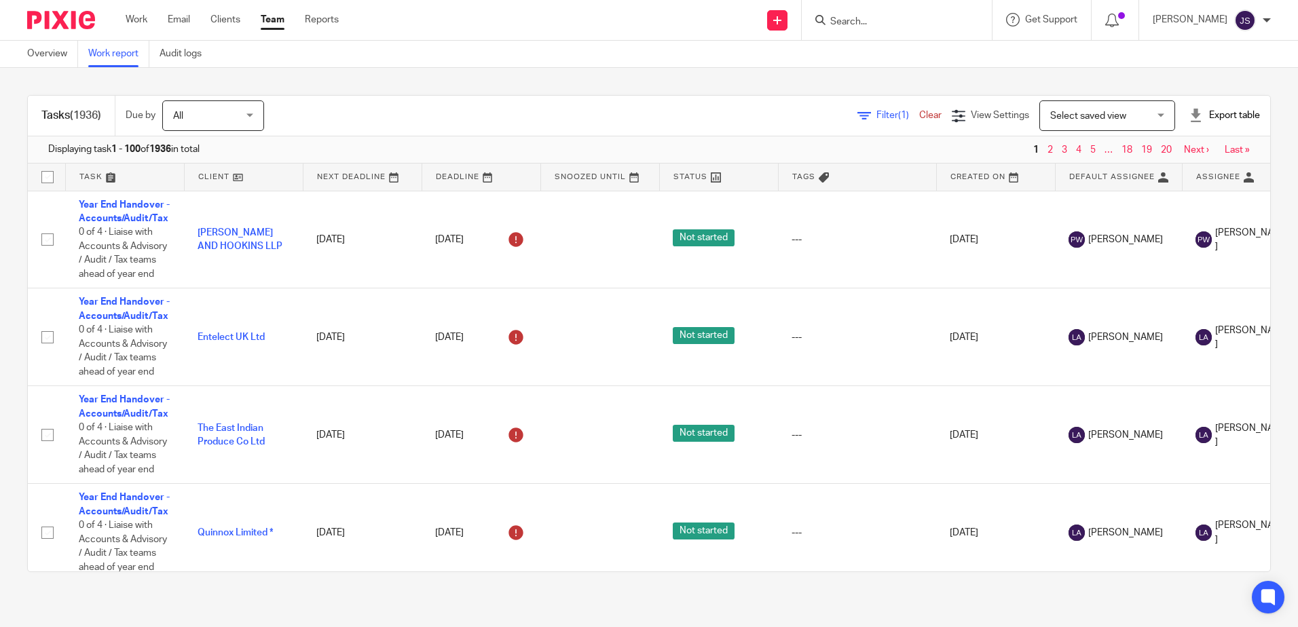
click at [1091, 119] on span "Select saved view" at bounding box center [1088, 116] width 76 height 10
click at [865, 121] on div "Filter (1) Clear" at bounding box center [904, 116] width 94 height 14
click at [876, 113] on span "Filter (1)" at bounding box center [897, 116] width 43 height 10
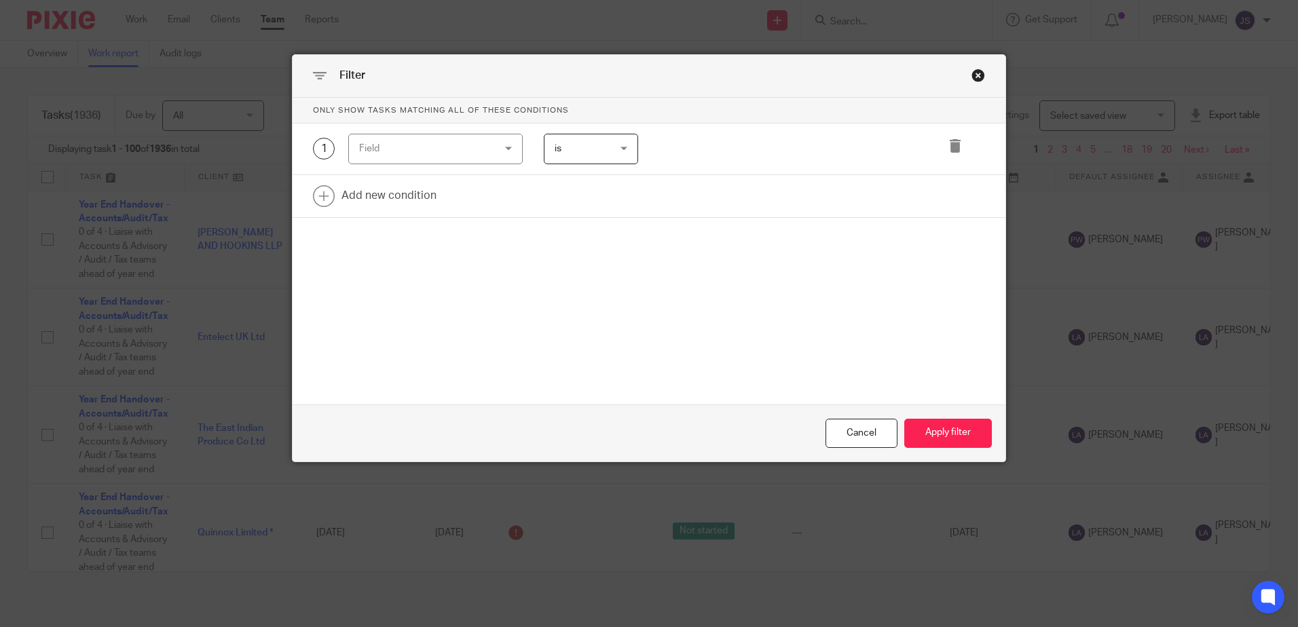
click at [420, 157] on div "Field" at bounding box center [424, 148] width 130 height 29
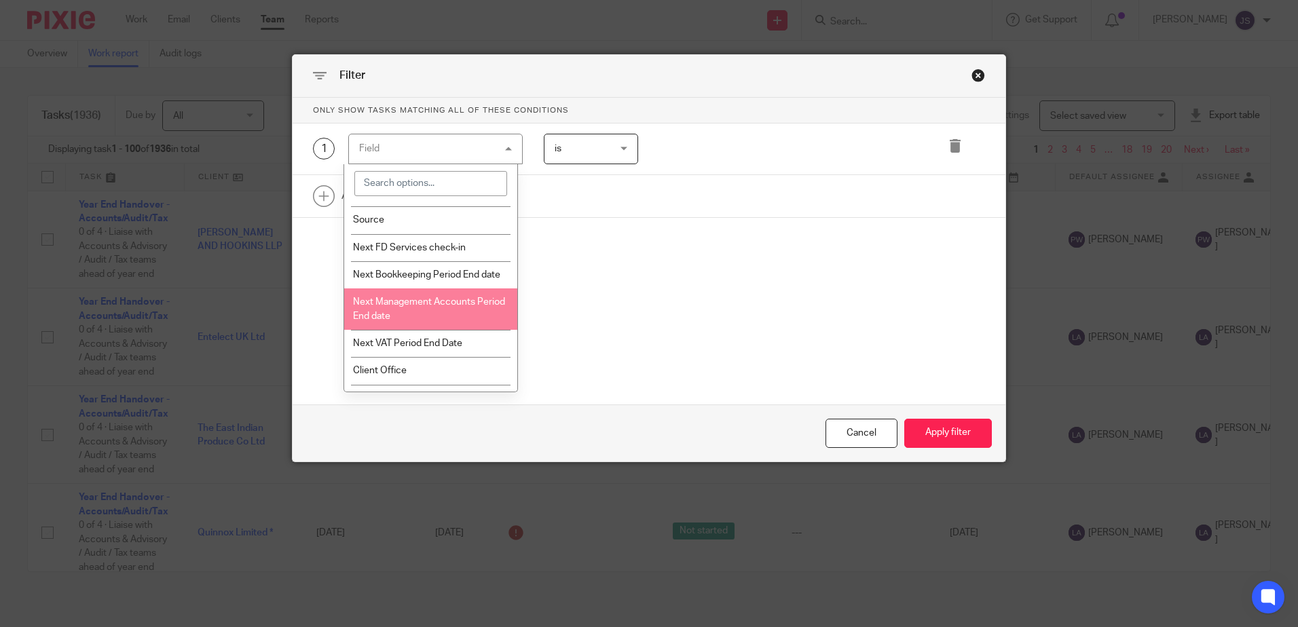
scroll to position [1561, 0]
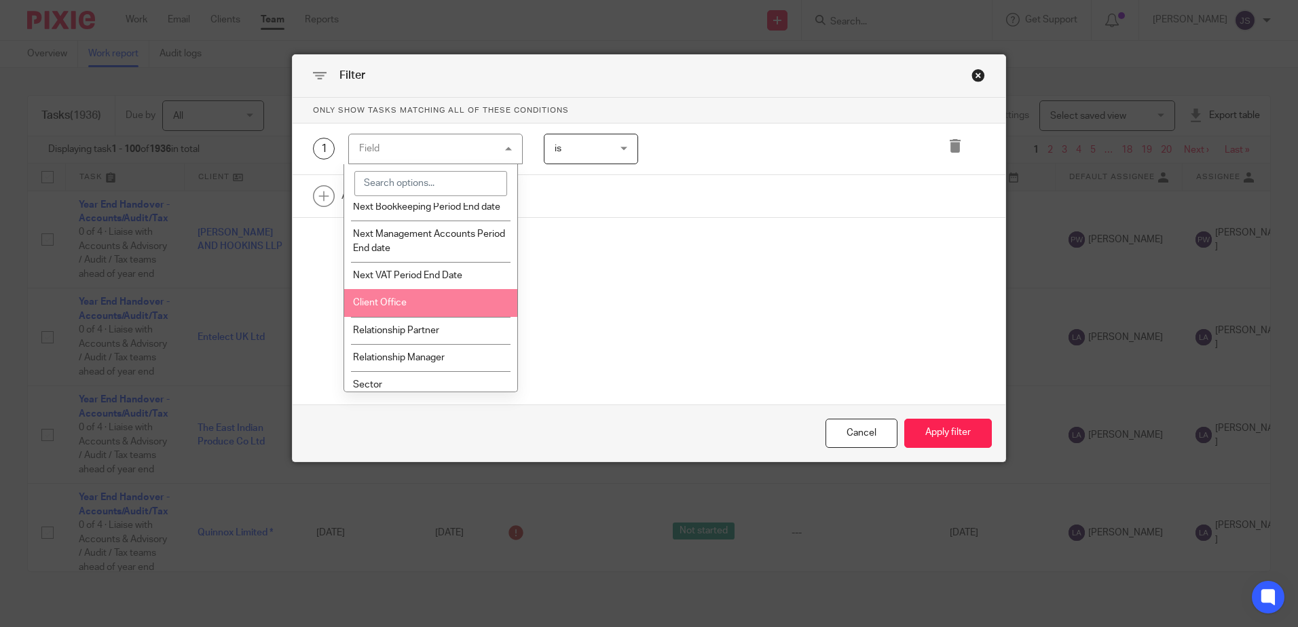
click at [443, 316] on li "Client Office" at bounding box center [430, 302] width 173 height 27
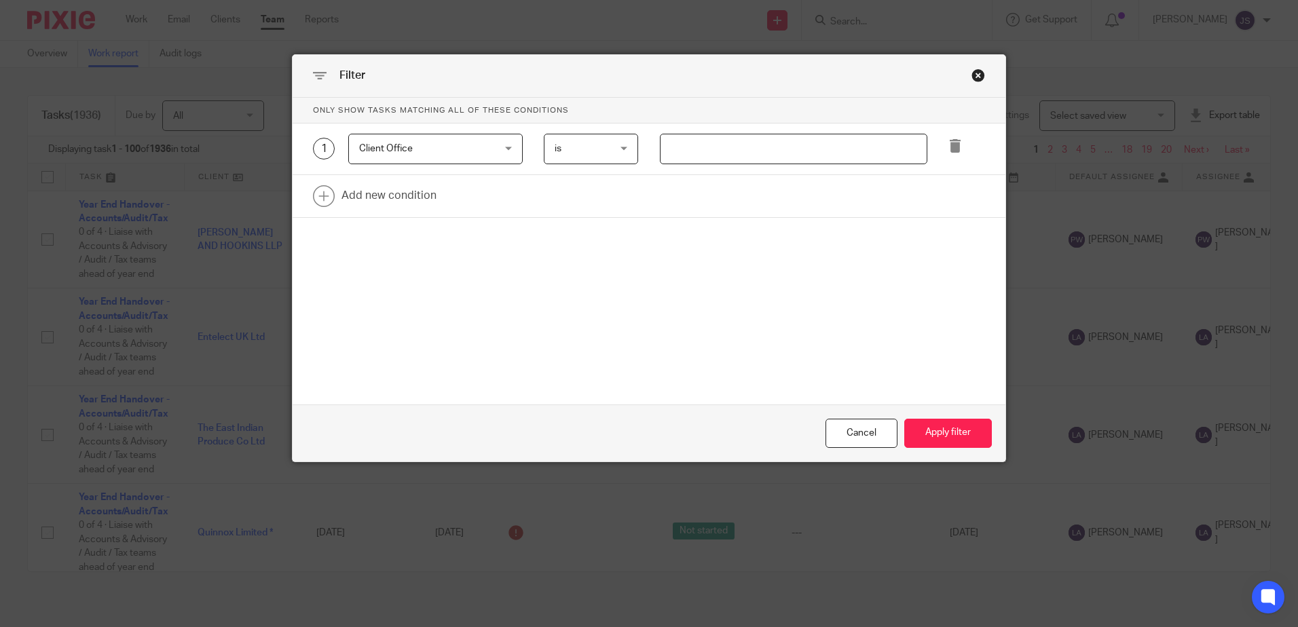
click at [716, 143] on input "text" at bounding box center [793, 149] width 267 height 31
type input "Stevenage"
click at [410, 199] on link at bounding box center [649, 196] width 713 height 42
click at [411, 199] on div "Field" at bounding box center [424, 200] width 130 height 29
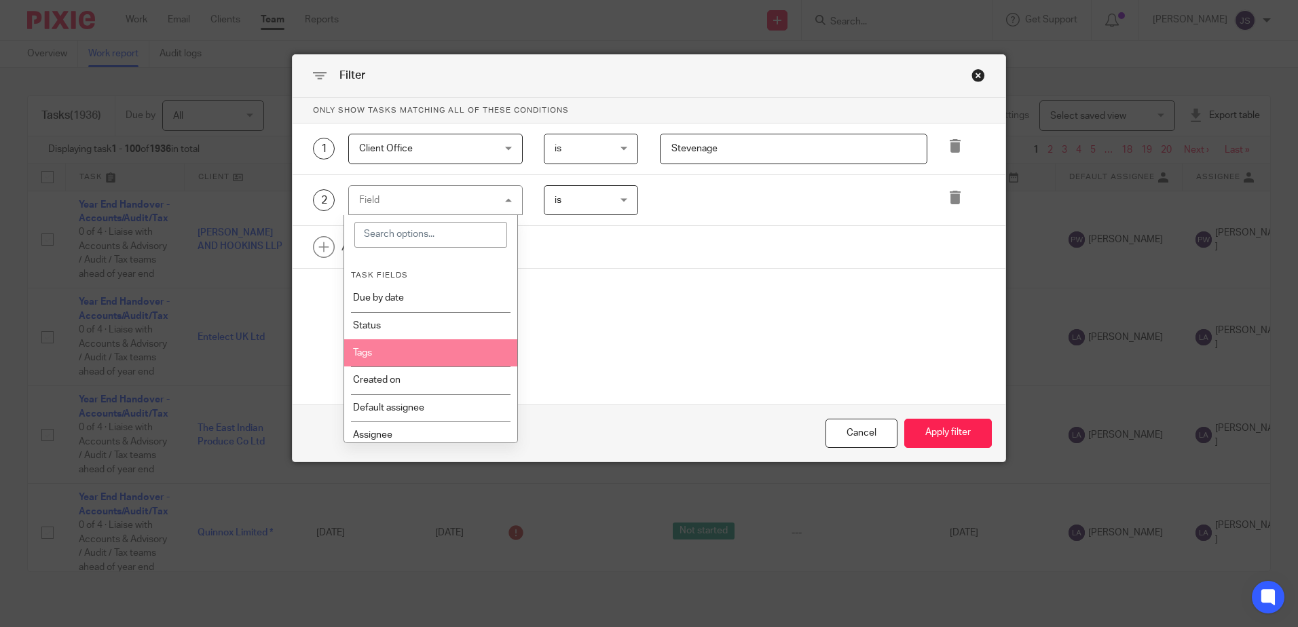
click at [392, 359] on li "Tags" at bounding box center [430, 352] width 173 height 27
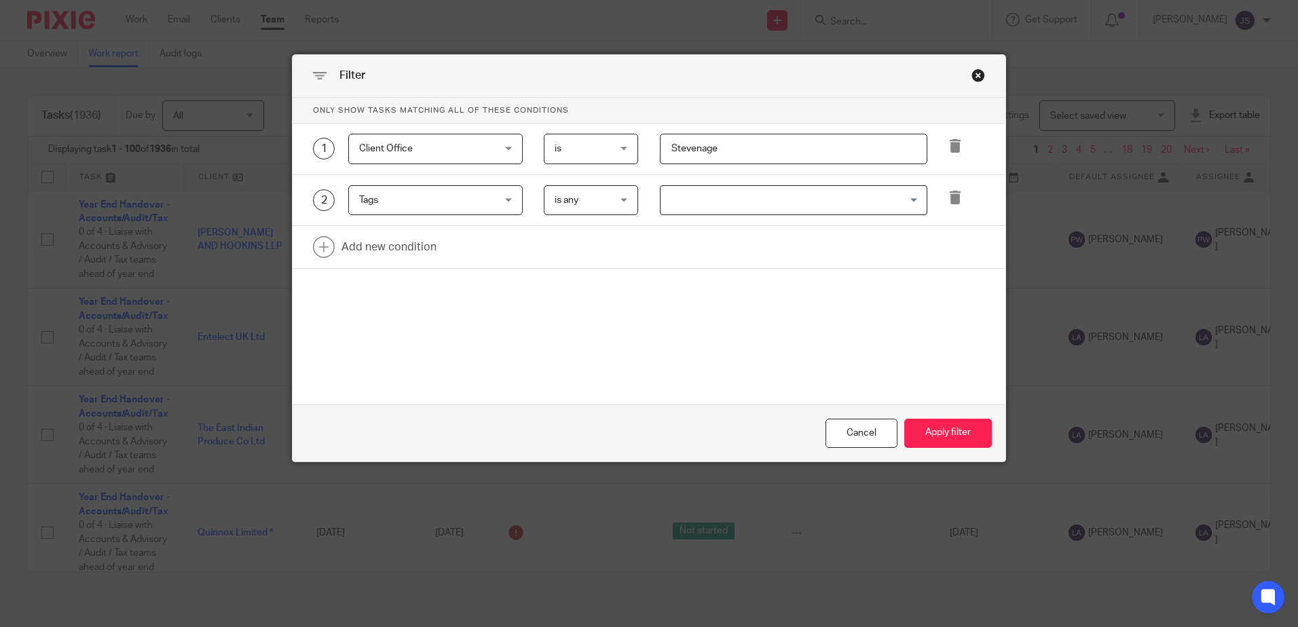
click at [671, 198] on input "Search for option" at bounding box center [790, 201] width 257 height 24
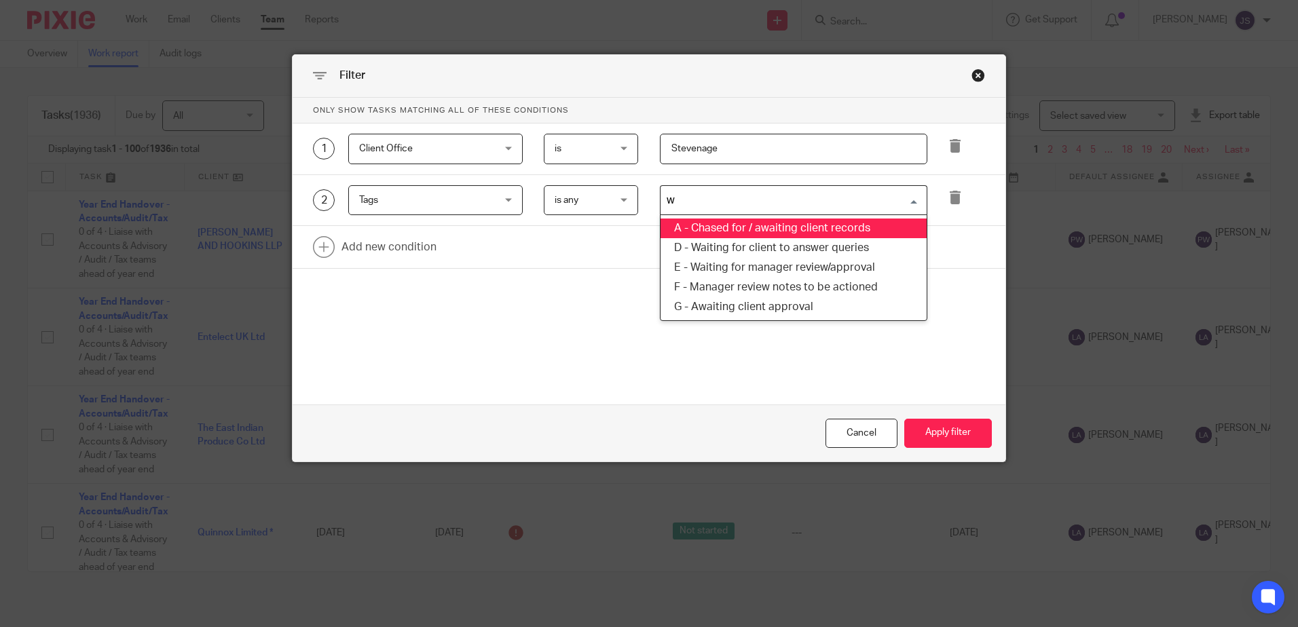
type input "wa"
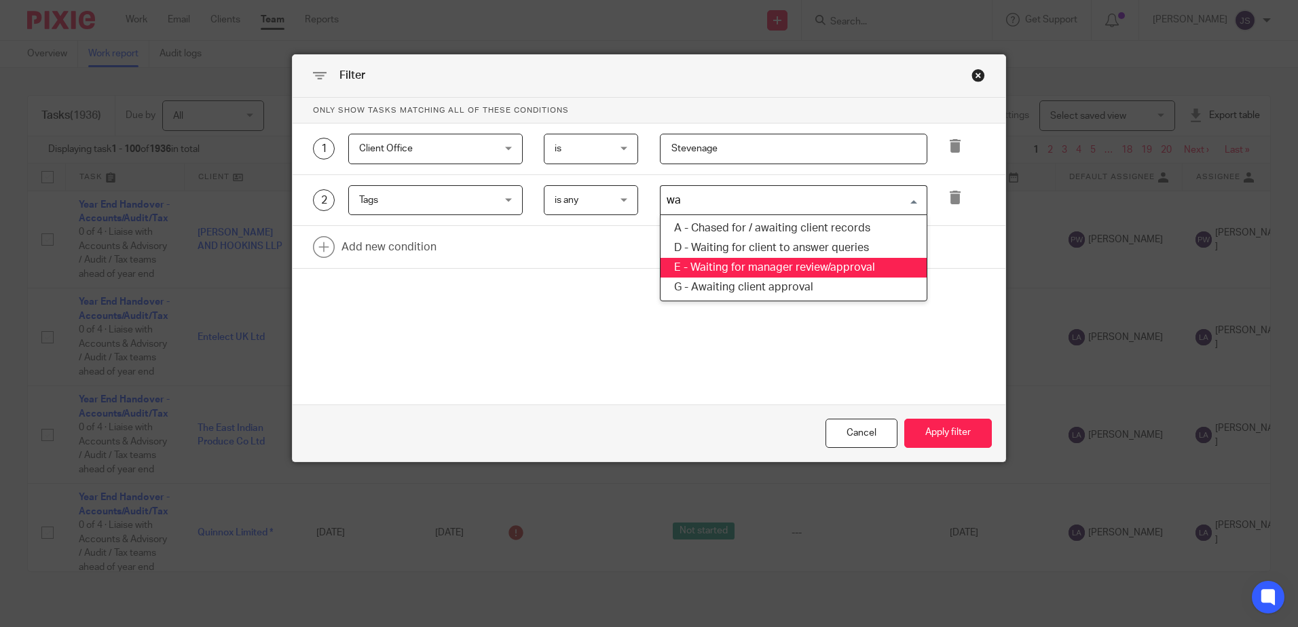
click at [819, 271] on li "E - Waiting for manager review/approval" at bounding box center [793, 268] width 266 height 20
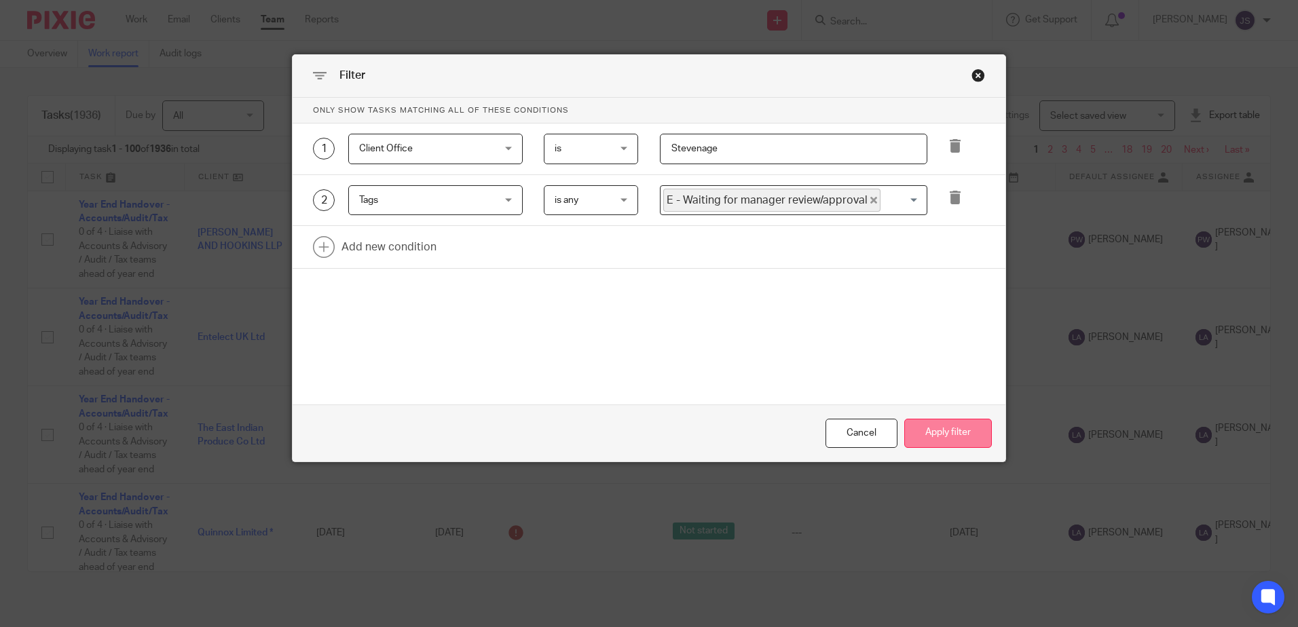
click at [944, 438] on button "Apply filter" at bounding box center [948, 433] width 88 height 29
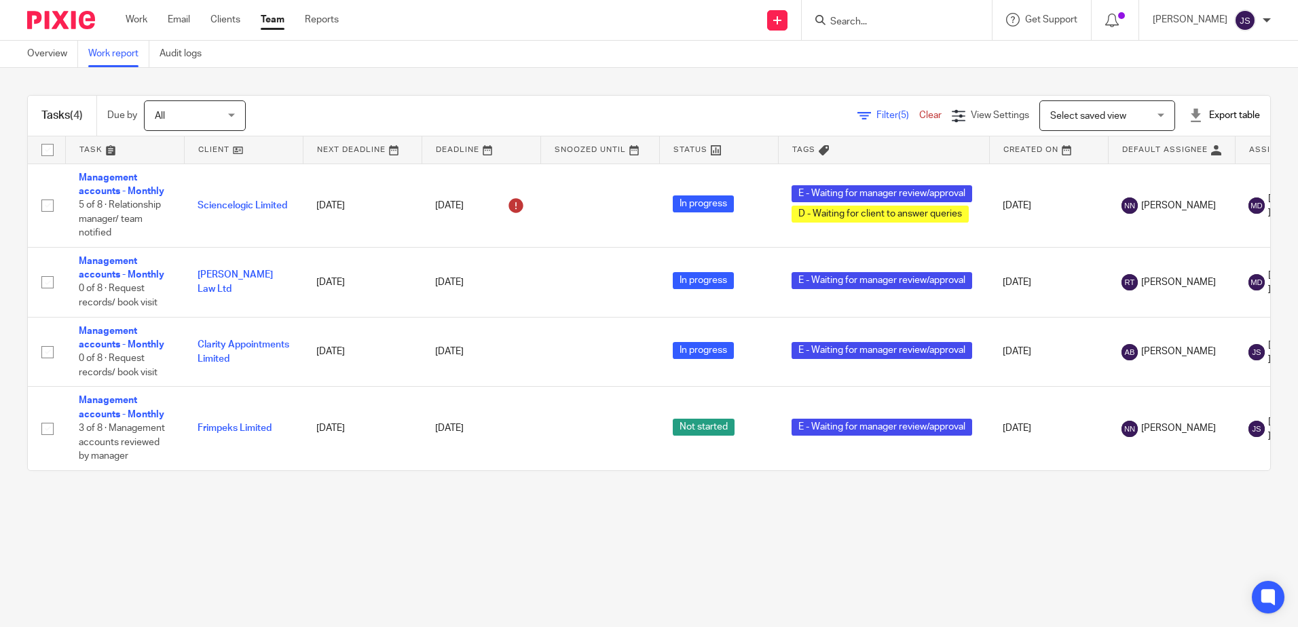
click at [876, 114] on span "Filter (5)" at bounding box center [897, 116] width 43 height 10
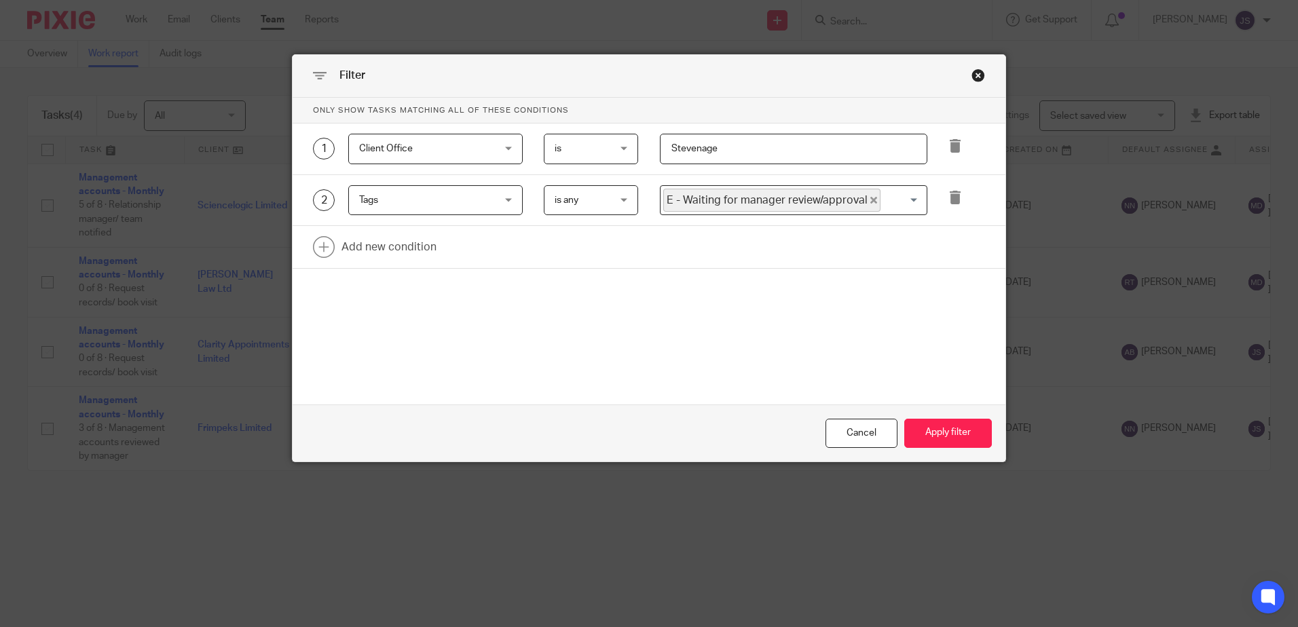
click at [757, 296] on div "Only show tasks matching all of these conditions 1 Client Office Client Office …" at bounding box center [649, 218] width 713 height 240
click at [922, 424] on button "Apply filter" at bounding box center [948, 433] width 88 height 29
click at [946, 436] on button "Apply filter" at bounding box center [948, 433] width 88 height 29
click at [949, 424] on button "Apply filter" at bounding box center [948, 433] width 88 height 29
click at [668, 528] on div "Filter Only show tasks matching all of these conditions 1 Client Office Client …" at bounding box center [649, 313] width 1298 height 627
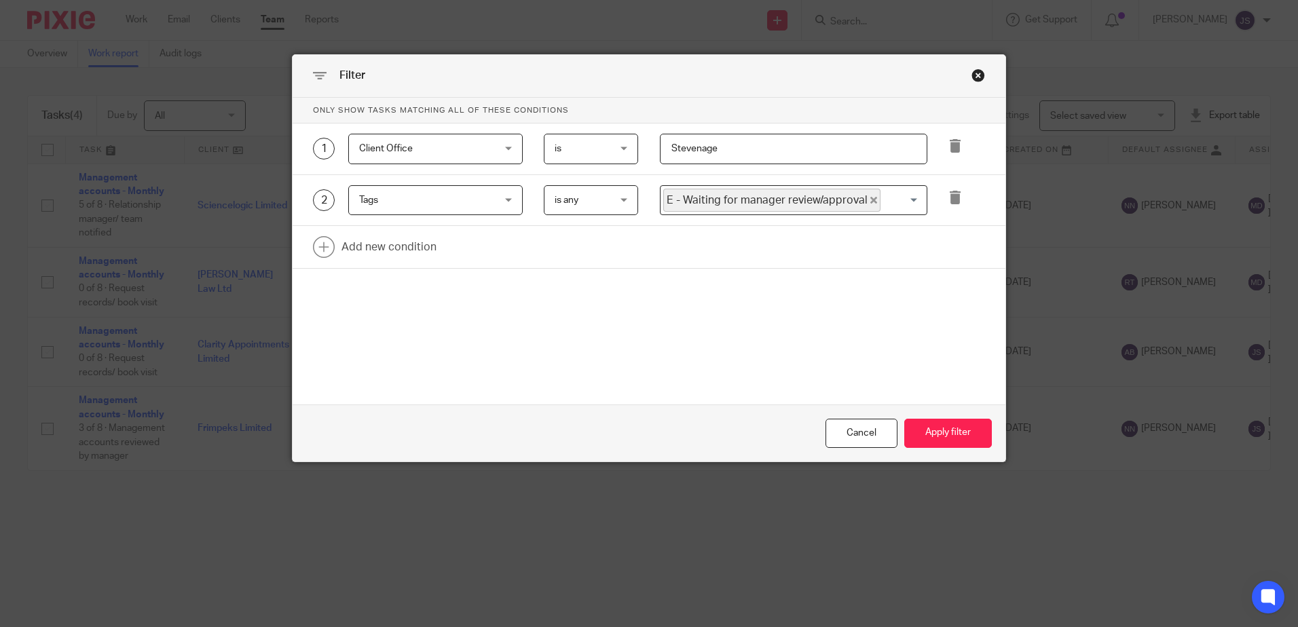
click at [975, 74] on div "Close this dialog window" at bounding box center [978, 76] width 14 height 14
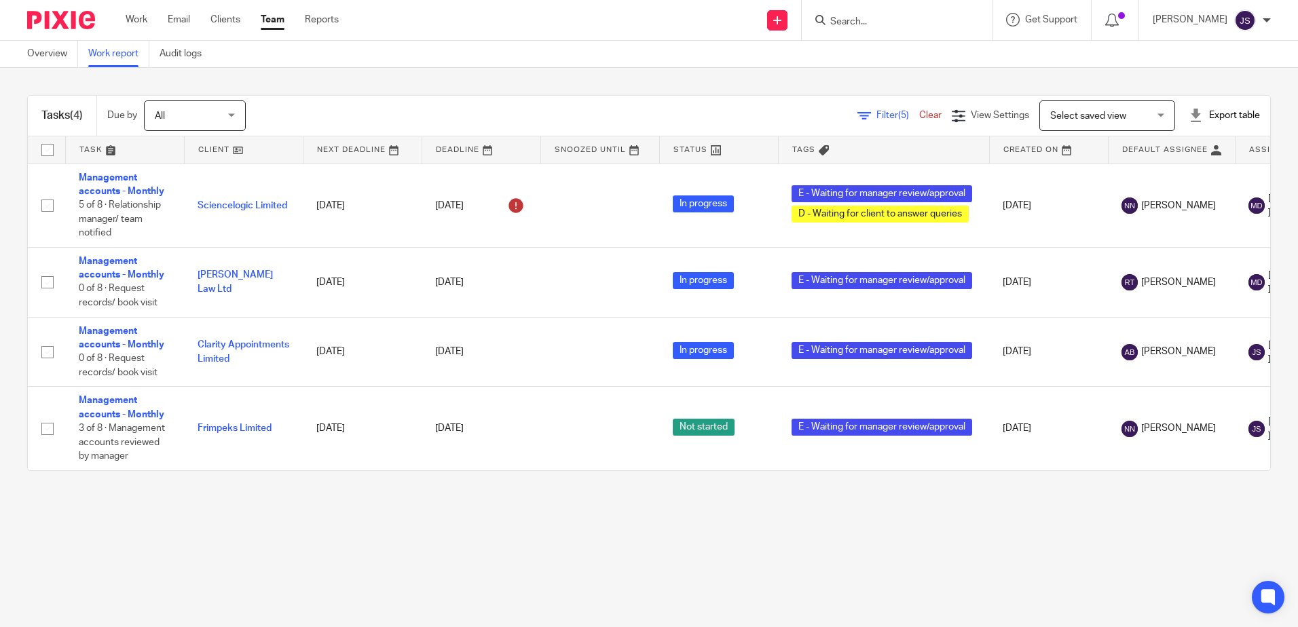
click at [893, 74] on div "Tasks (4) Due by All All [DATE] [DATE] This week Next week This month Next mont…" at bounding box center [649, 283] width 1298 height 430
click at [1095, 116] on span "Select saved view" at bounding box center [1088, 116] width 76 height 10
click at [984, 117] on span "View Settings" at bounding box center [1000, 116] width 58 height 10
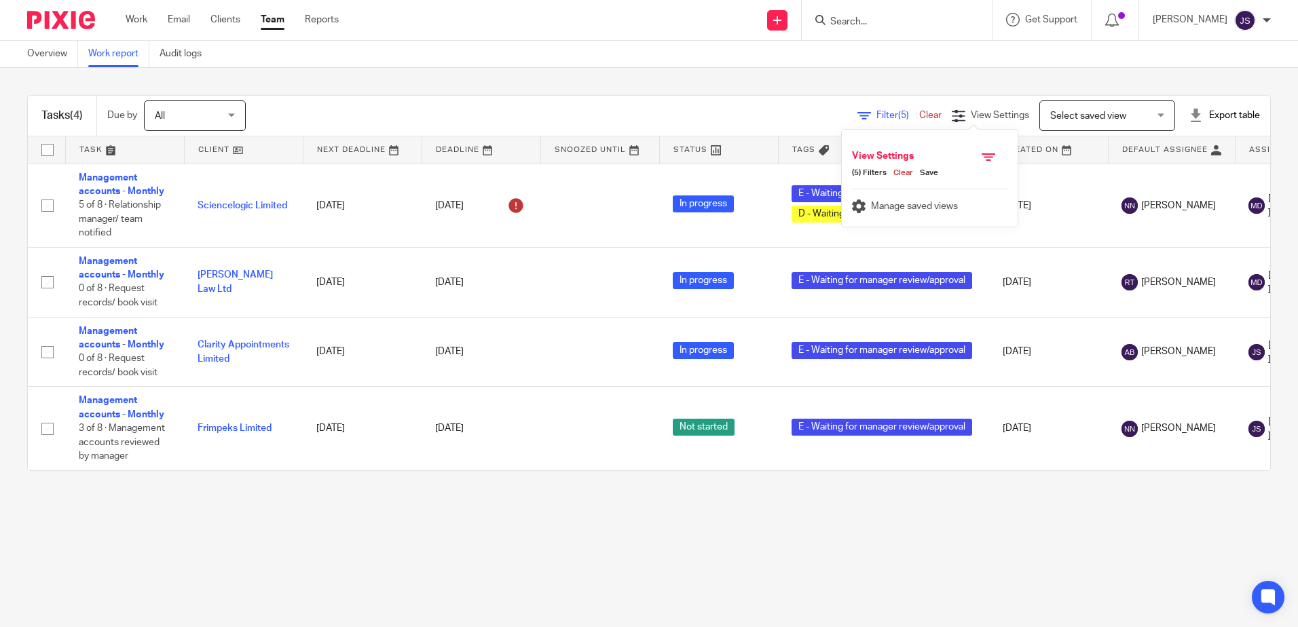
click at [876, 170] on span "(5) Filters" at bounding box center [869, 173] width 35 height 11
click at [854, 172] on span "(5) Filters" at bounding box center [869, 173] width 35 height 11
click at [867, 154] on h4 "View Settings" at bounding box center [900, 159] width 96 height 18
click at [907, 153] on h4 "View Settings" at bounding box center [900, 159] width 96 height 18
click at [991, 154] on icon at bounding box center [988, 157] width 14 height 14
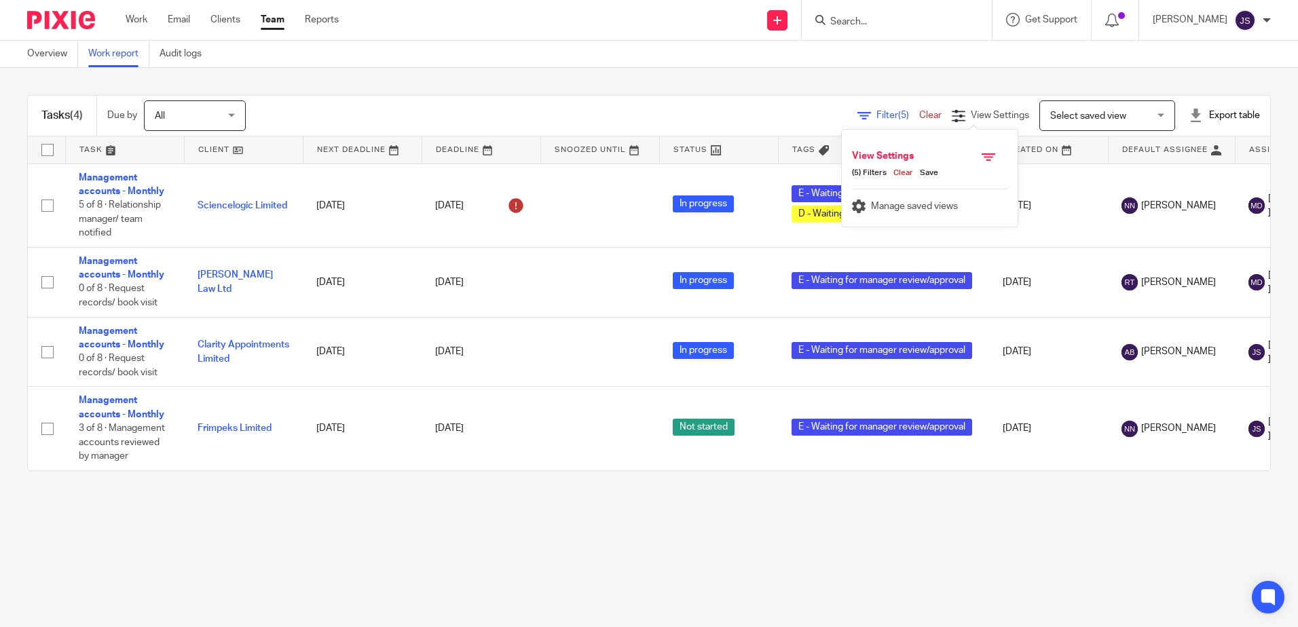
click at [987, 157] on icon at bounding box center [988, 157] width 14 height 14
click at [904, 173] on link "Clear" at bounding box center [899, 173] width 26 height 11
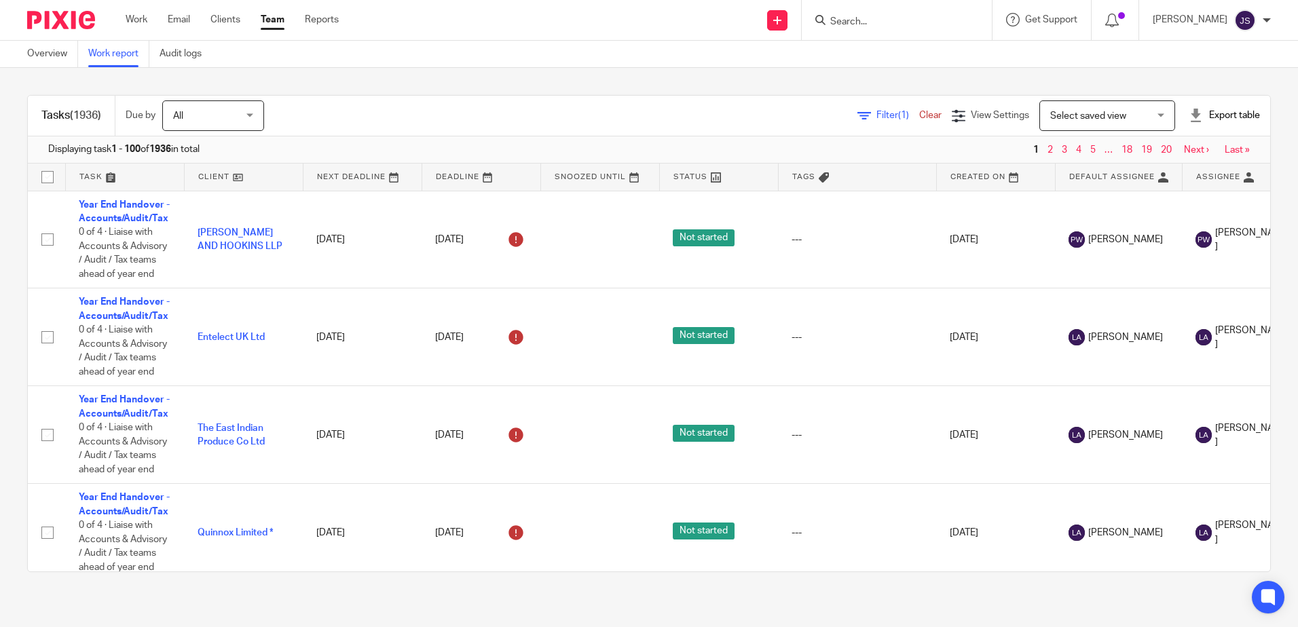
click at [857, 113] on link "Filter (1)" at bounding box center [888, 116] width 62 height 10
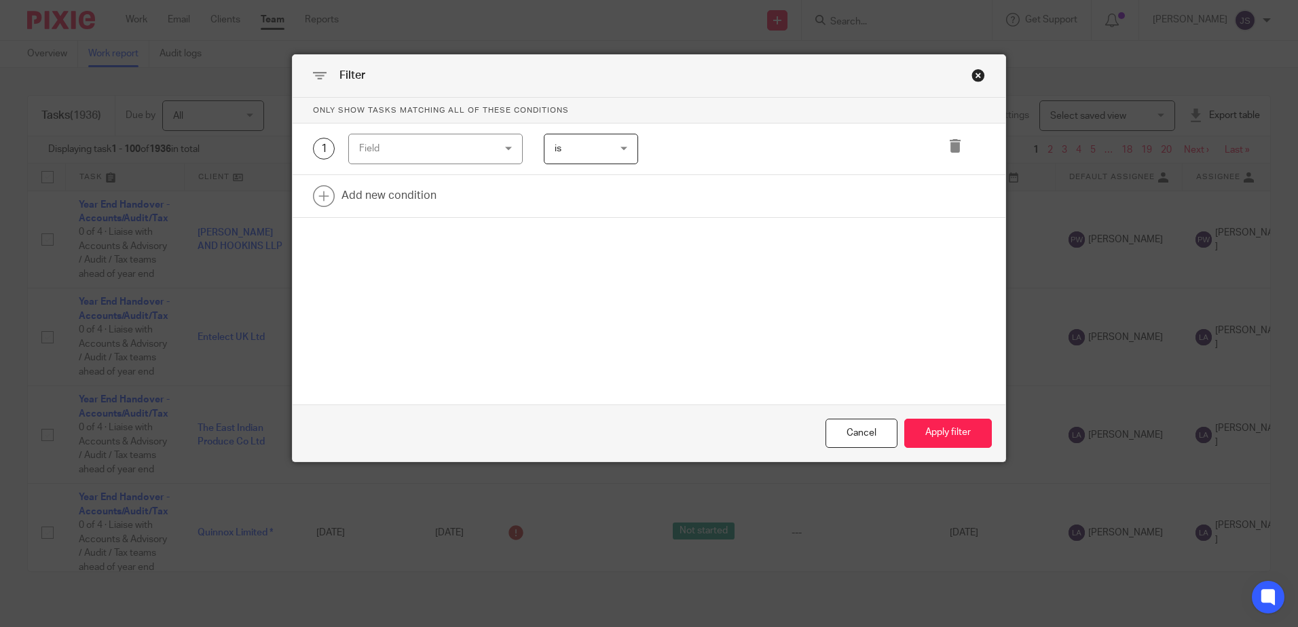
click at [455, 157] on div "Field" at bounding box center [424, 148] width 130 height 29
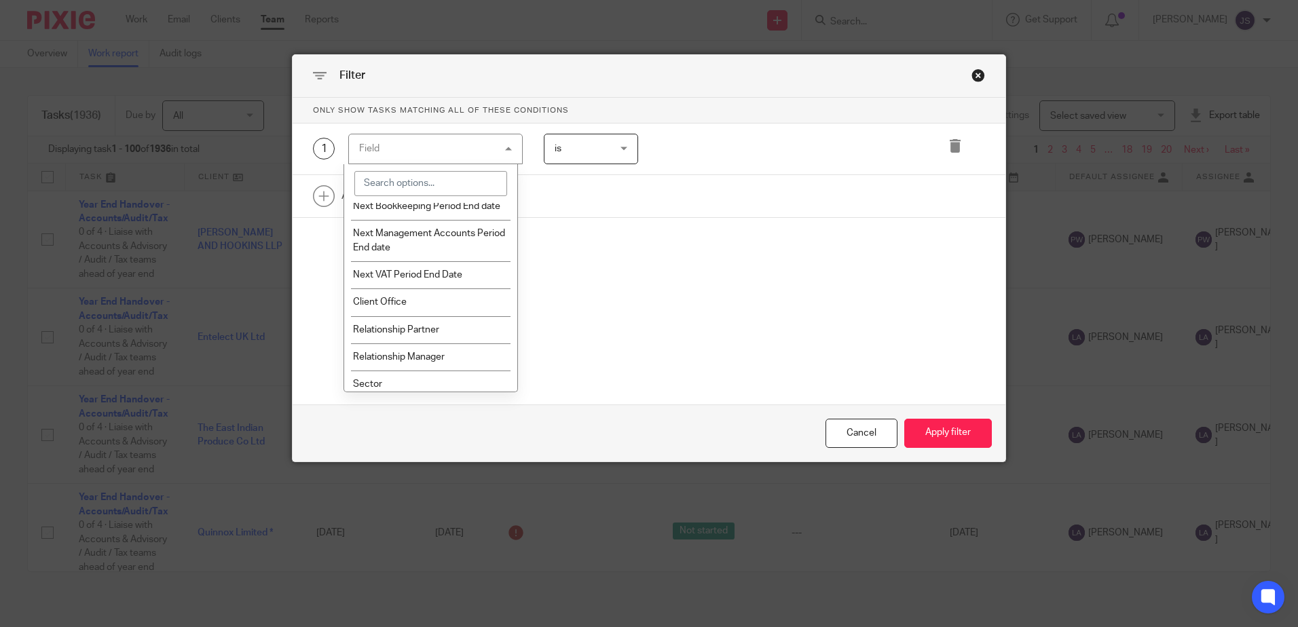
scroll to position [1609, 0]
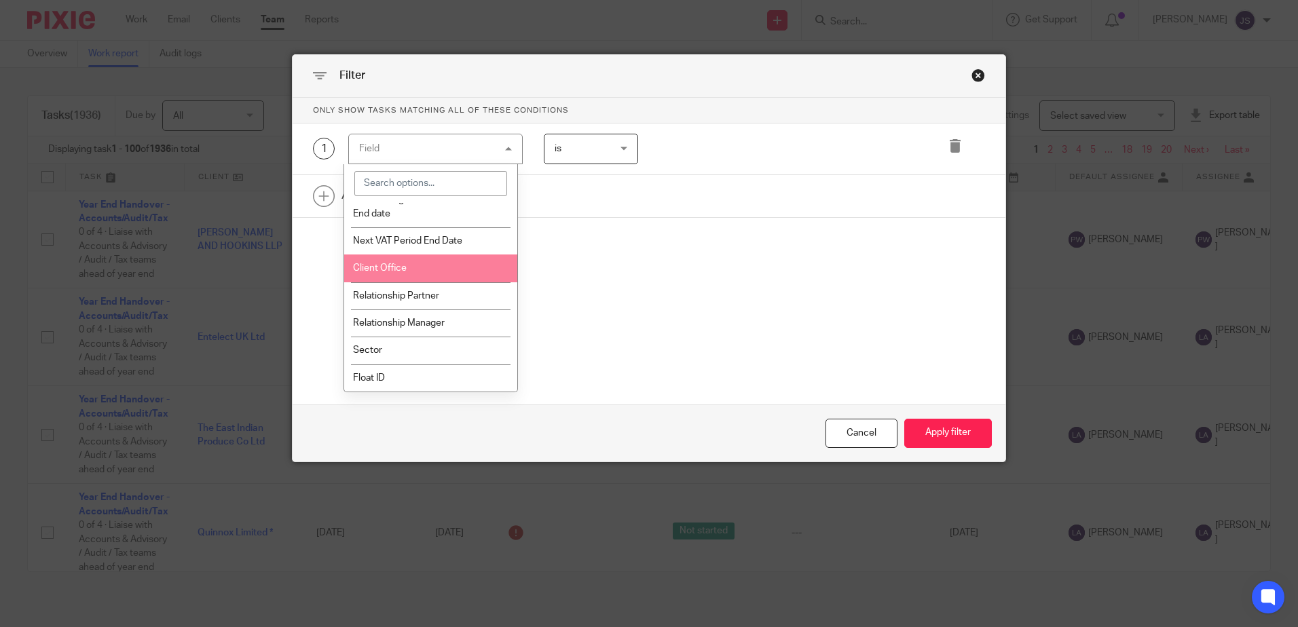
click at [428, 274] on li "Client Office" at bounding box center [430, 268] width 173 height 27
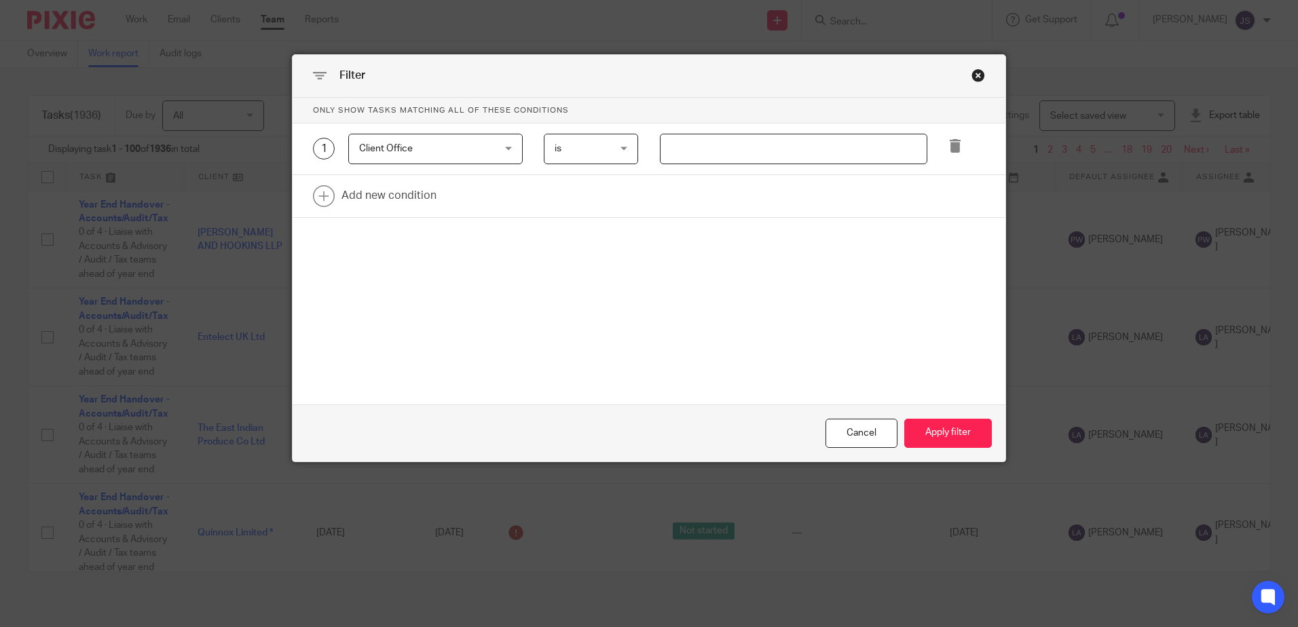
click at [664, 152] on input "text" at bounding box center [793, 149] width 267 height 31
type input "Stevenage"
click at [386, 195] on link at bounding box center [649, 196] width 713 height 42
click at [386, 195] on div "Field" at bounding box center [424, 200] width 130 height 29
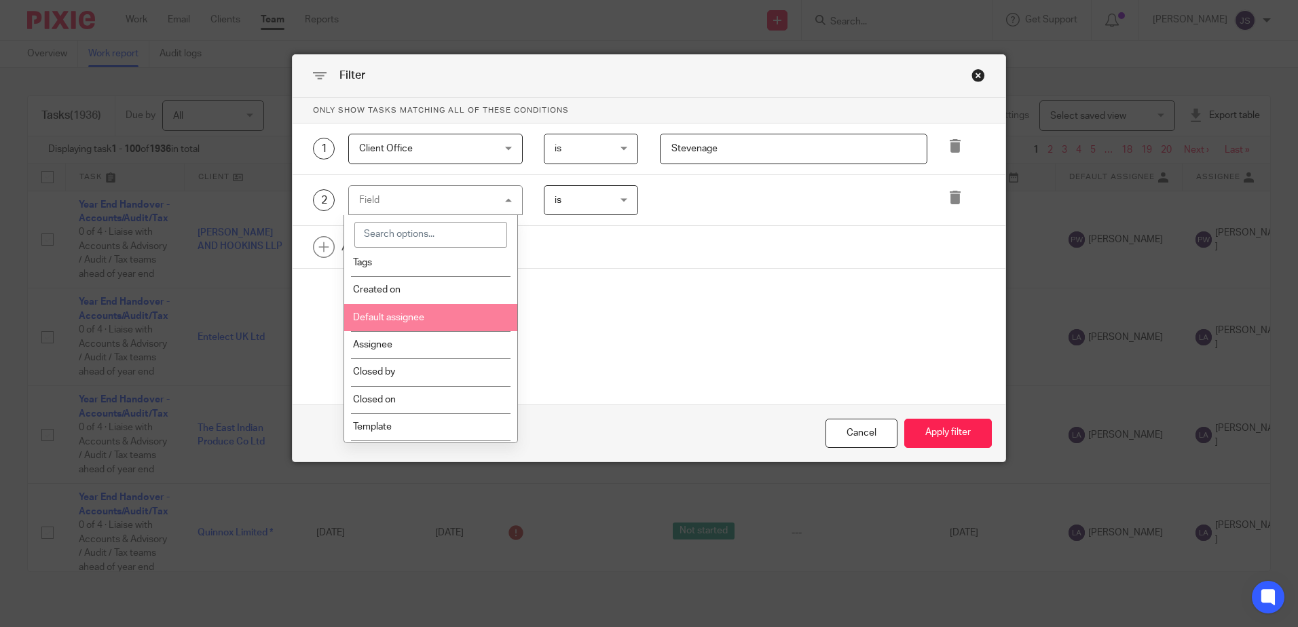
scroll to position [68, 0]
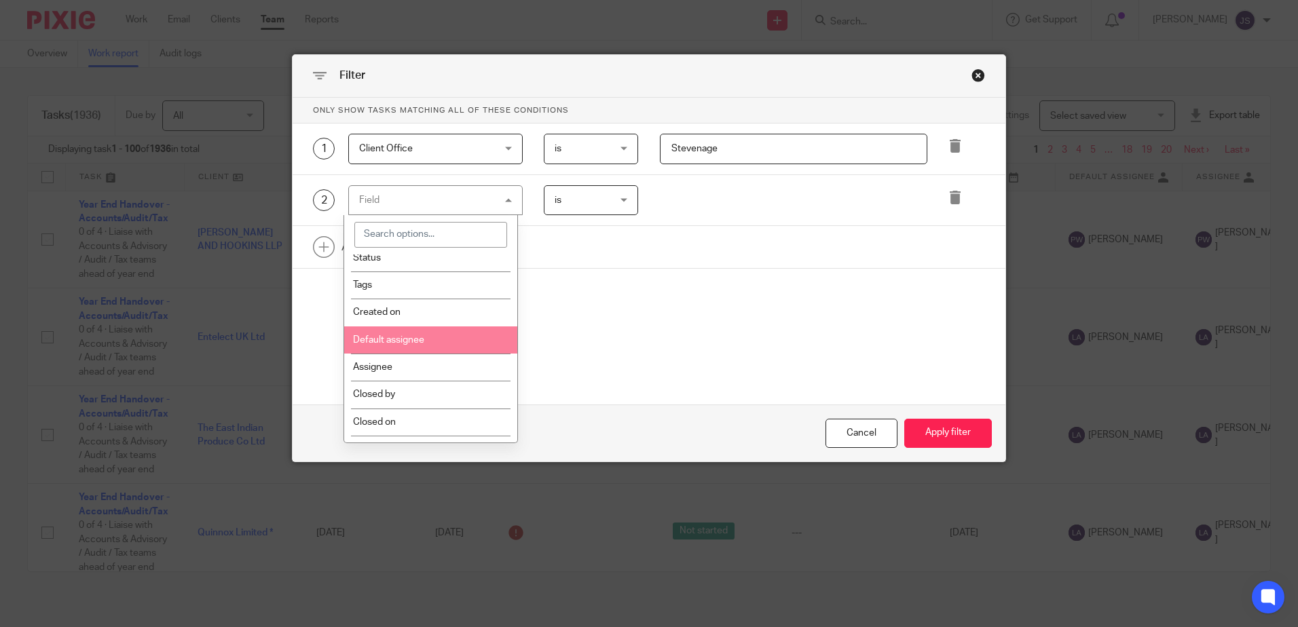
click at [362, 278] on li "Tags" at bounding box center [430, 284] width 173 height 27
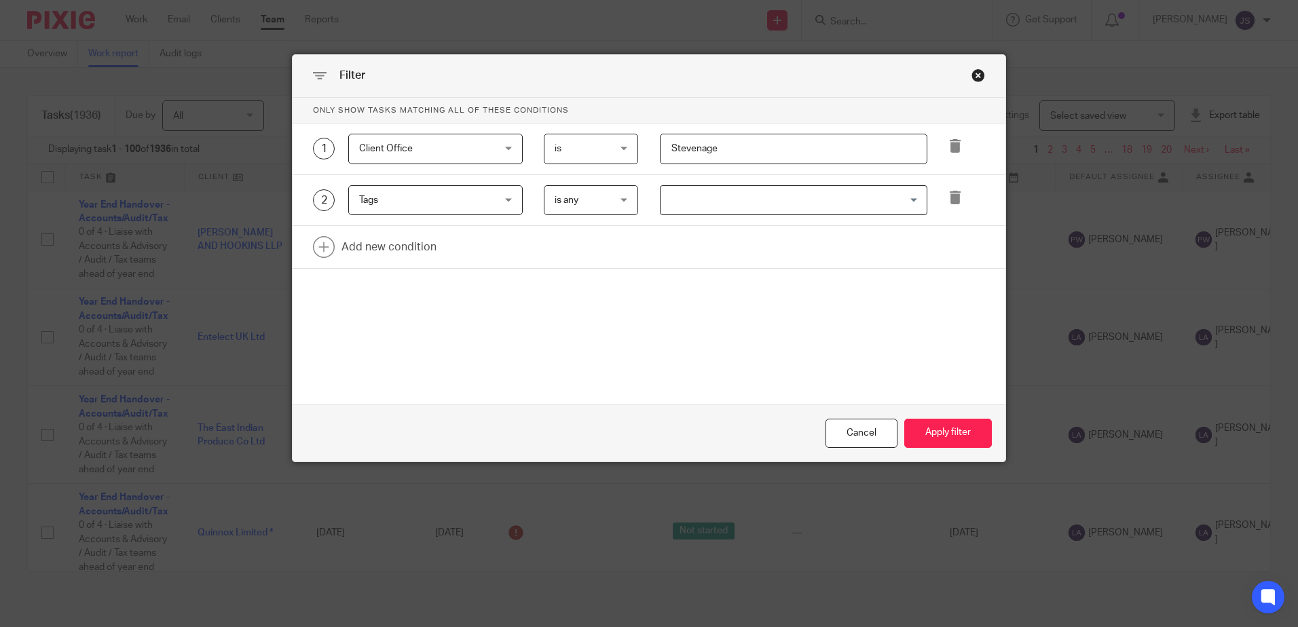
click at [681, 199] on input "Search for option" at bounding box center [790, 201] width 257 height 24
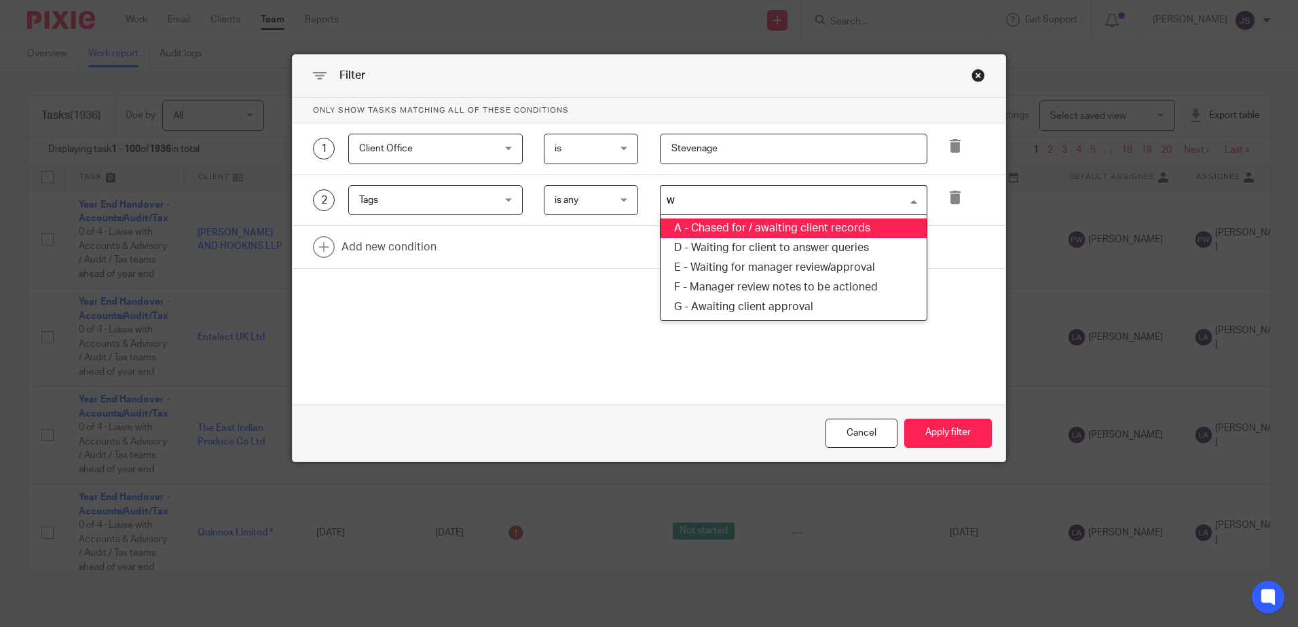
type input "wa"
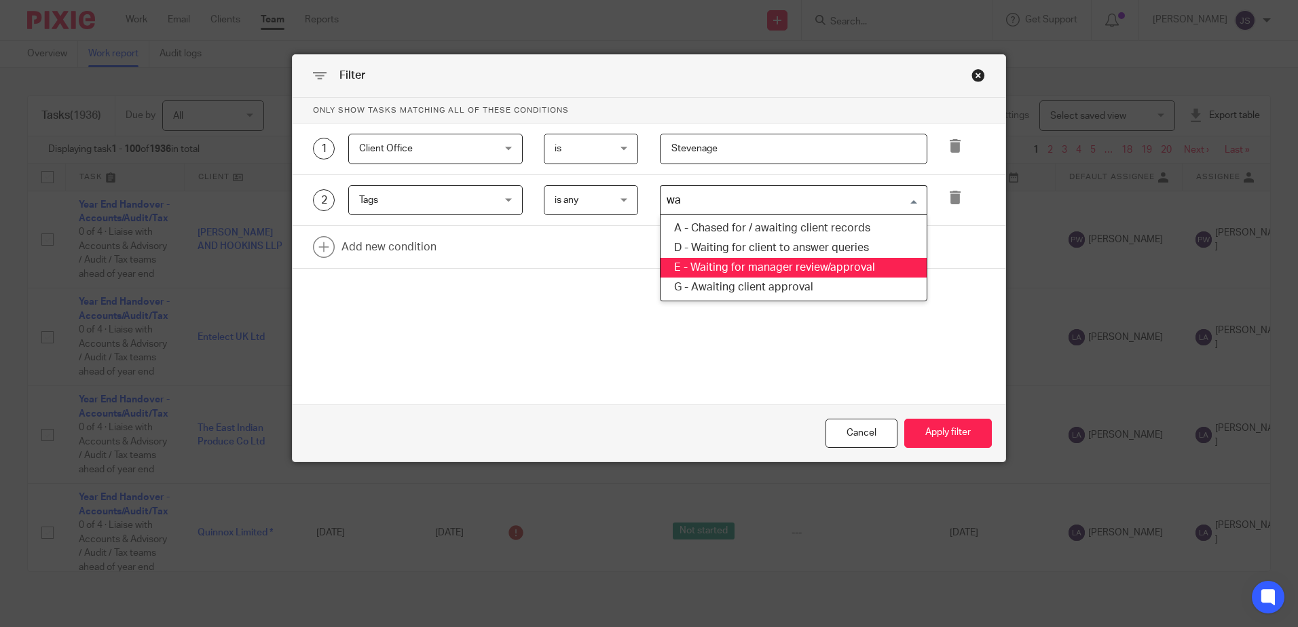
click at [787, 274] on li "E - Waiting for manager review/approval" at bounding box center [793, 268] width 266 height 20
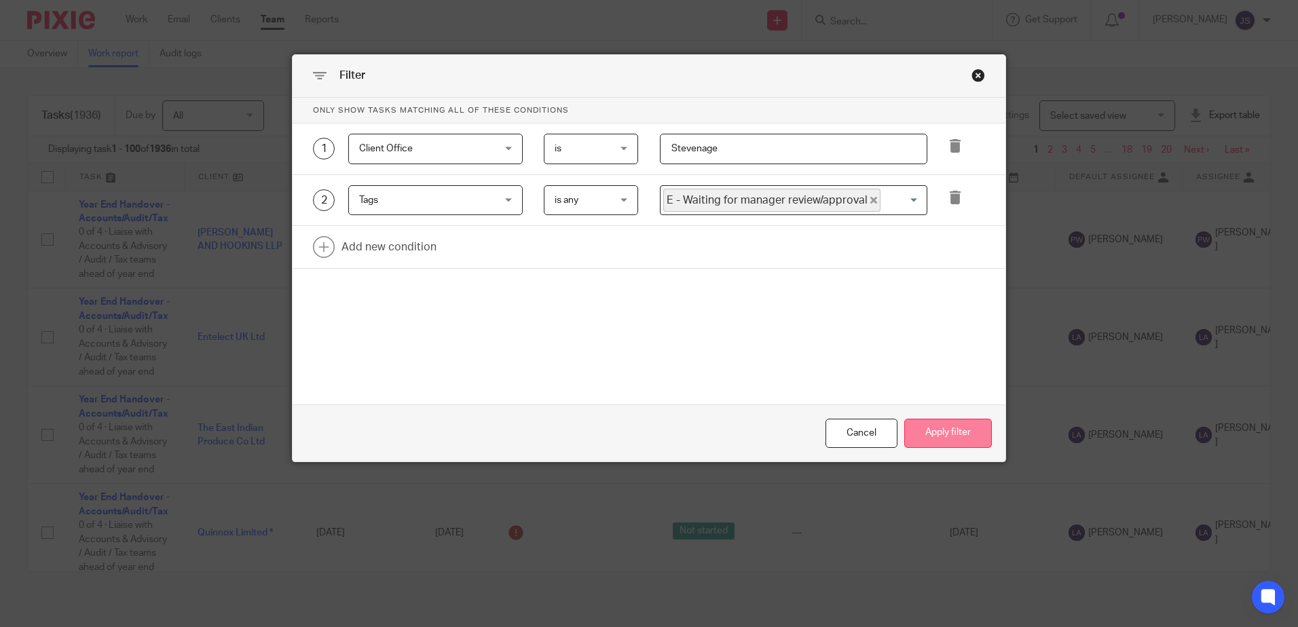
click at [937, 443] on button "Apply filter" at bounding box center [948, 433] width 88 height 29
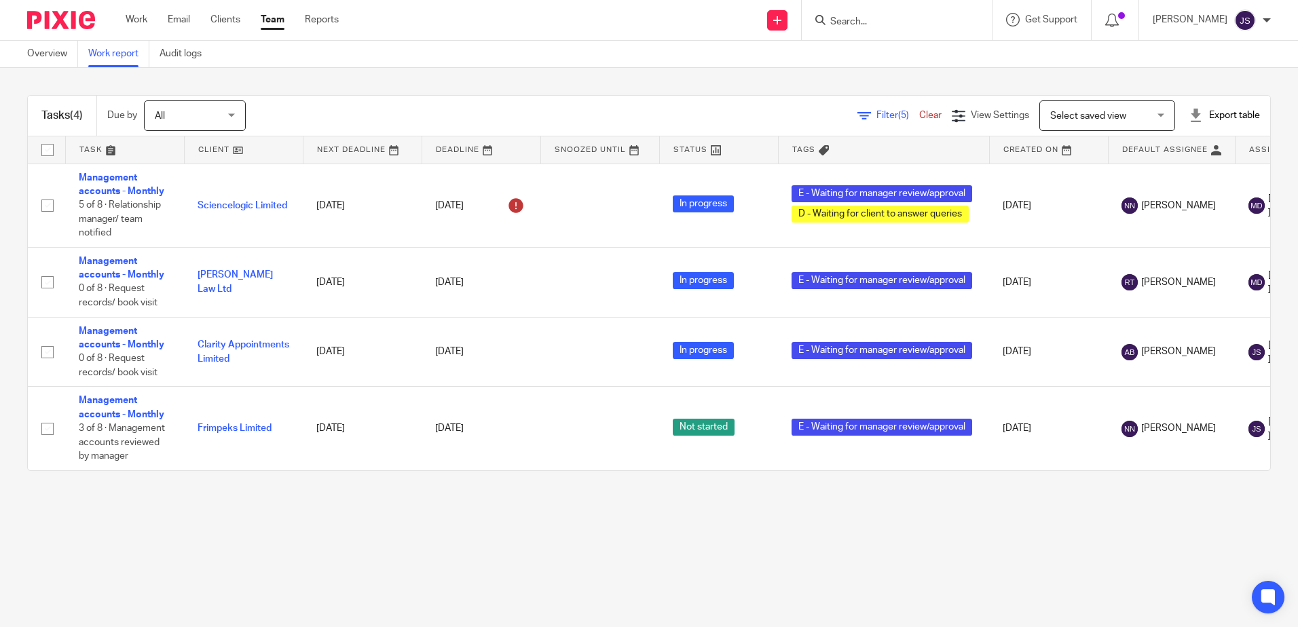
click at [559, 540] on main "Overview Work report Audit logs Tasks (4) Due by All All Today Tomorrow This we…" at bounding box center [649, 313] width 1298 height 627
click at [419, 542] on main "Overview Work report Audit logs Tasks (4) Due by All All Today Tomorrow This we…" at bounding box center [649, 313] width 1298 height 627
click at [372, 531] on main "Overview Work report Audit logs Tasks (4) Due by All All Today Tomorrow This we…" at bounding box center [649, 313] width 1298 height 627
click at [274, 523] on main "Overview Work report Audit logs Tasks (4) Due by All All Today Tomorrow This we…" at bounding box center [649, 313] width 1298 height 627
click at [272, 523] on main "Overview Work report Audit logs Tasks (4) Due by All All Today Tomorrow This we…" at bounding box center [649, 313] width 1298 height 627
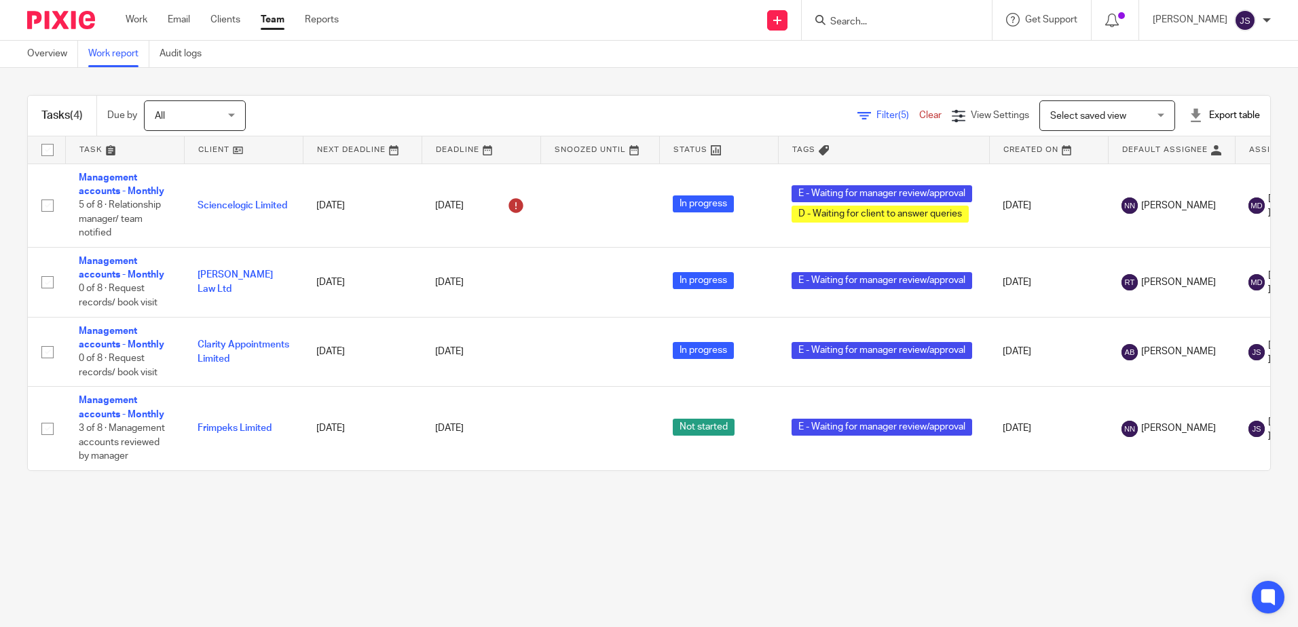
click at [195, 578] on main "Overview Work report Audit logs Tasks (4) Due by All All Today Tomorrow This we…" at bounding box center [649, 313] width 1298 height 627
click at [852, 17] on input "Search" at bounding box center [890, 22] width 122 height 12
type input "fresh"
click at [932, 77] on link at bounding box center [923, 74] width 194 height 20
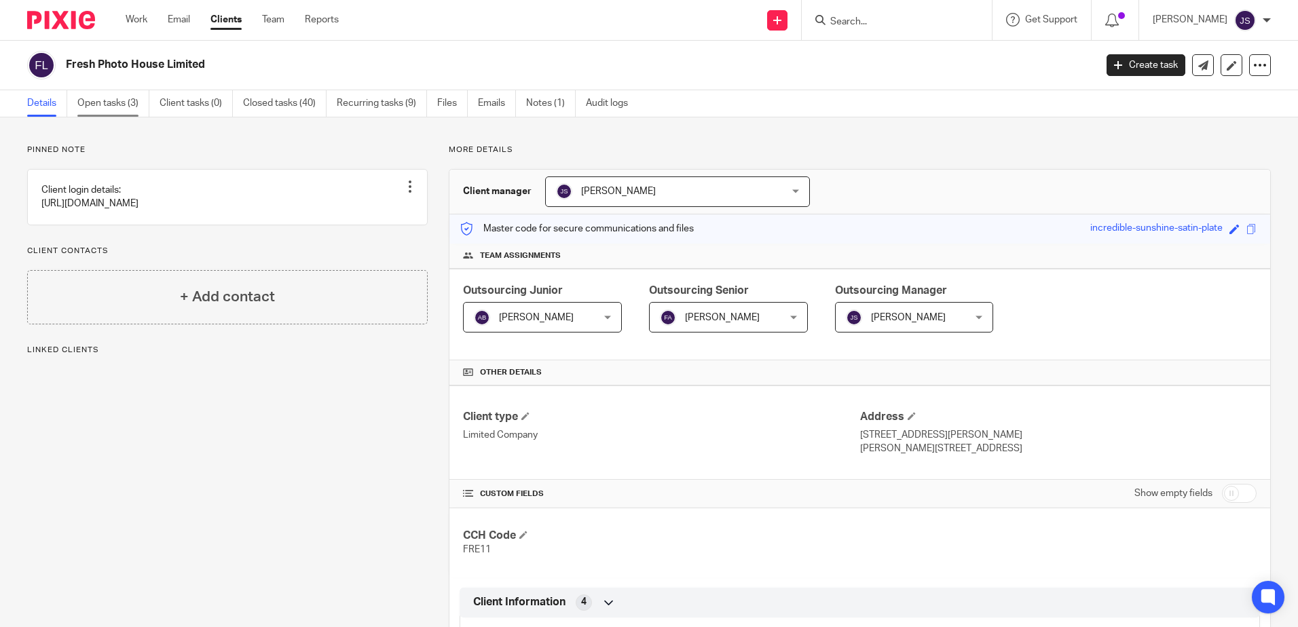
click at [98, 100] on link "Open tasks (3)" at bounding box center [113, 103] width 72 height 26
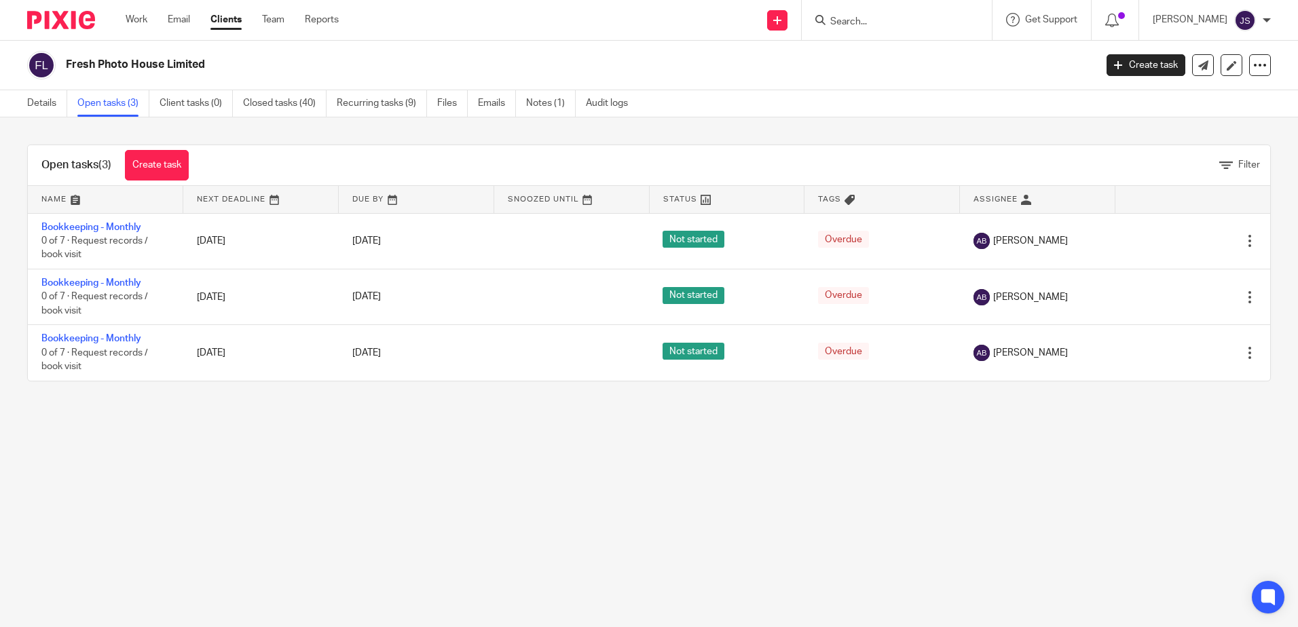
click at [236, 441] on main "Fresh Photo House Limited Create task Update from Companies House Export data M…" at bounding box center [649, 313] width 1298 height 627
click at [388, 102] on link "Recurring tasks (9)" at bounding box center [382, 103] width 90 height 26
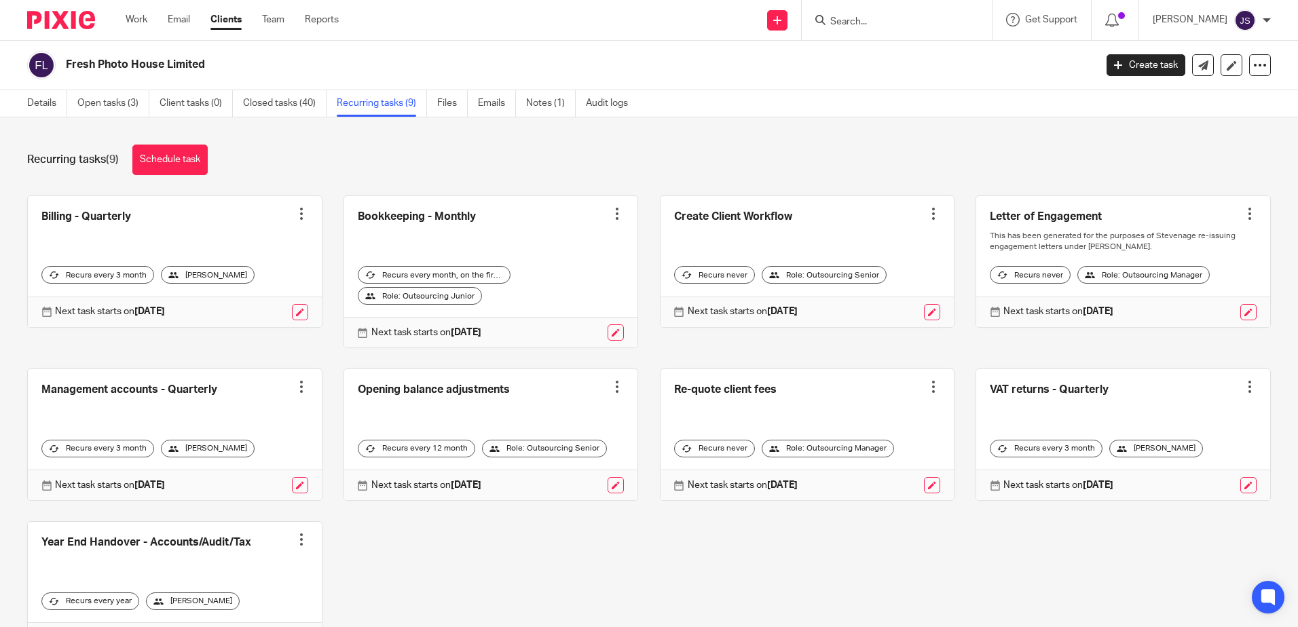
click at [447, 166] on div "Recurring tasks (9) Schedule task" at bounding box center [648, 160] width 1243 height 31
